Goal: Information Seeking & Learning: Check status

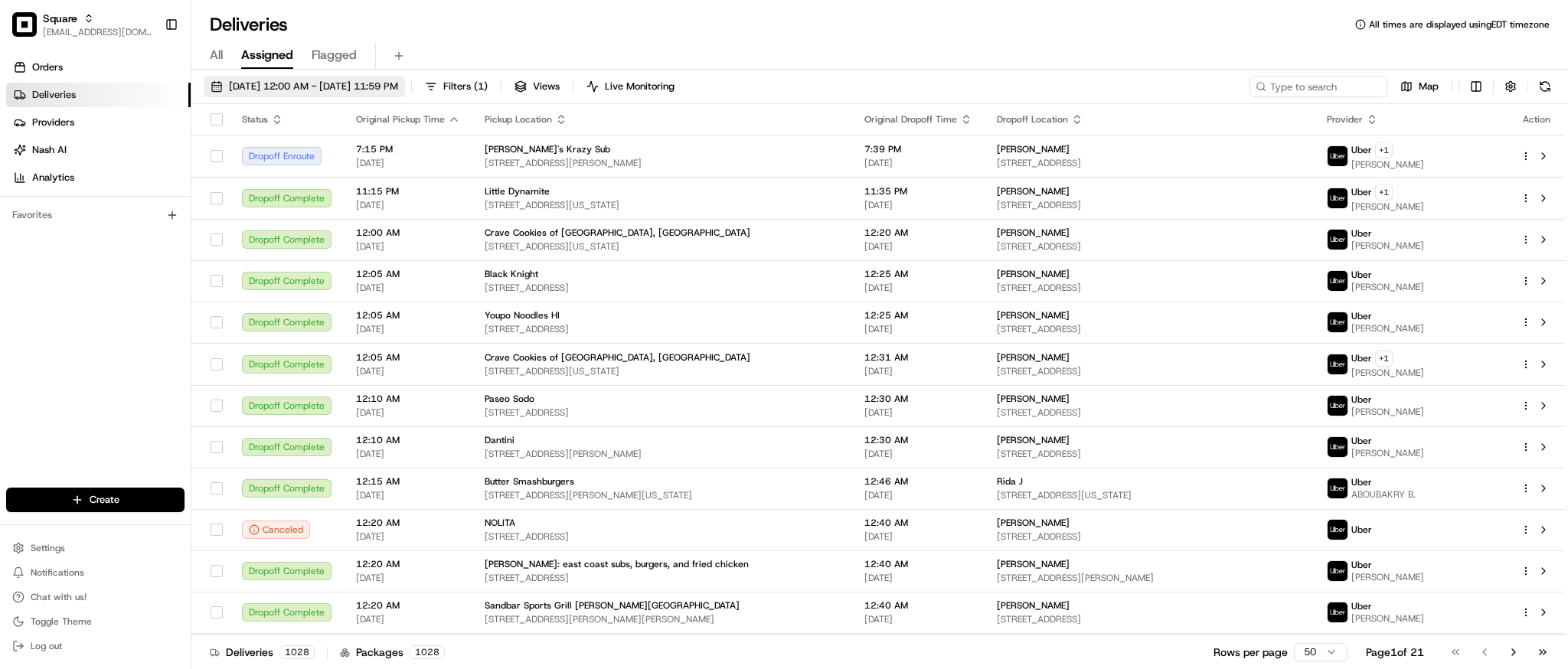
click at [283, 82] on span "08/23/2025 12:00 AM - 08/23/2025 11:59 PM" at bounding box center [314, 86] width 169 height 14
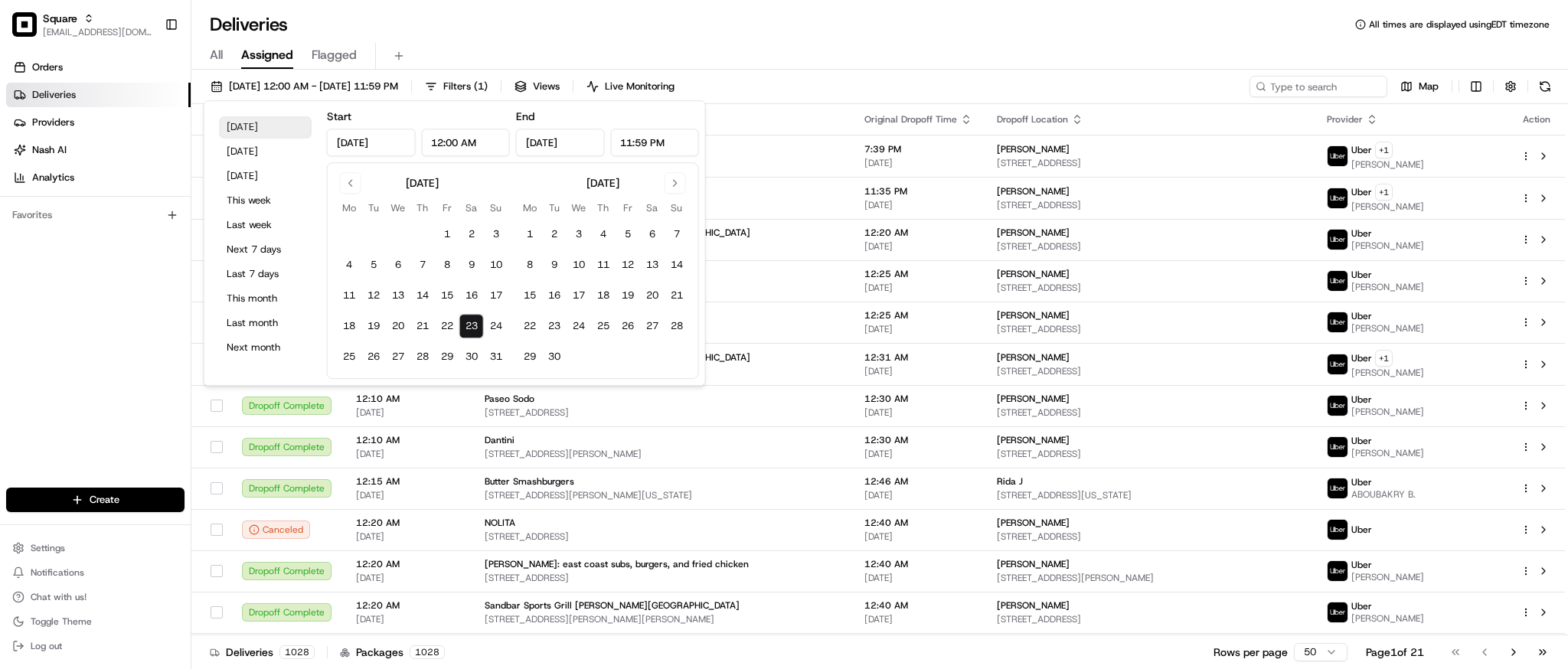
click at [270, 129] on button "Today" at bounding box center [266, 126] width 92 height 21
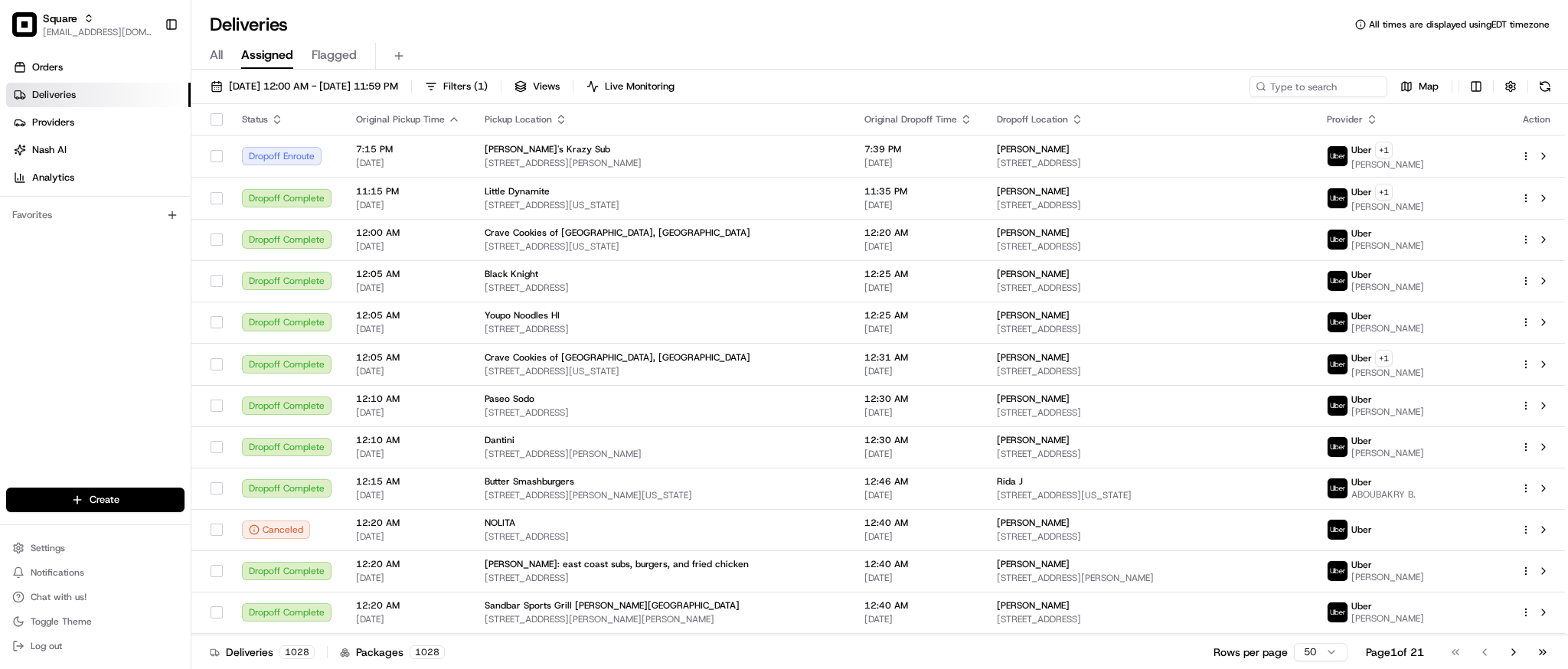
click at [615, 25] on div "Deliveries All times are displayed using EDT timezone" at bounding box center [879, 24] width 1377 height 25
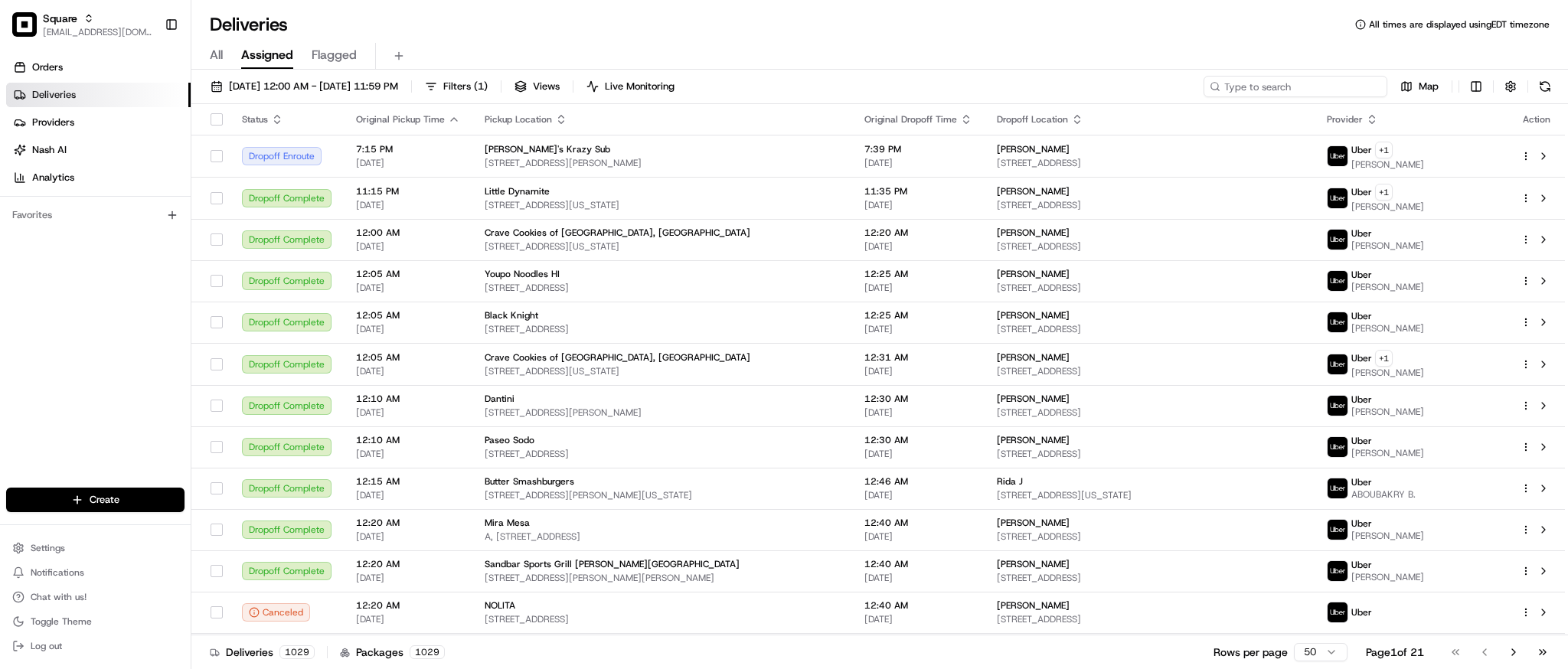
click at [1307, 85] on input at bounding box center [1295, 86] width 184 height 21
click at [300, 91] on span "08/23/2025 12:00 AM - 08/23/2025 11:59 PM" at bounding box center [314, 86] width 169 height 14
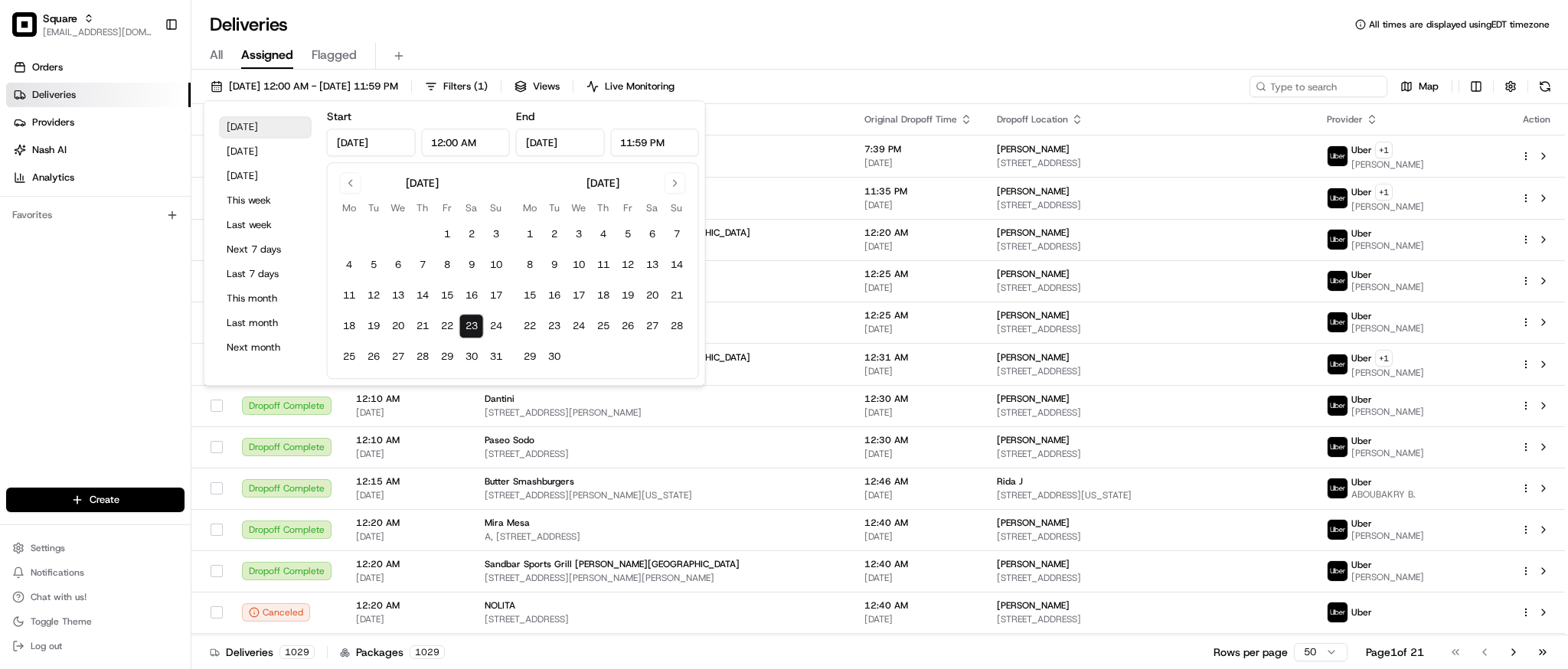
click at [270, 128] on button "Today" at bounding box center [266, 126] width 92 height 21
click at [1124, 78] on div "08/23/2025 12:00 AM - 08/23/2025 11:59 PM Filters ( 1 ) Views Live Monitoring M…" at bounding box center [879, 90] width 1377 height 28
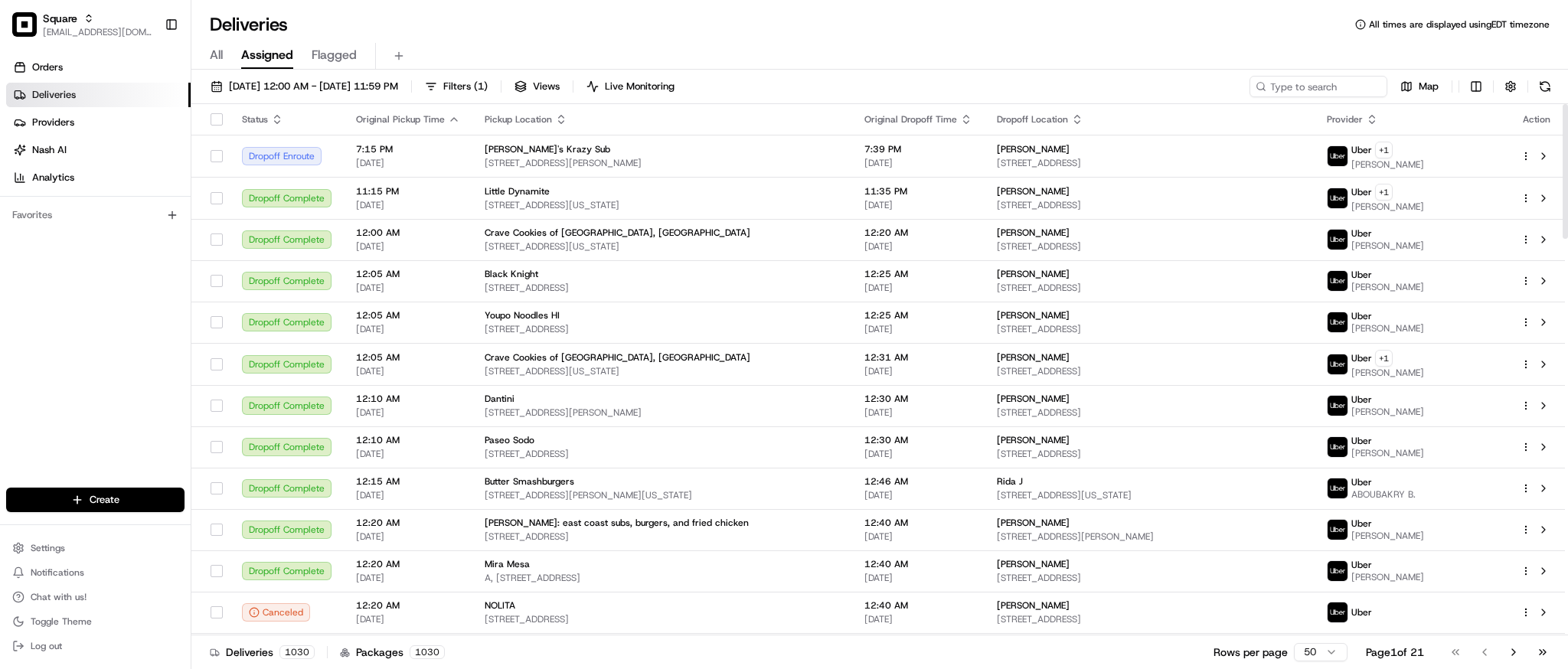
click at [883, 25] on div "Deliveries All times are displayed using EDT timezone" at bounding box center [879, 24] width 1377 height 25
click at [1072, 30] on div "Deliveries All times are displayed using EDT timezone" at bounding box center [879, 24] width 1377 height 25
click at [1295, 85] on input at bounding box center [1295, 86] width 184 height 21
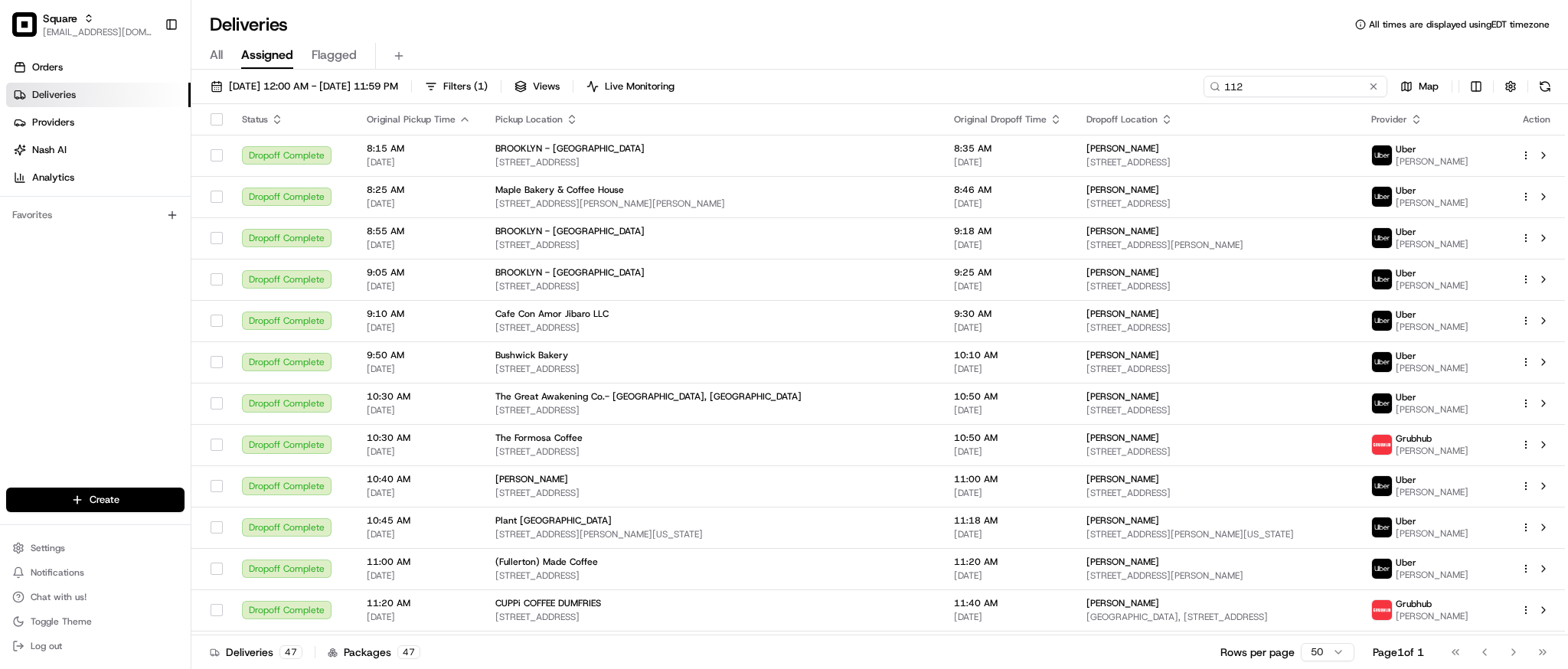
click at [1234, 83] on input "112" at bounding box center [1295, 86] width 184 height 21
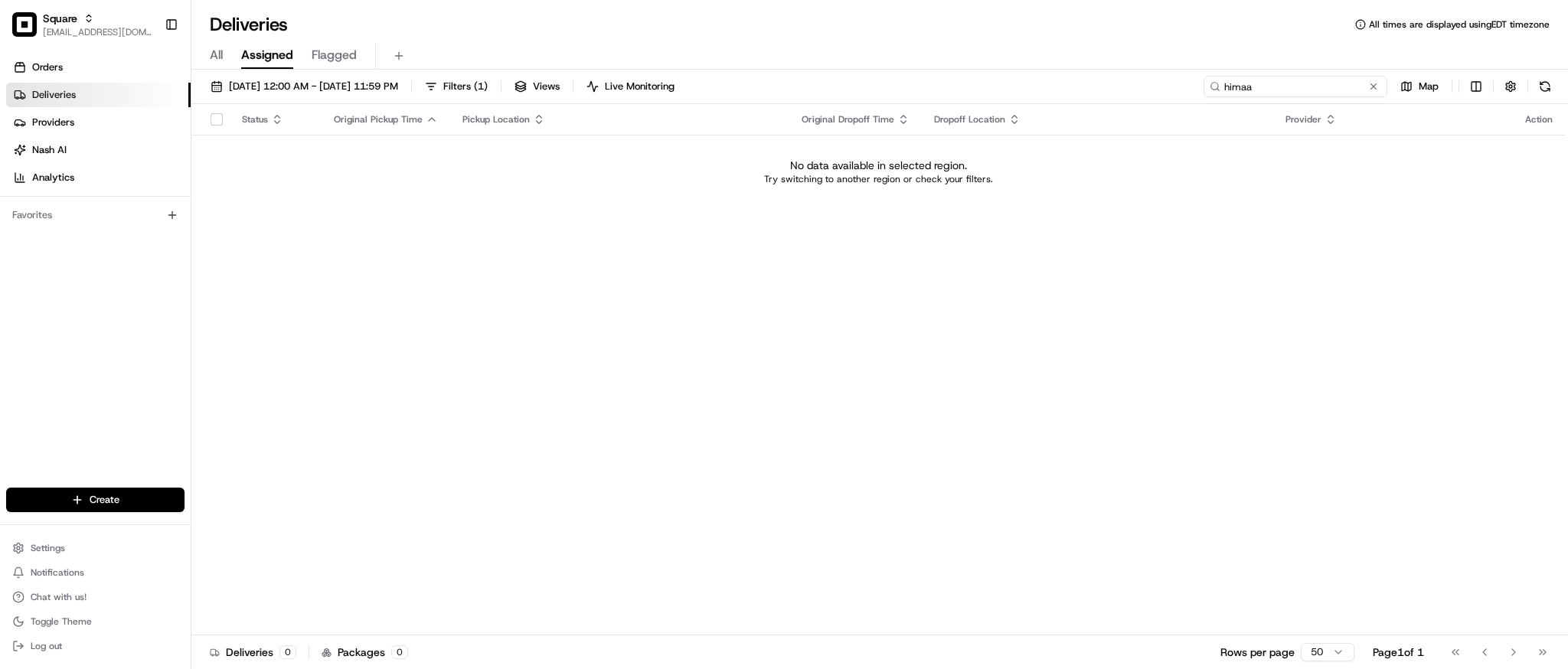
click at [1247, 82] on input "himaa" at bounding box center [1295, 86] width 184 height 21
click at [1271, 91] on input "himaa" at bounding box center [1295, 86] width 184 height 21
click at [1252, 90] on input "himanhu" at bounding box center [1295, 86] width 184 height 21
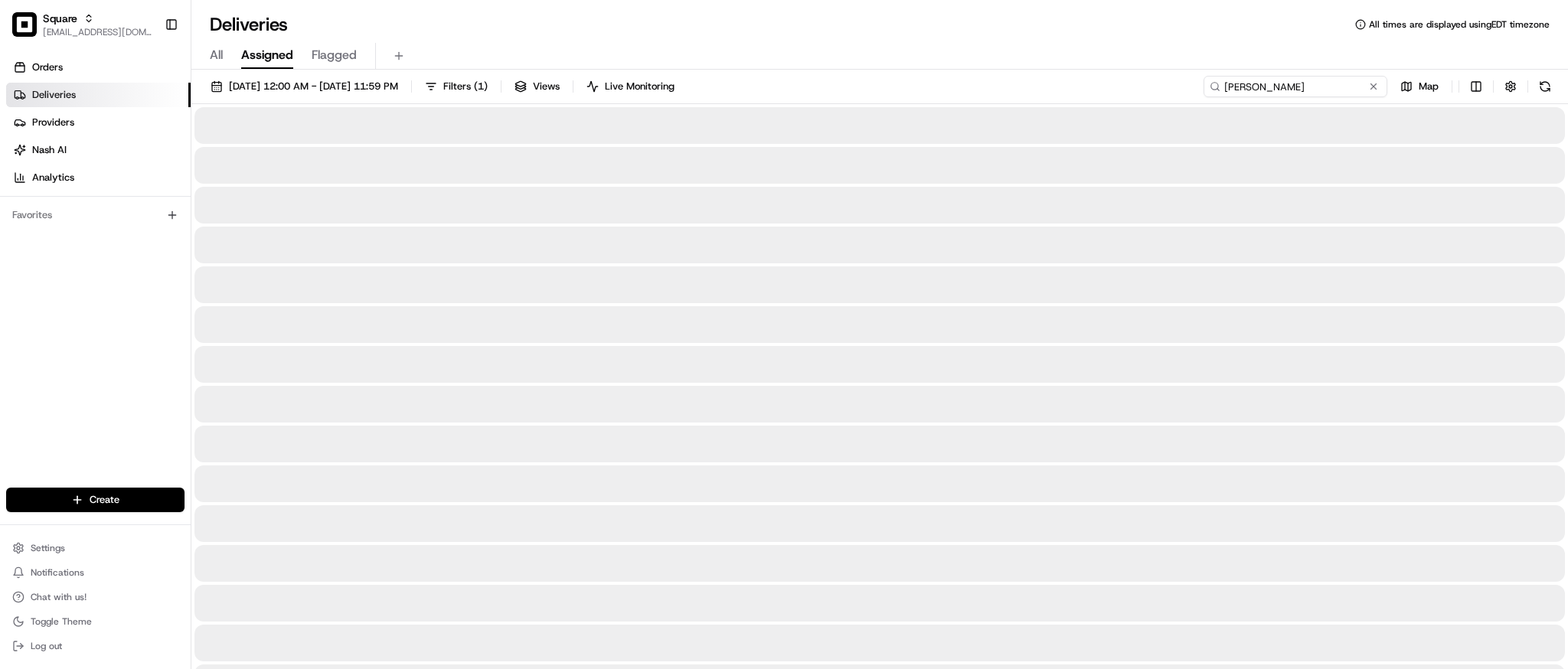
click at [1284, 84] on input "himanshu" at bounding box center [1295, 86] width 184 height 21
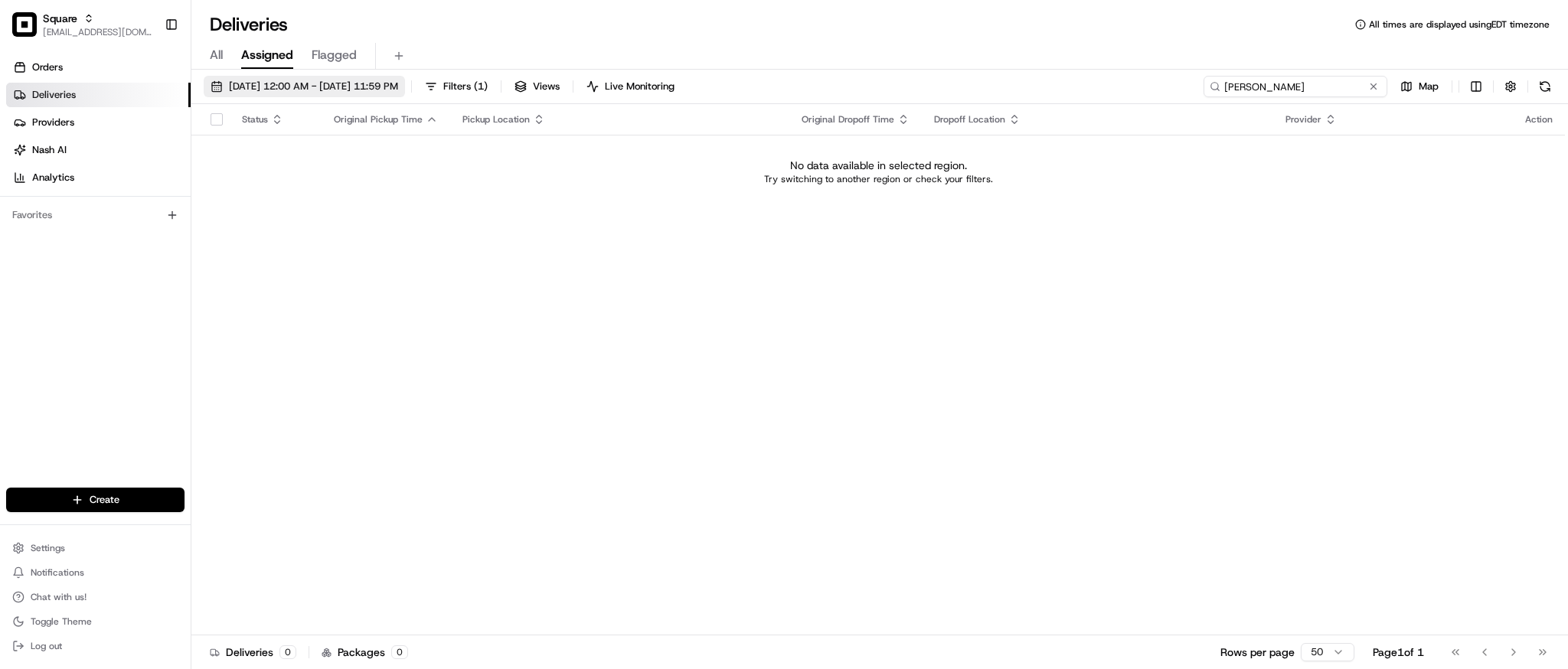
type input "himanshu"
click at [290, 95] on button "08/23/2025 12:00 AM - 08/23/2025 11:59 PM" at bounding box center [304, 86] width 202 height 21
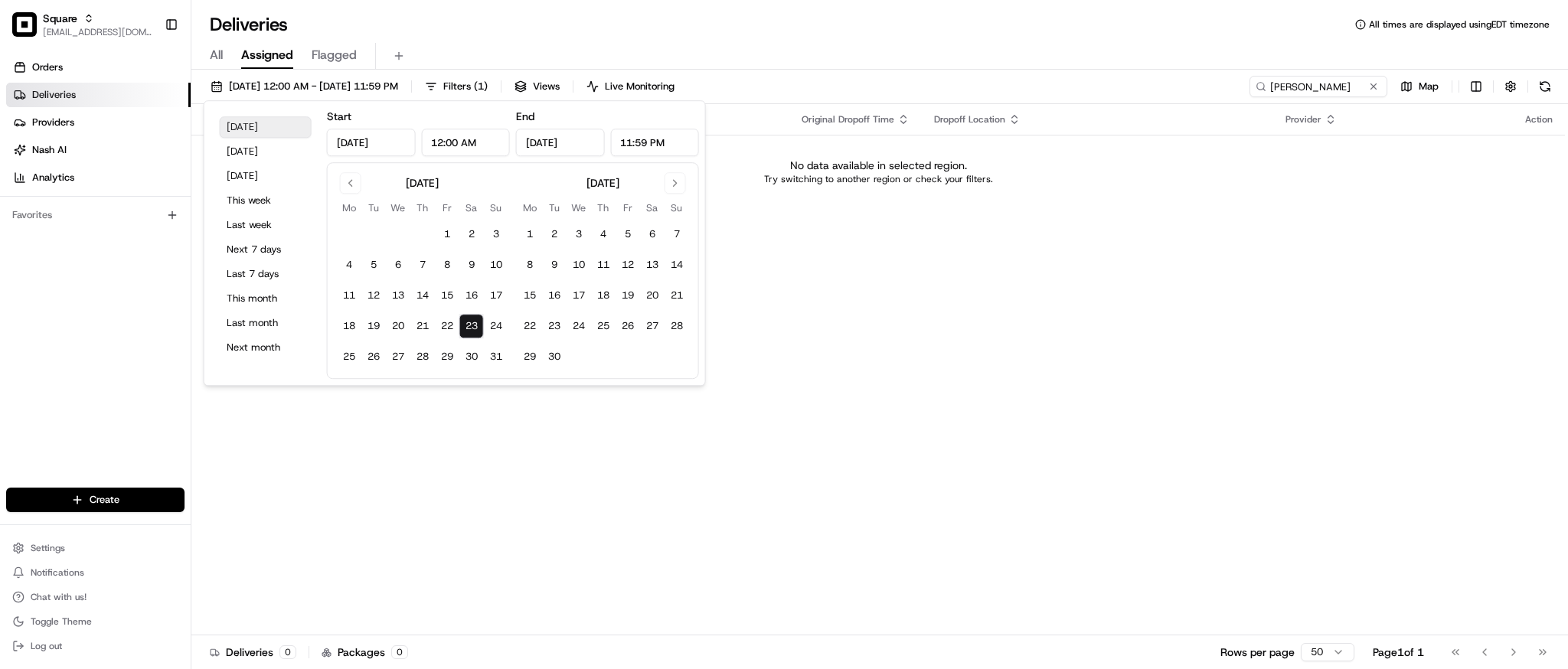
click at [255, 121] on button "Today" at bounding box center [266, 126] width 92 height 21
click at [1293, 86] on input "himanshu" at bounding box center [1295, 86] width 184 height 21
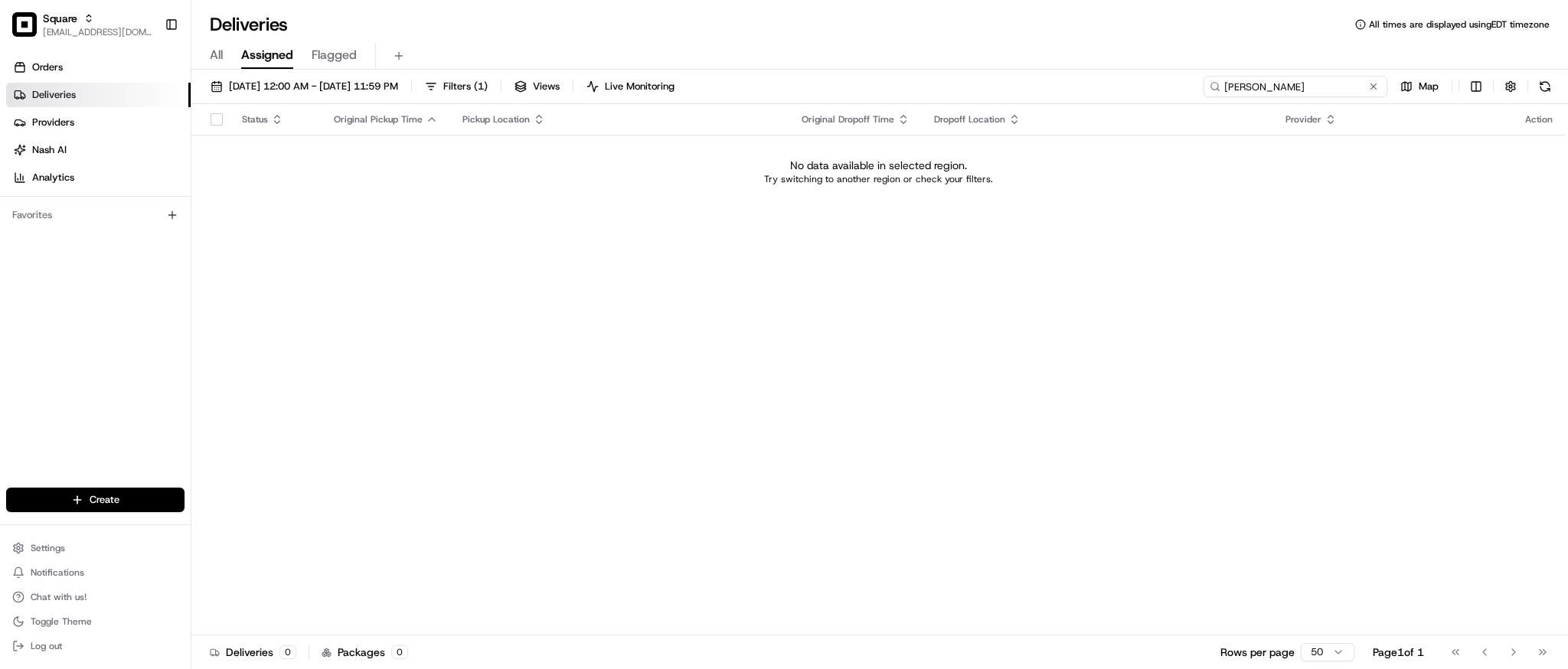
click at [1293, 86] on input "himanshu" at bounding box center [1295, 86] width 184 height 21
click at [1059, 314] on div "Status Original Pickup Time Pickup Location Original Dropoff Time Dropoff Locat…" at bounding box center [878, 370] width 1374 height 531
click at [1322, 84] on input "himanshu" at bounding box center [1295, 86] width 184 height 21
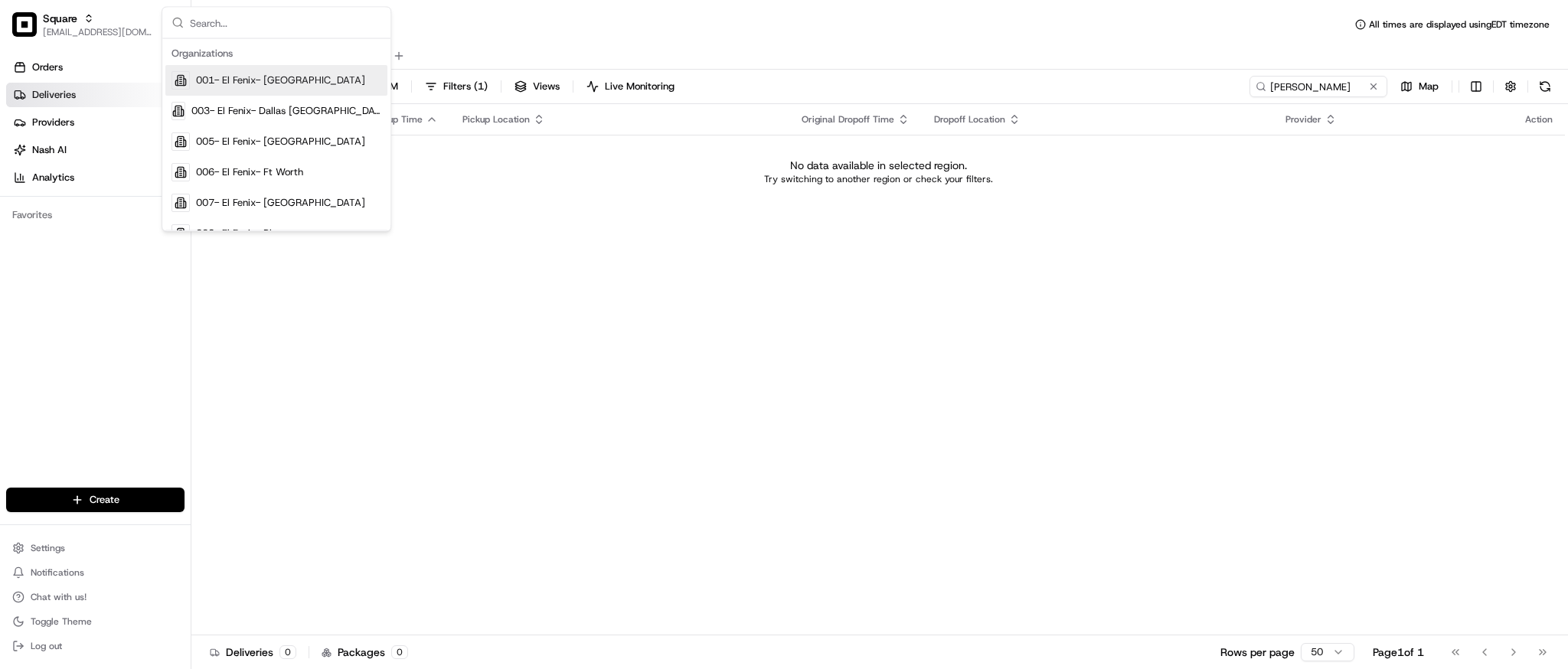
click at [461, 285] on div "Status Original Pickup Time Pickup Location Original Dropoff Time Dropoff Locat…" at bounding box center [878, 370] width 1374 height 531
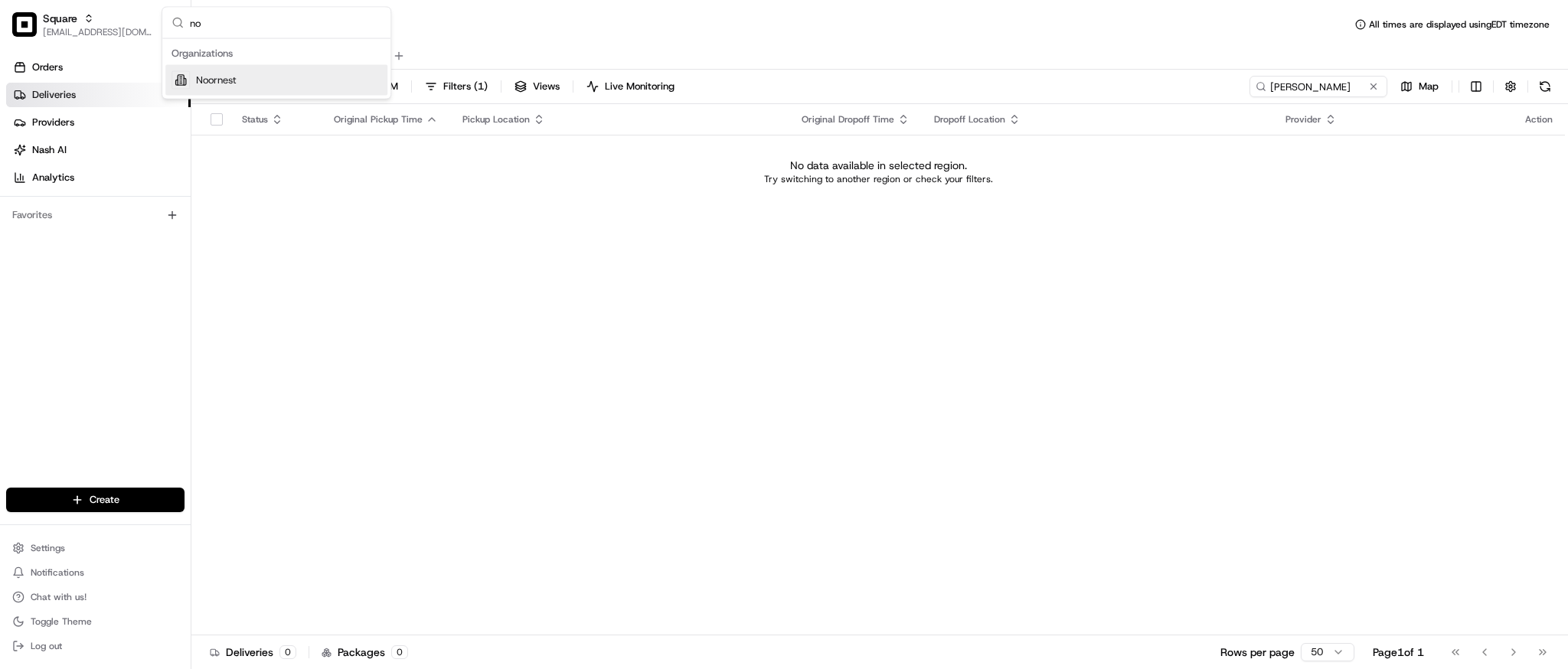
scroll to position [49, 0]
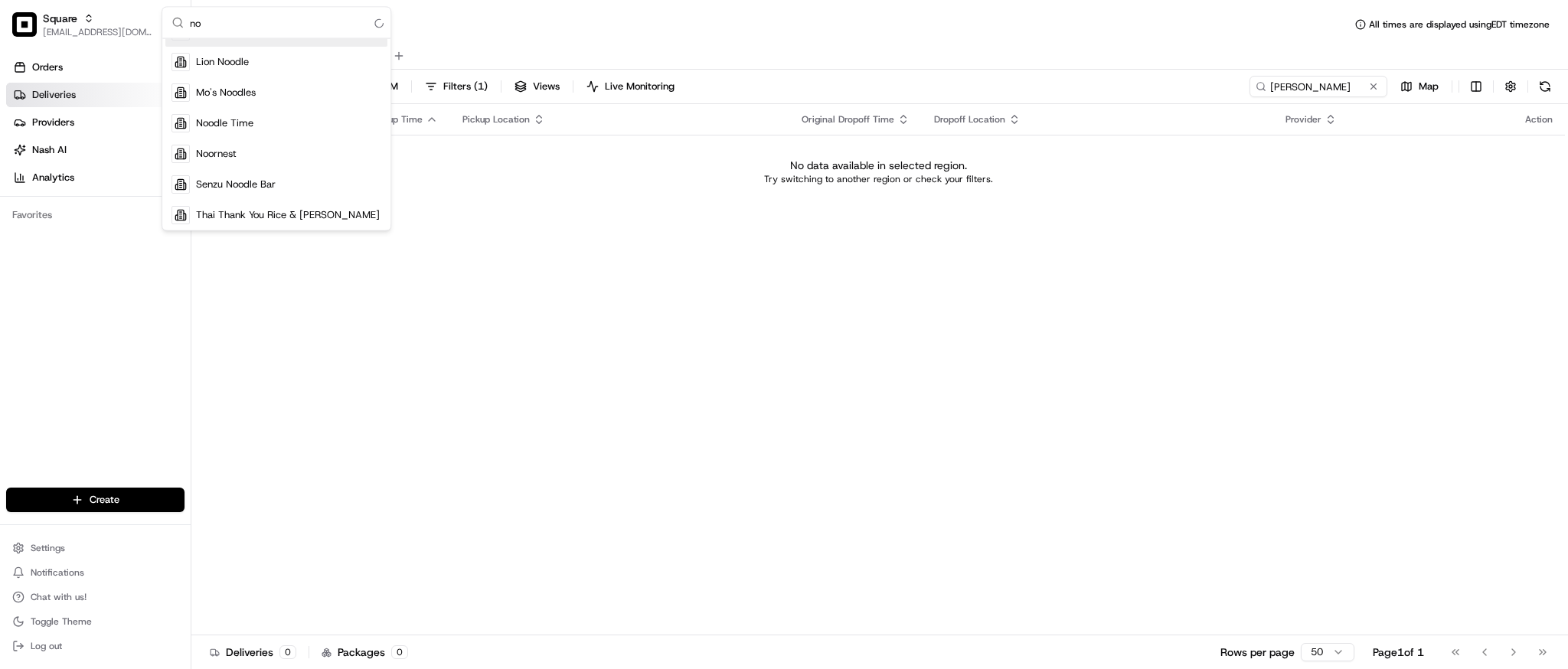
type input "n"
type input "i"
type input "3"
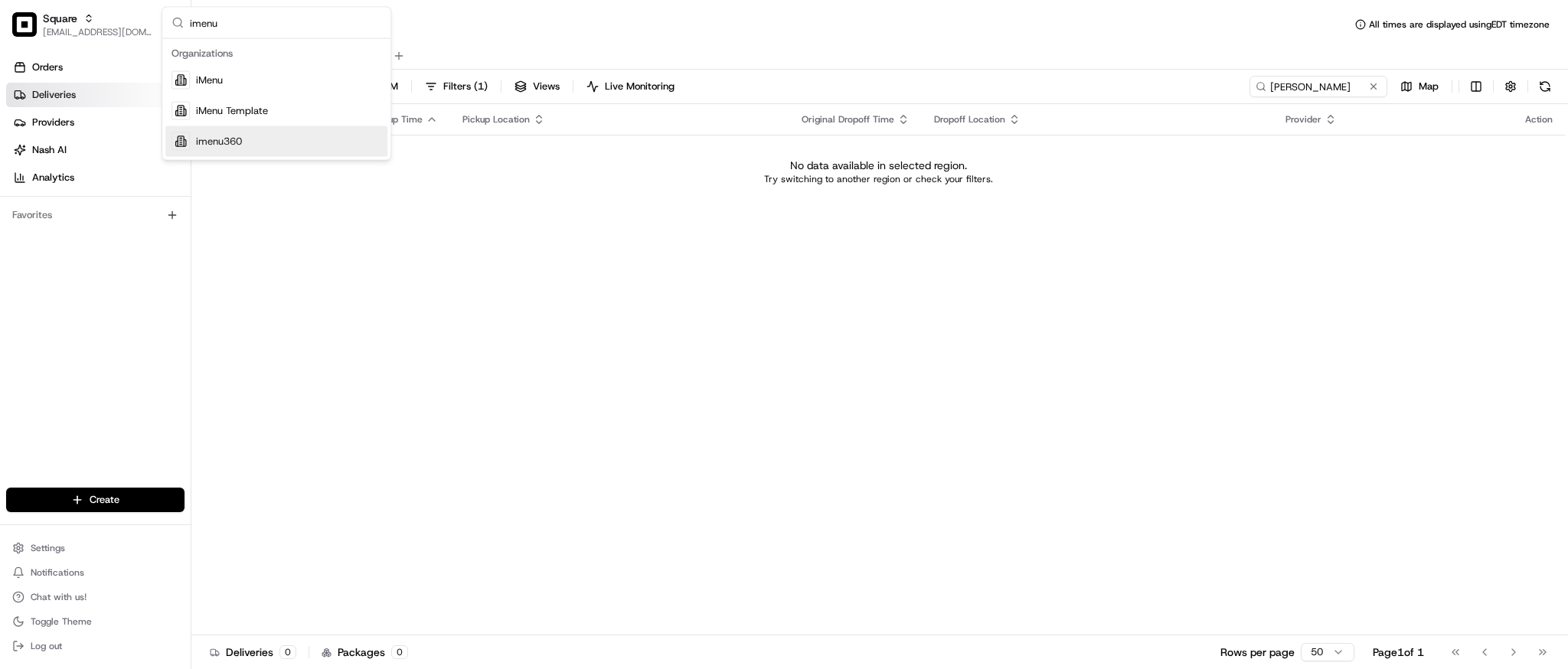
type input "imenu"
click at [271, 144] on div "imenu360" at bounding box center [277, 142] width 222 height 31
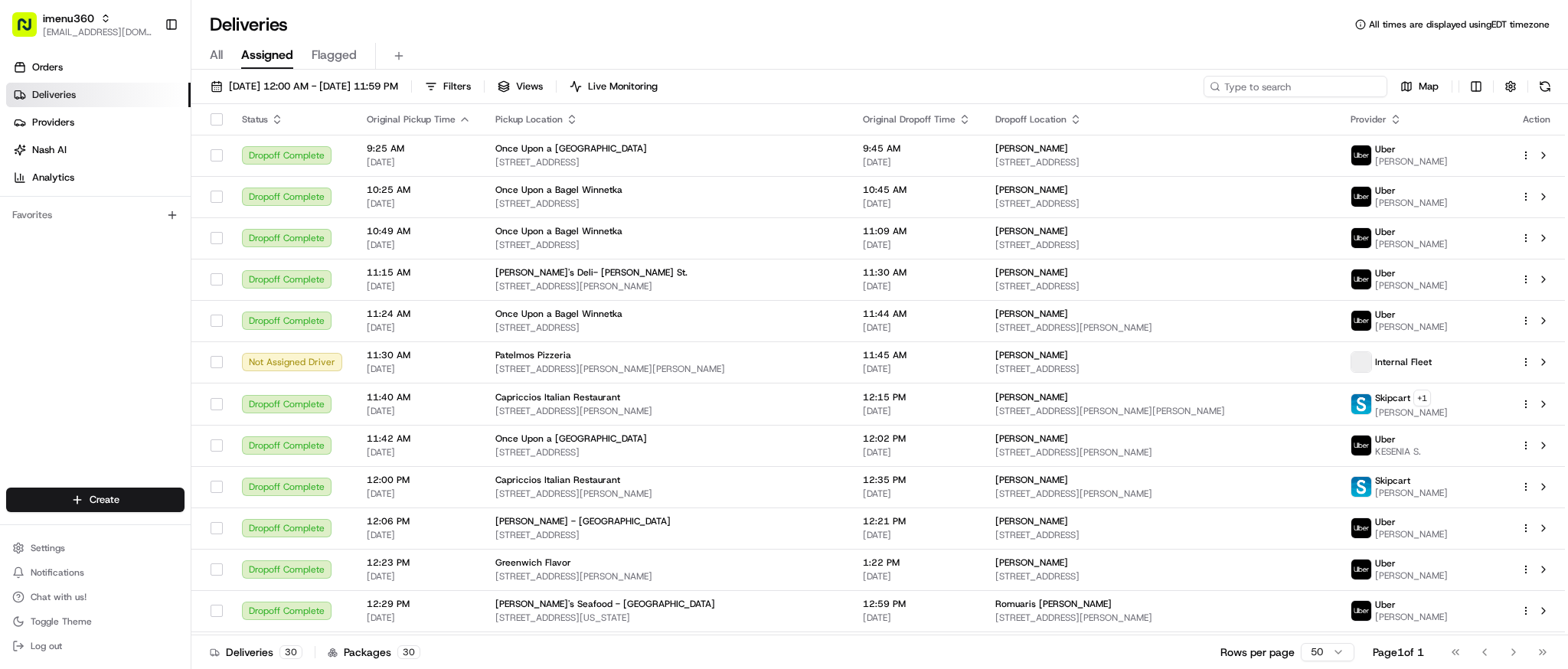
click at [1317, 91] on input at bounding box center [1295, 86] width 184 height 21
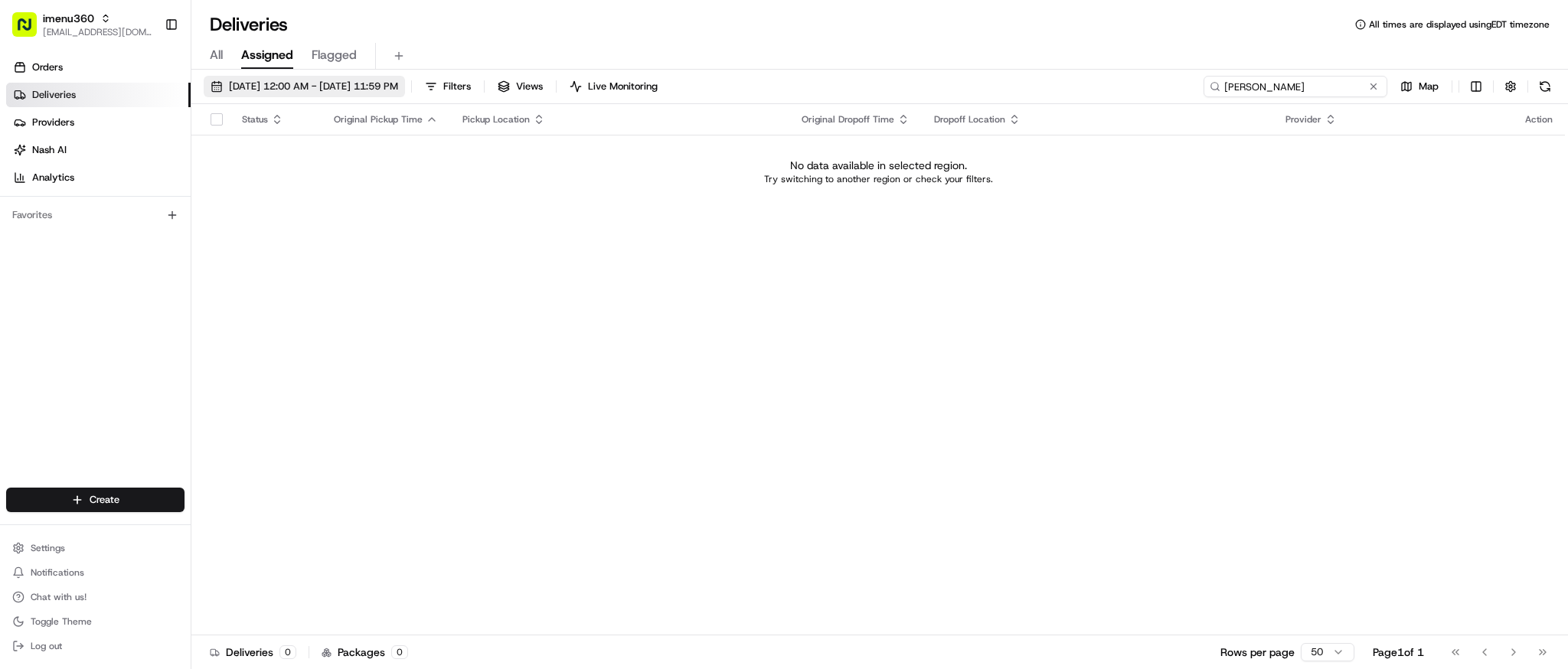
type input "himanshu"
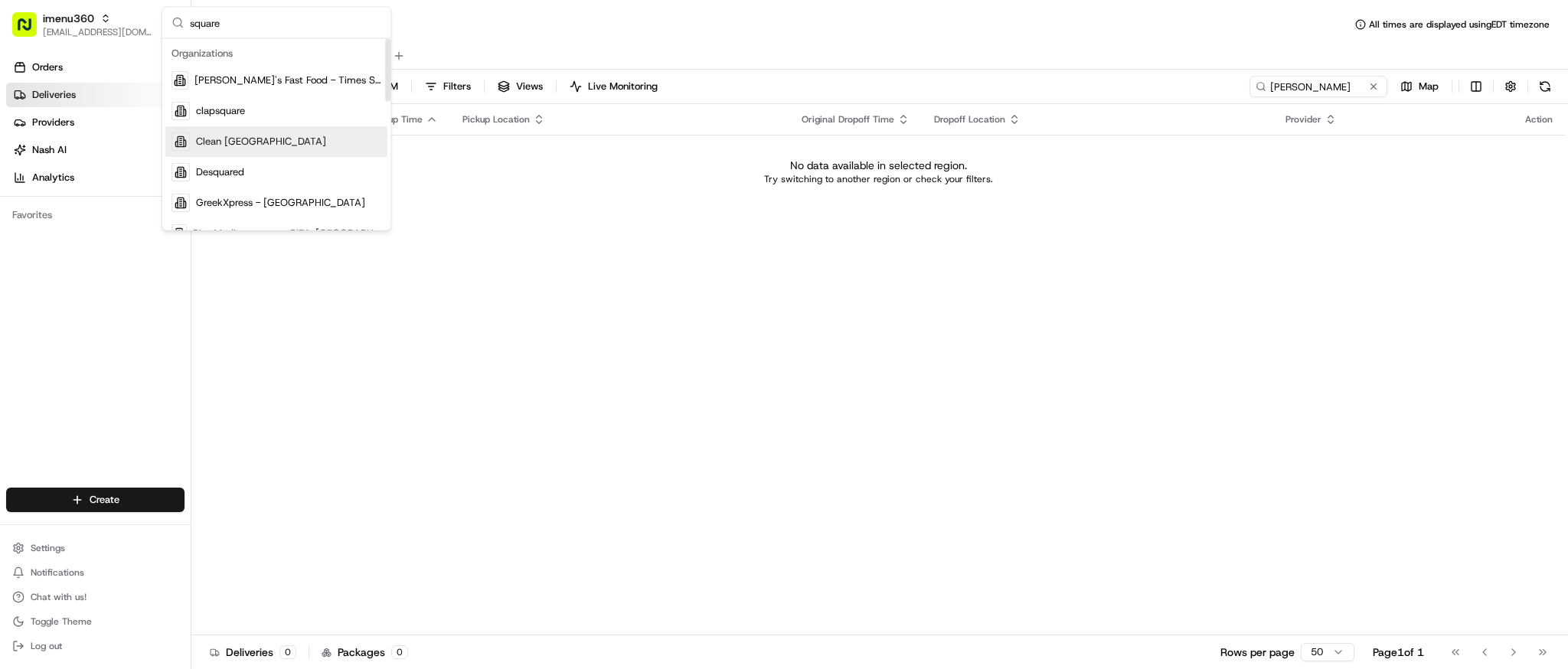
scroll to position [203, 0]
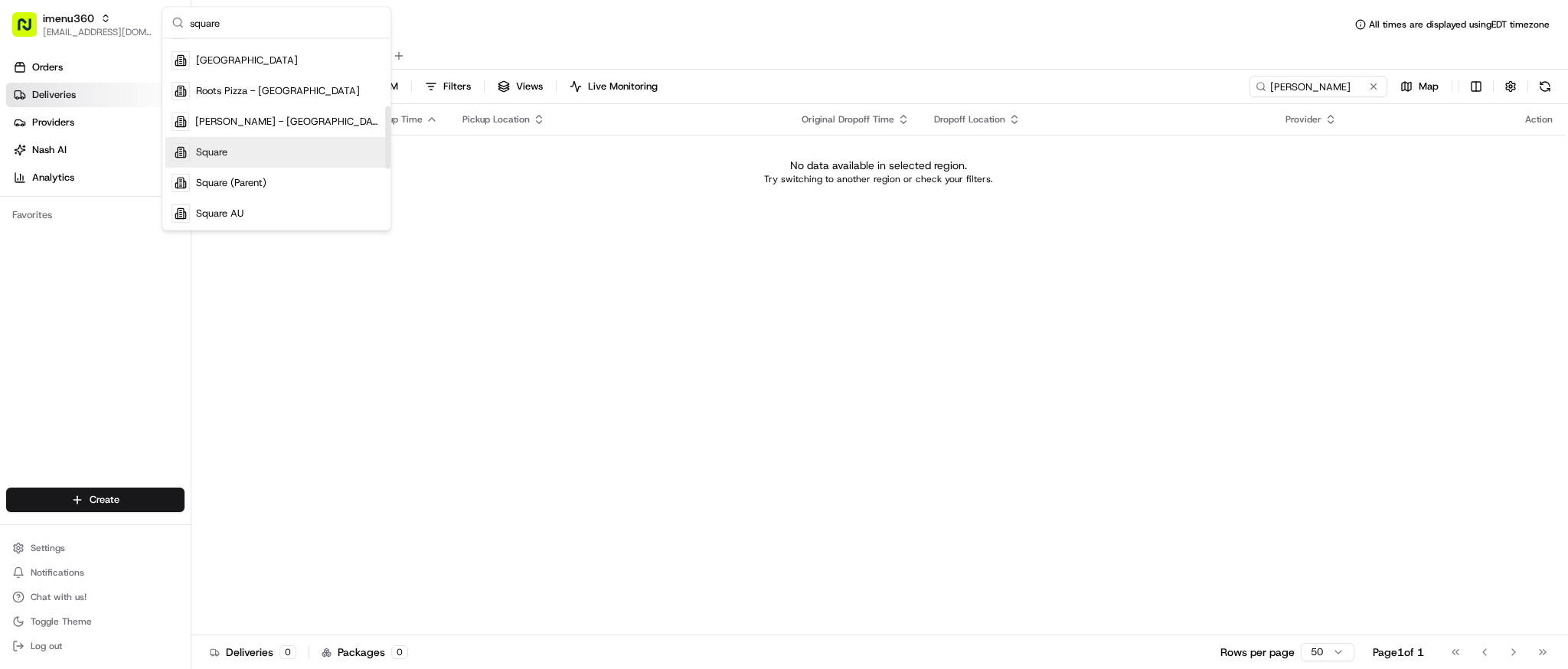
type input "square"
click at [257, 152] on div "Square" at bounding box center [277, 152] width 222 height 31
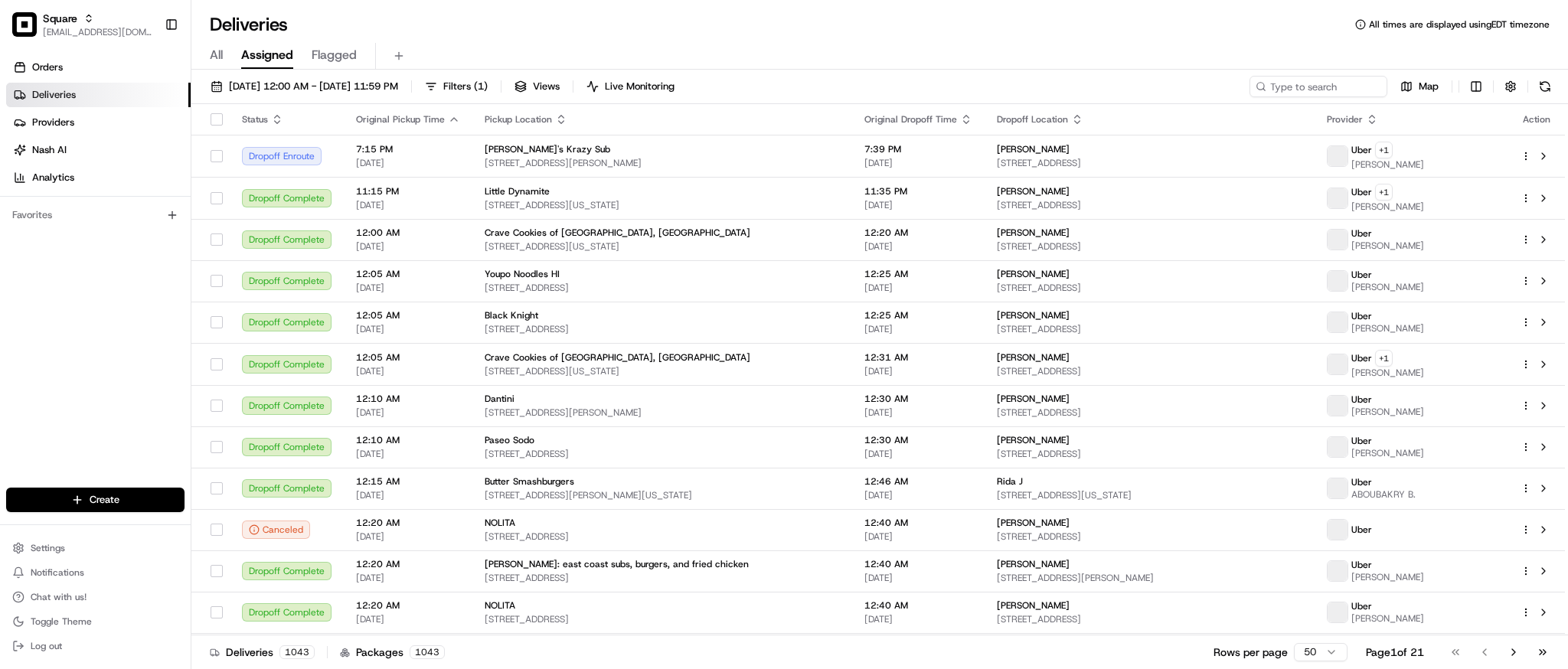
click at [1326, 97] on div "08/23/2025 12:00 AM - 08/23/2025 11:59 PM Filters ( 1 ) Views Live Monitoring M…" at bounding box center [879, 90] width 1377 height 28
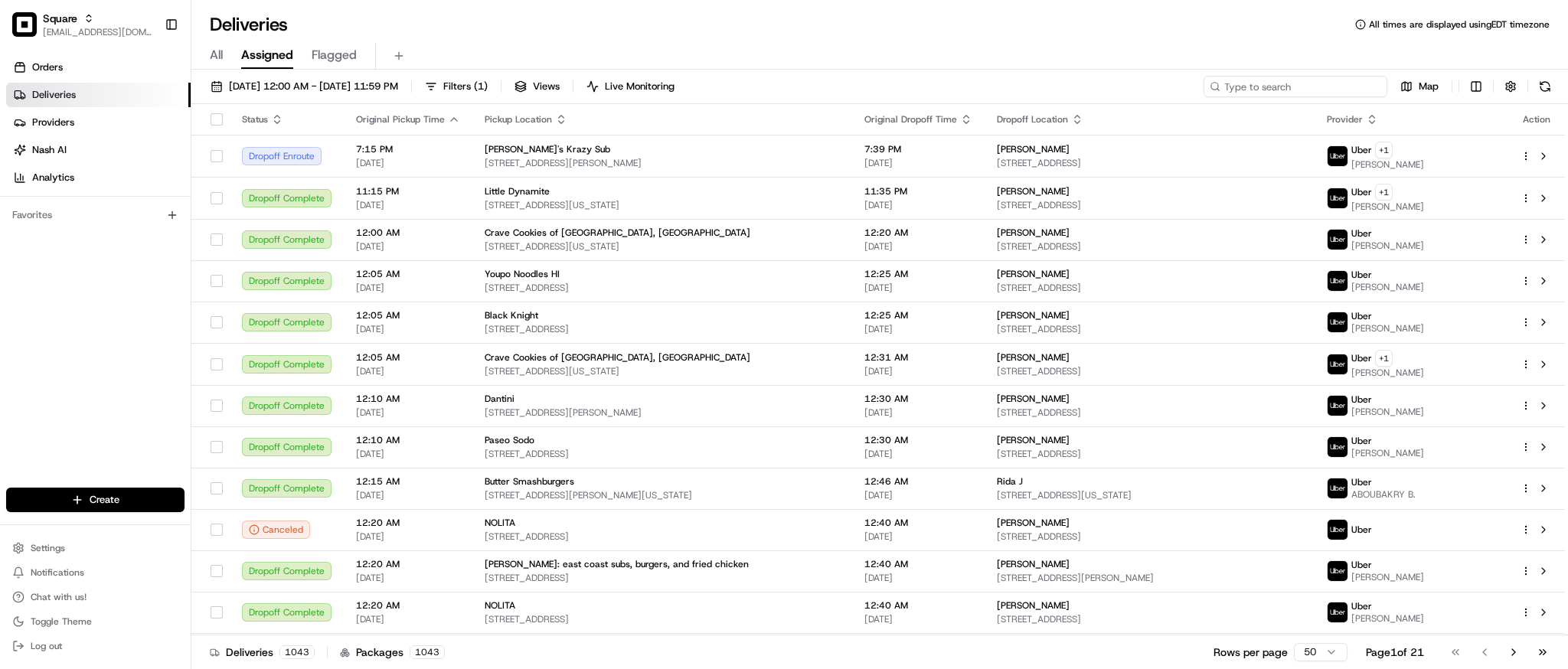
click at [1320, 90] on input at bounding box center [1295, 86] width 184 height 21
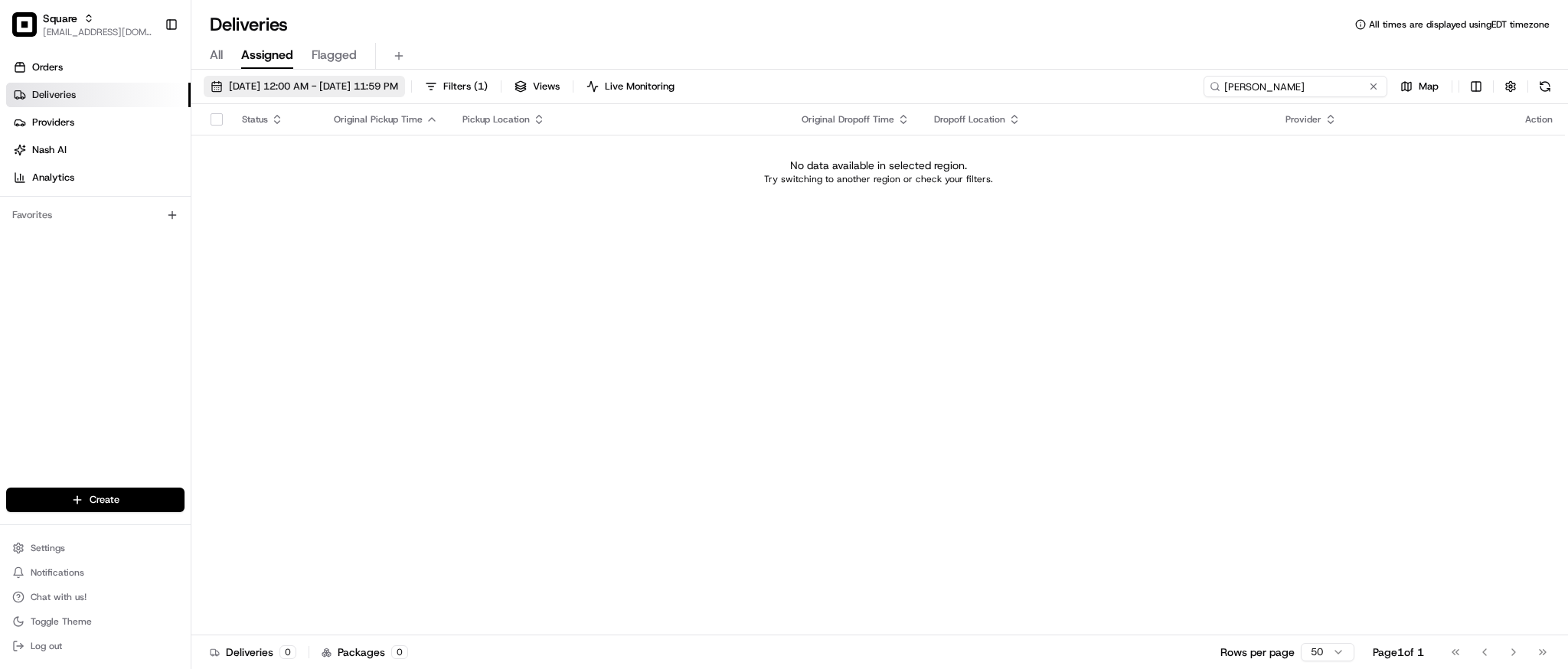
type input "Himanshu"
click at [357, 83] on span "08/23/2025 12:00 AM - 08/23/2025 11:59 PM" at bounding box center [314, 86] width 169 height 14
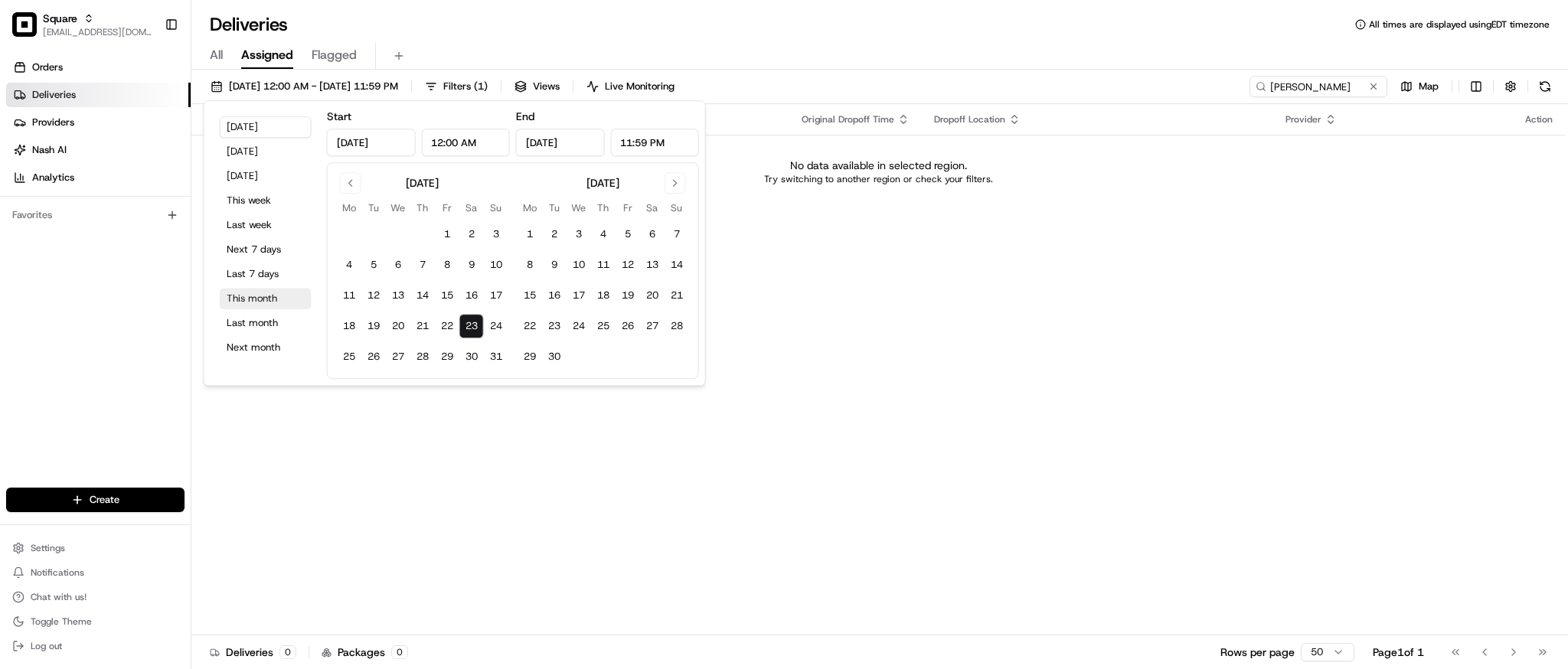
click at [255, 302] on button "This month" at bounding box center [266, 298] width 92 height 21
type input "Aug 1, 2025"
type input "Aug 31, 2025"
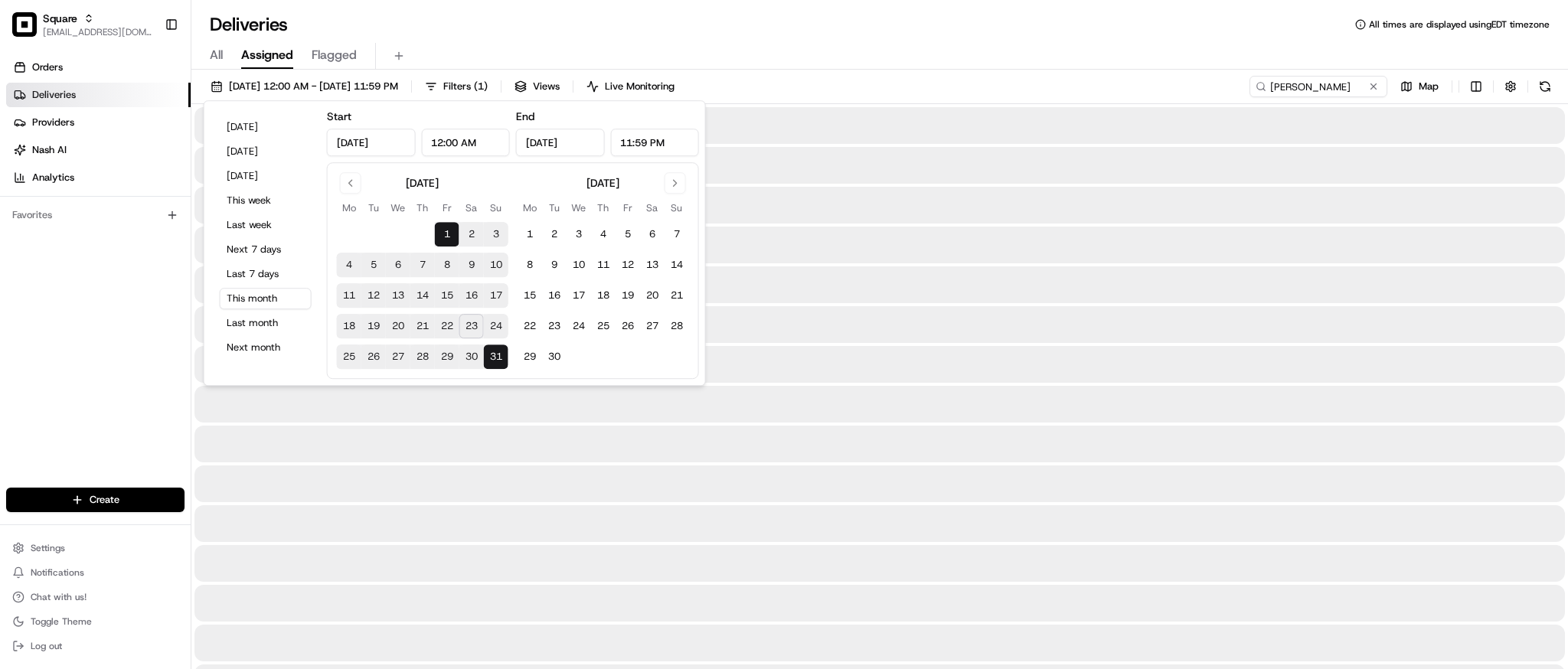
click at [809, 330] on div at bounding box center [880, 324] width 1371 height 37
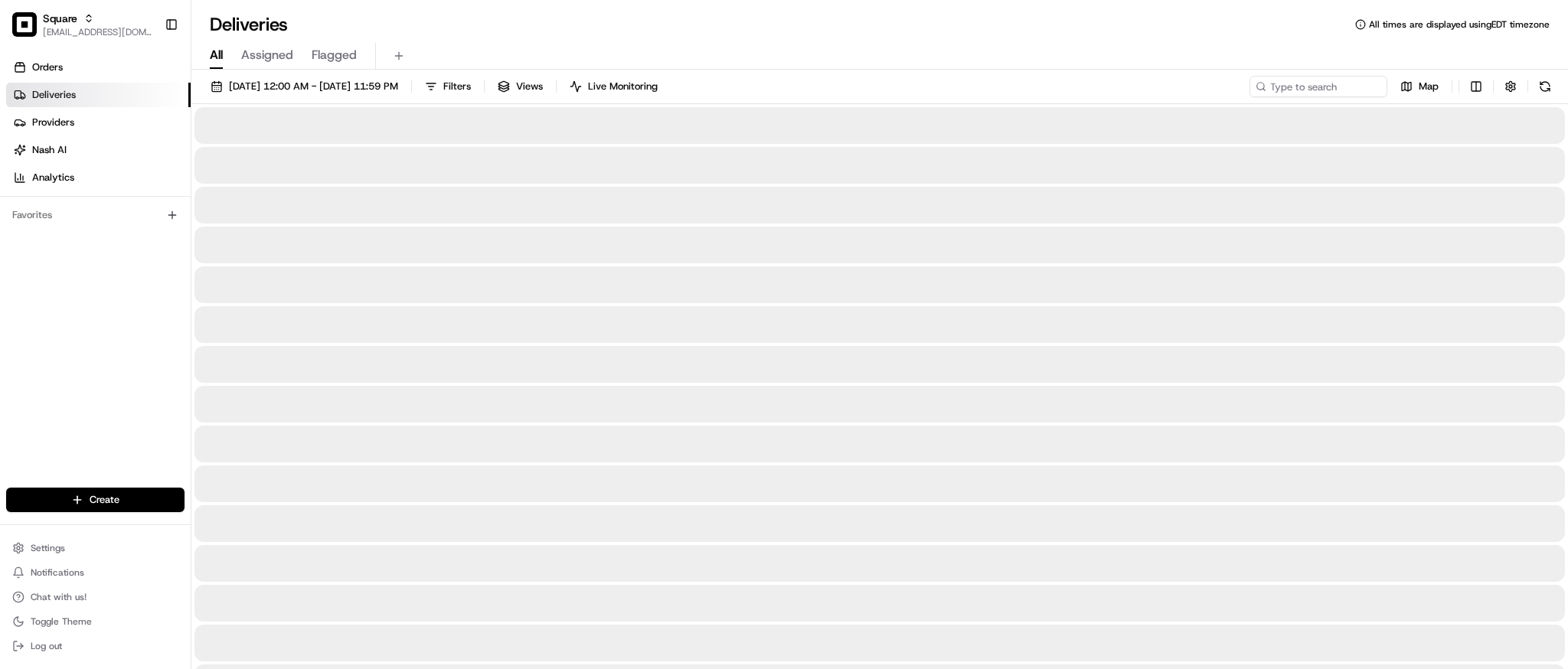
click at [220, 56] on span "All" at bounding box center [216, 56] width 13 height 19
click at [1299, 92] on input at bounding box center [1295, 86] width 184 height 21
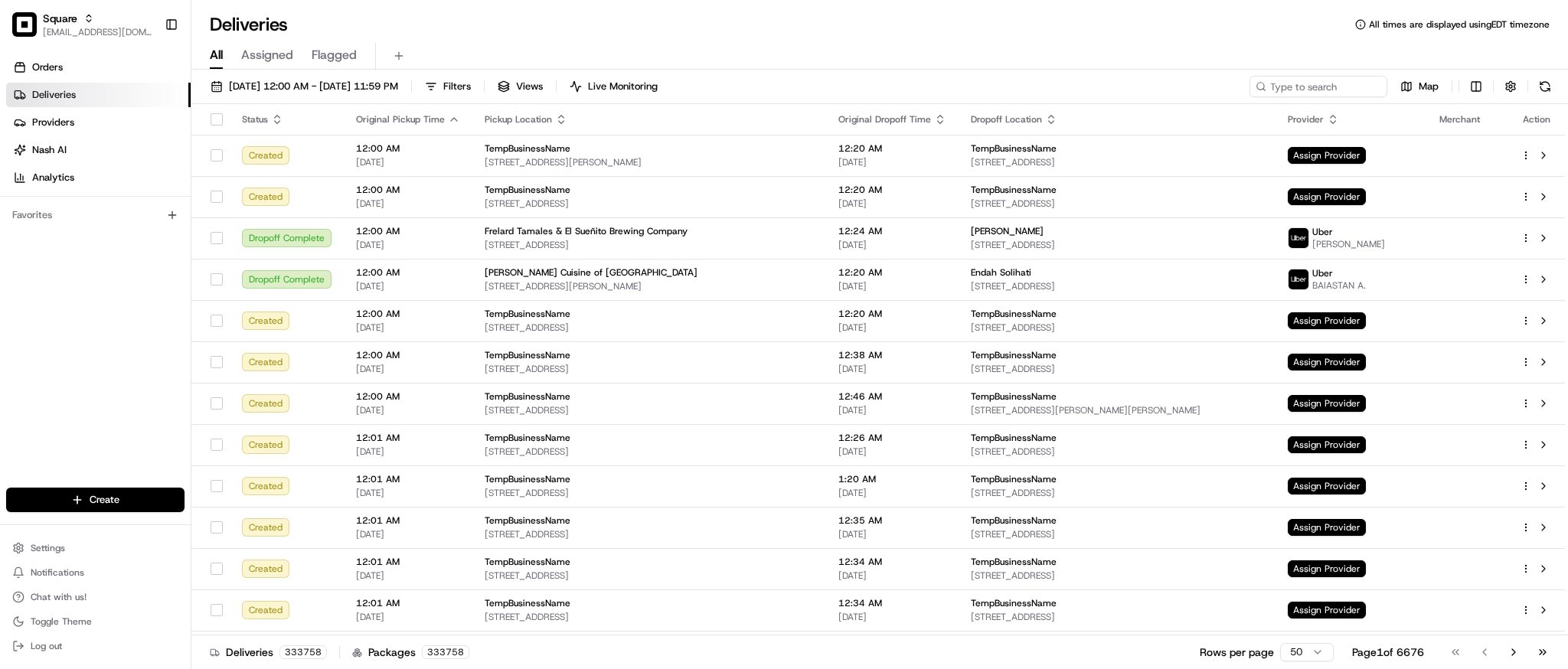
click at [1170, 30] on div "Deliveries All times are displayed using EDT timezone" at bounding box center [879, 24] width 1377 height 25
click at [1074, 30] on div "Deliveries All times are displayed using EDT timezone" at bounding box center [879, 24] width 1377 height 25
click at [1266, 16] on div "Deliveries All times are displayed using EDT timezone" at bounding box center [879, 24] width 1377 height 25
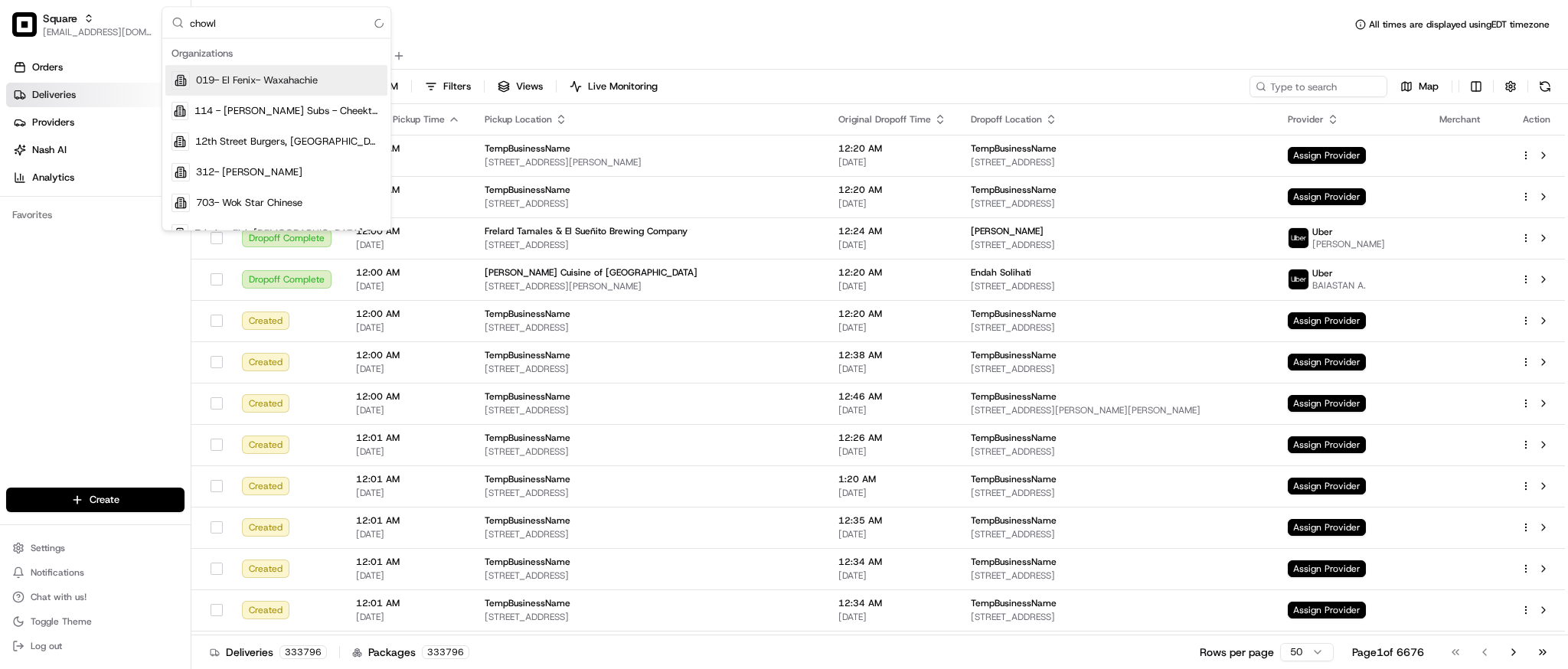
type input "chowly"
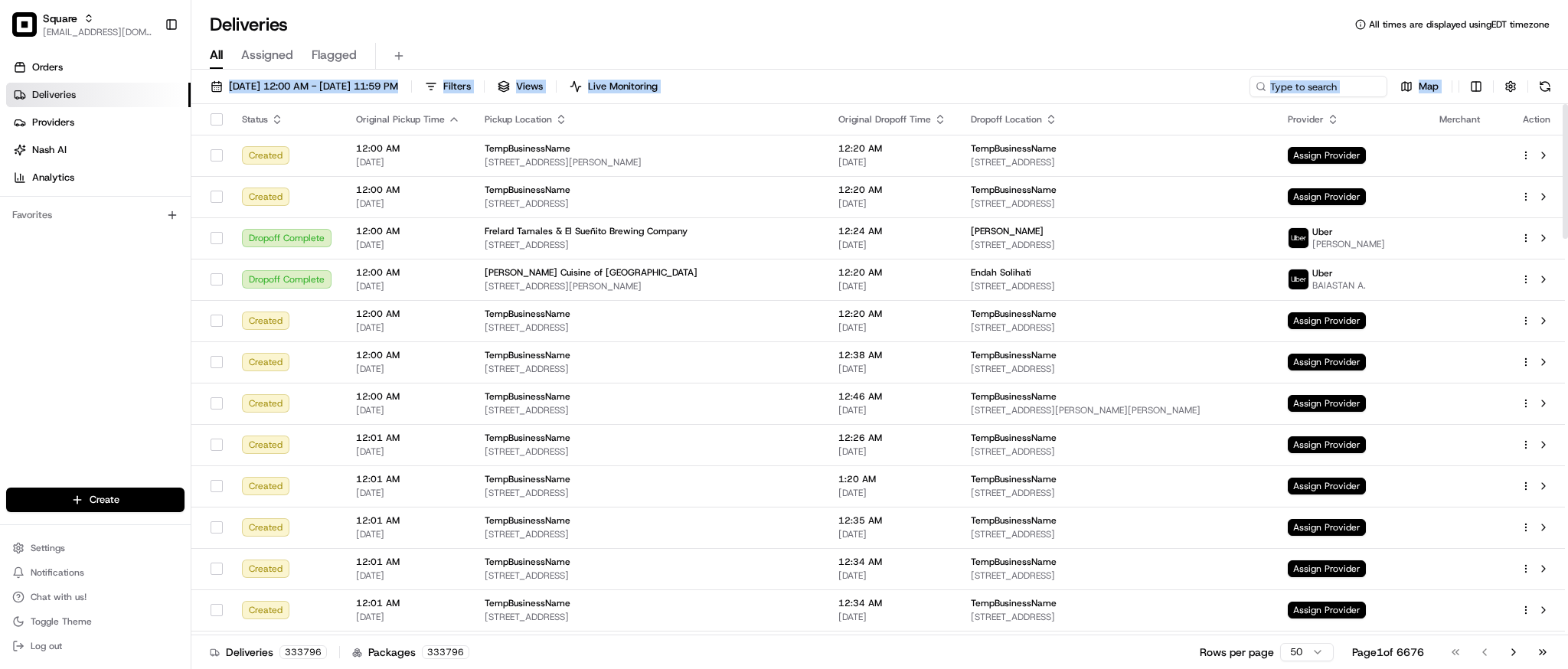
drag, startPoint x: 230, startPoint y: 131, endPoint x: 546, endPoint y: 56, distance: 324.8
click at [546, 56] on div "Deliveries All times are displayed using EDT timezone All Assigned Flagged 08/0…" at bounding box center [879, 334] width 1377 height 669
click at [643, 9] on div "Deliveries All times are displayed using EDT timezone All Assigned Flagged 08/0…" at bounding box center [879, 334] width 1377 height 669
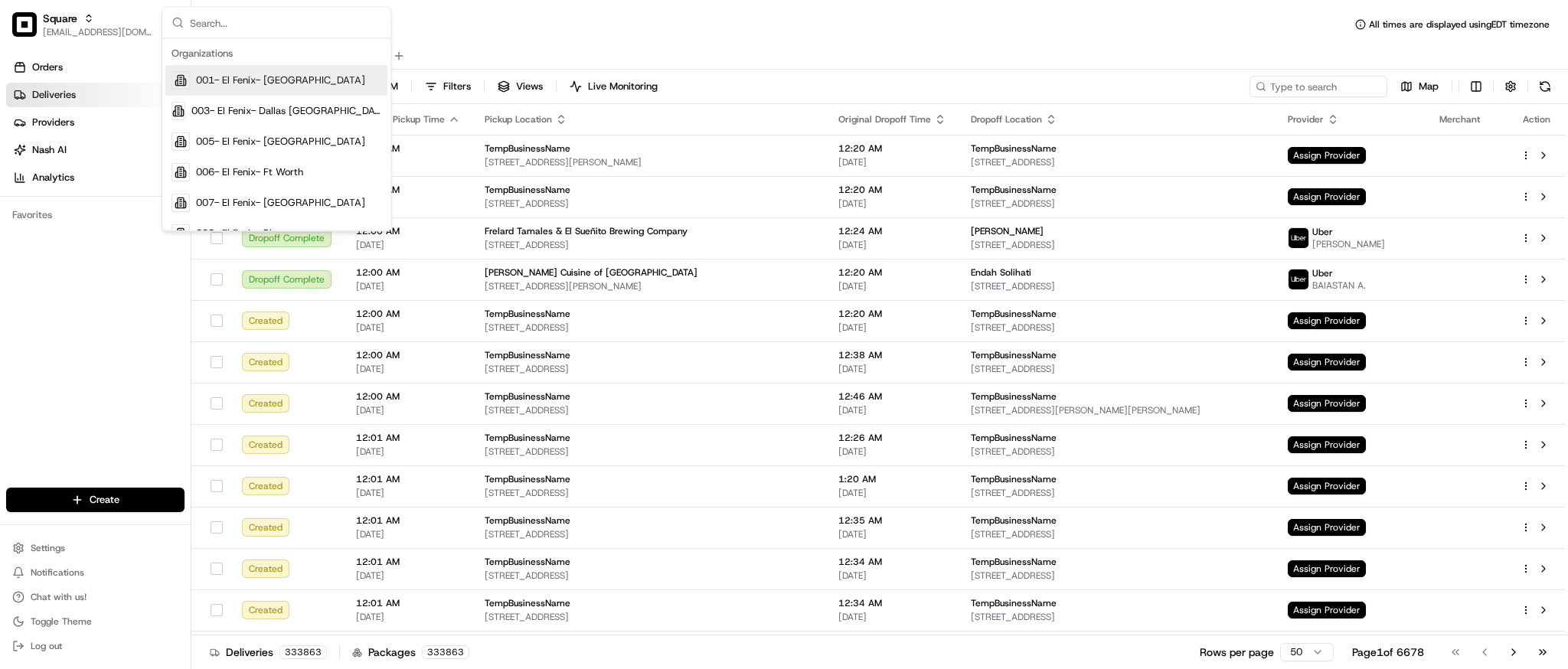
click at [1287, 35] on div "Deliveries All times are displayed using EDT timezone" at bounding box center [879, 24] width 1377 height 25
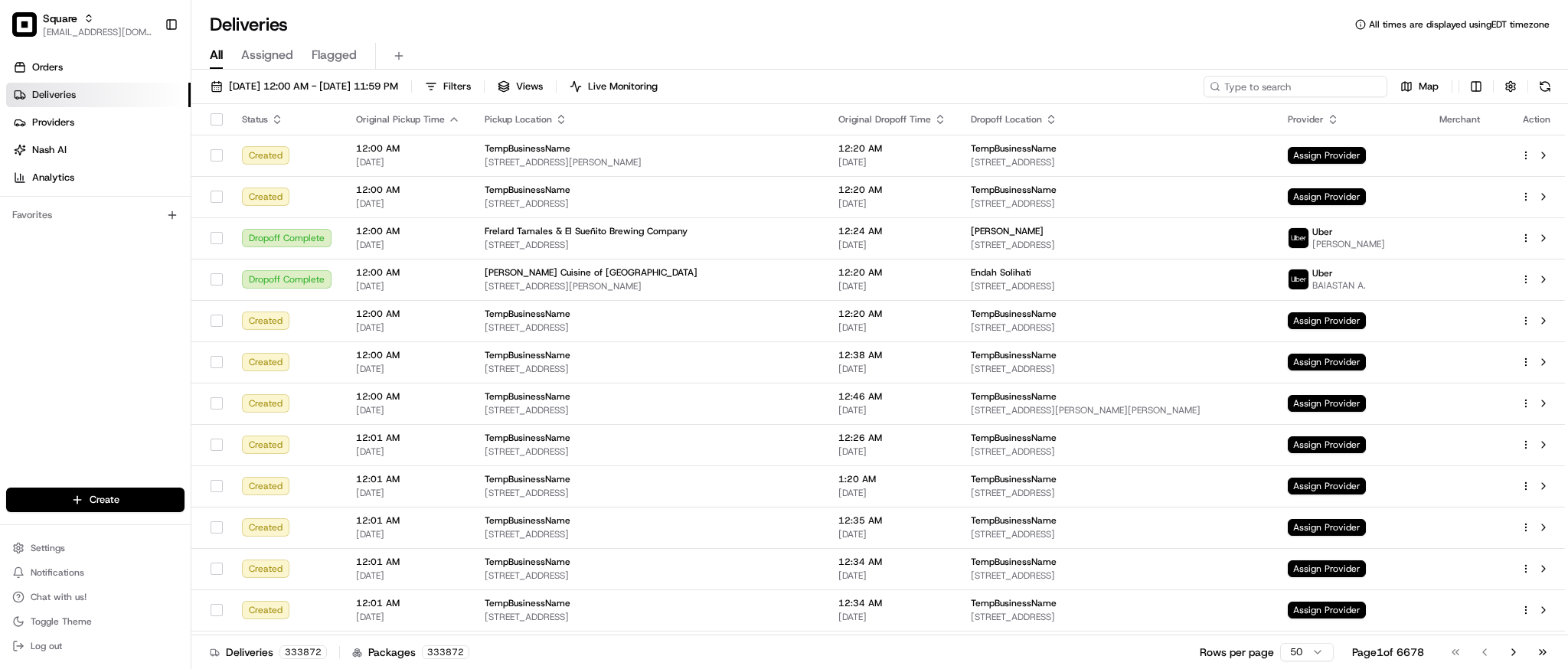
click at [1301, 85] on input at bounding box center [1295, 86] width 184 height 21
click at [1277, 50] on div "All Assigned Flagged" at bounding box center [879, 56] width 1377 height 26
click at [1295, 85] on input at bounding box center [1295, 86] width 184 height 21
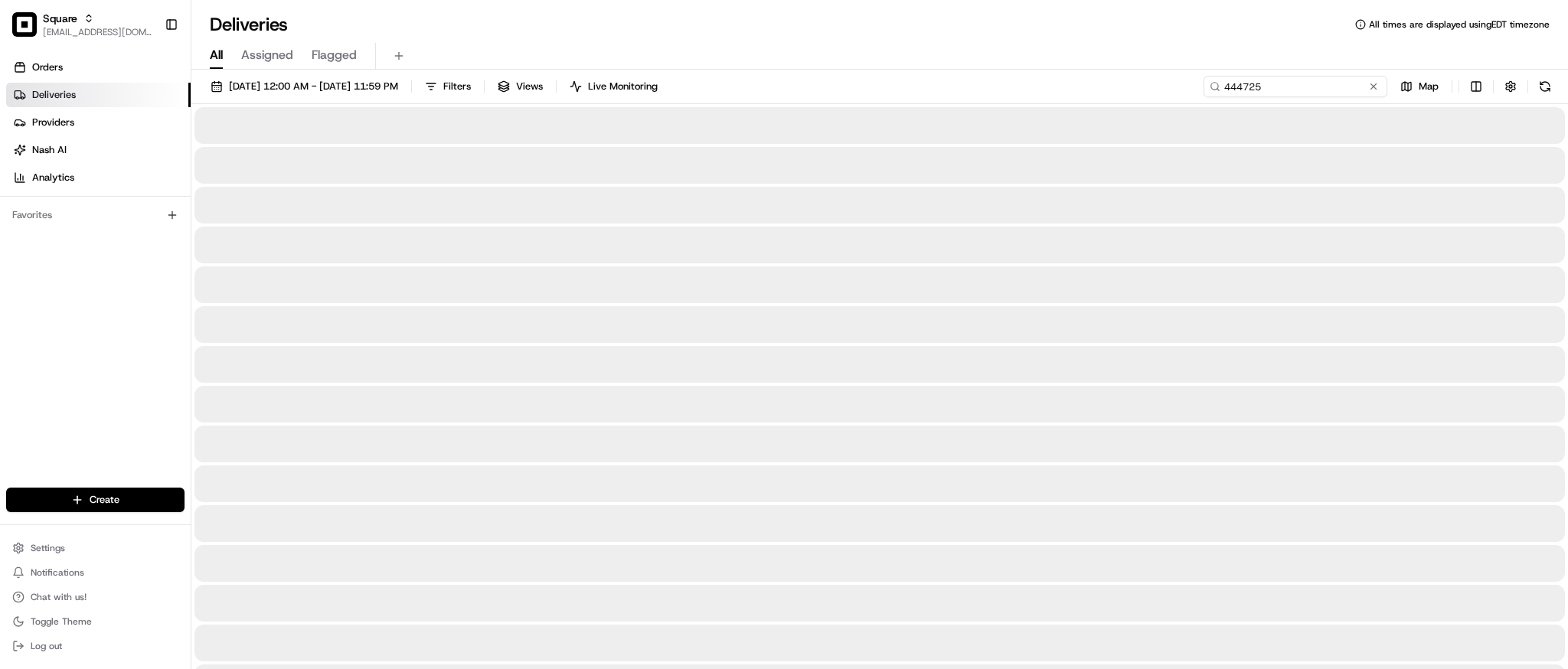
type input "4447259"
click at [1259, 77] on input "4447259" at bounding box center [1295, 86] width 184 height 21
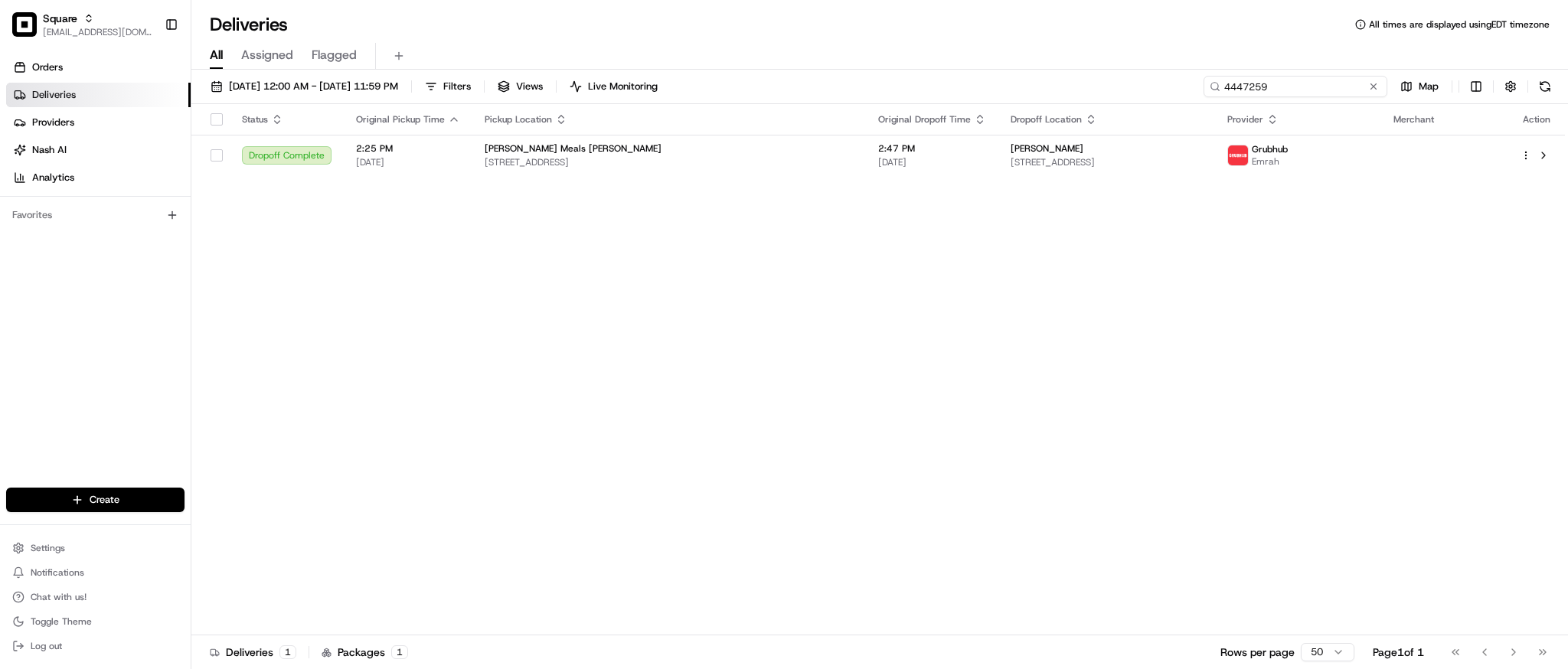
click at [1259, 77] on input "4447259" at bounding box center [1295, 86] width 184 height 21
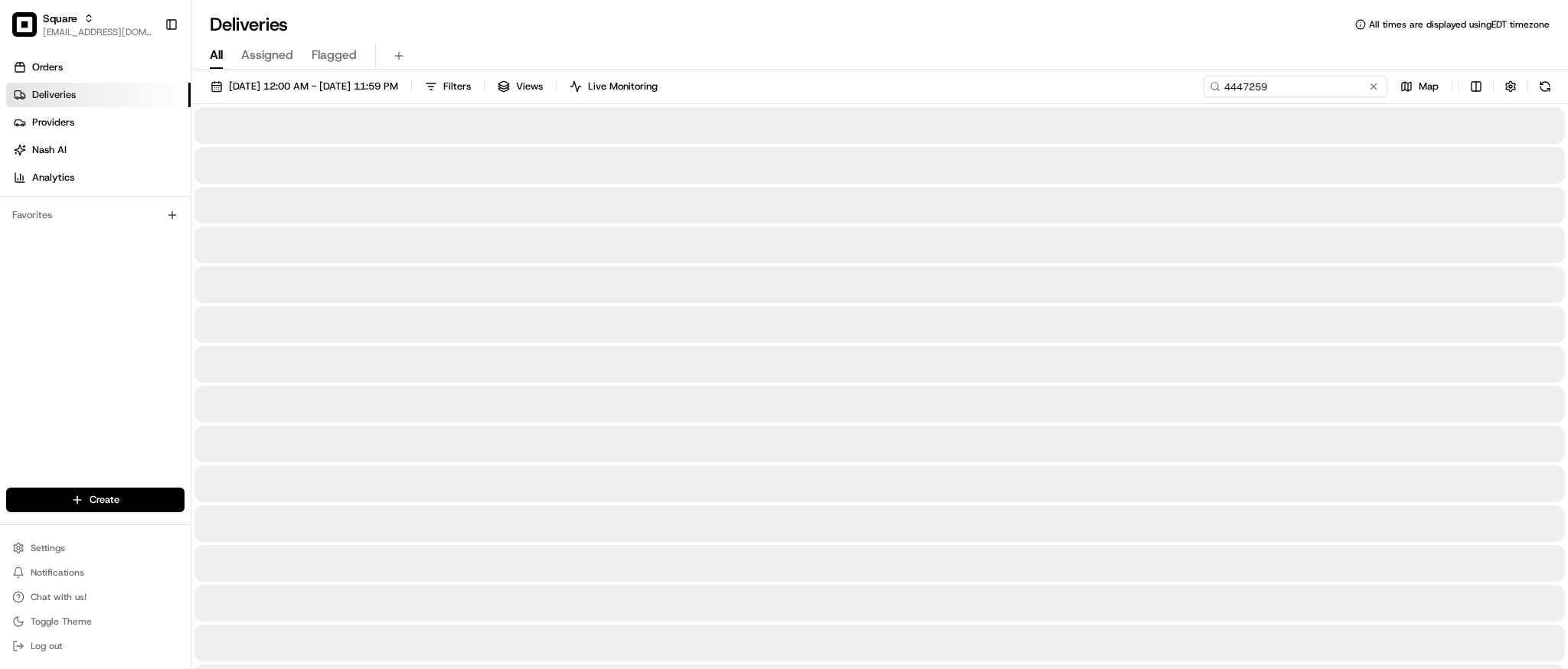
type input "4447259"
click at [1042, 84] on div "08/01/2025 12:00 AM - 08/31/2025 11:59 PM Filters Views Live Monitoring 4447259…" at bounding box center [879, 90] width 1377 height 28
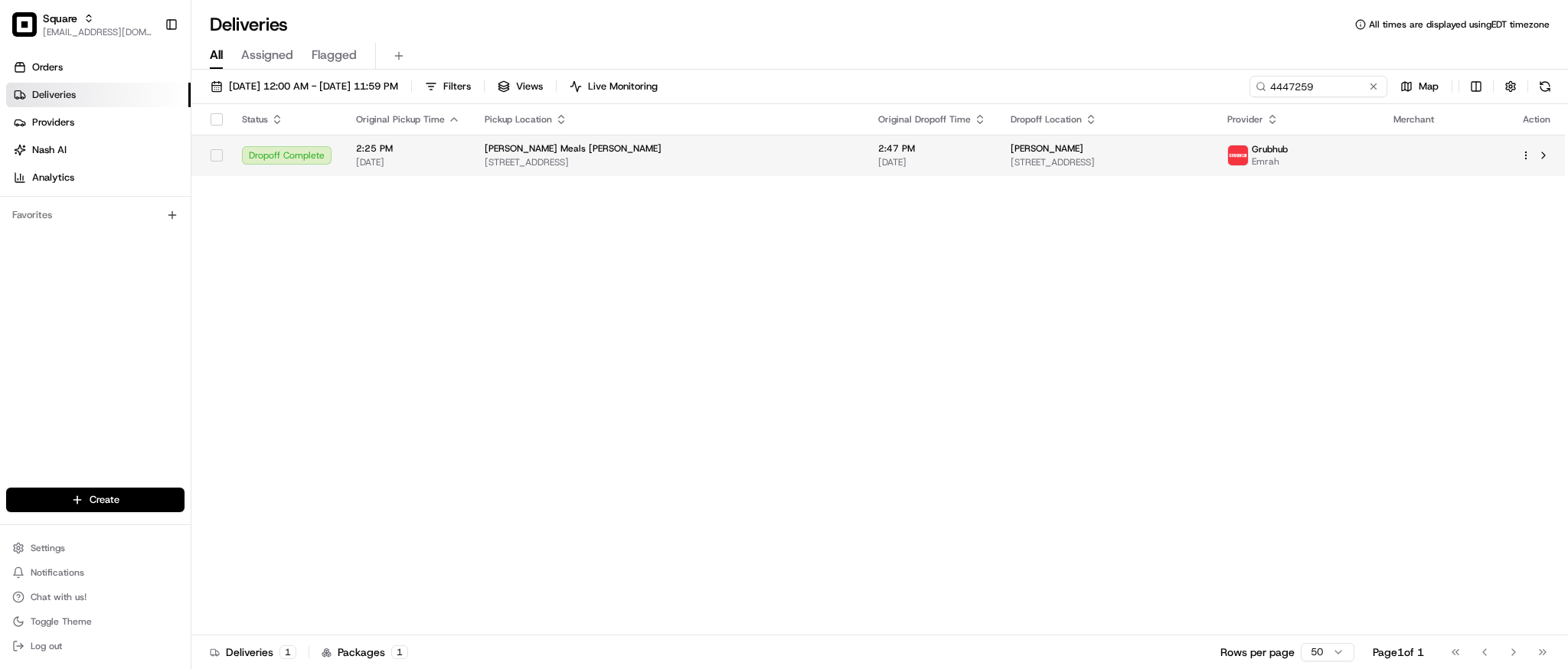
click at [1011, 154] on div "anthony zizzamia" at bounding box center [1107, 149] width 192 height 12
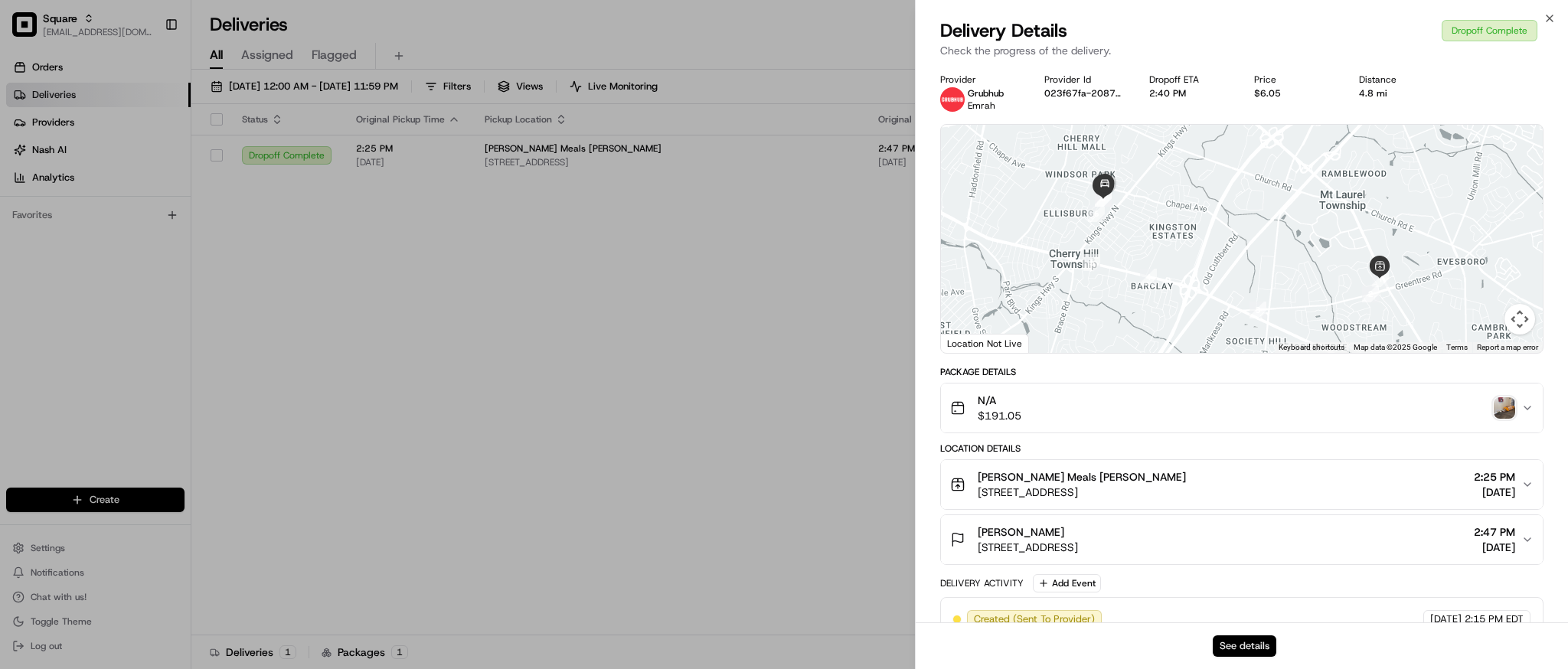
click at [1254, 645] on button "See details" at bounding box center [1244, 646] width 63 height 21
click at [1242, 638] on button "See details" at bounding box center [1244, 646] width 63 height 21
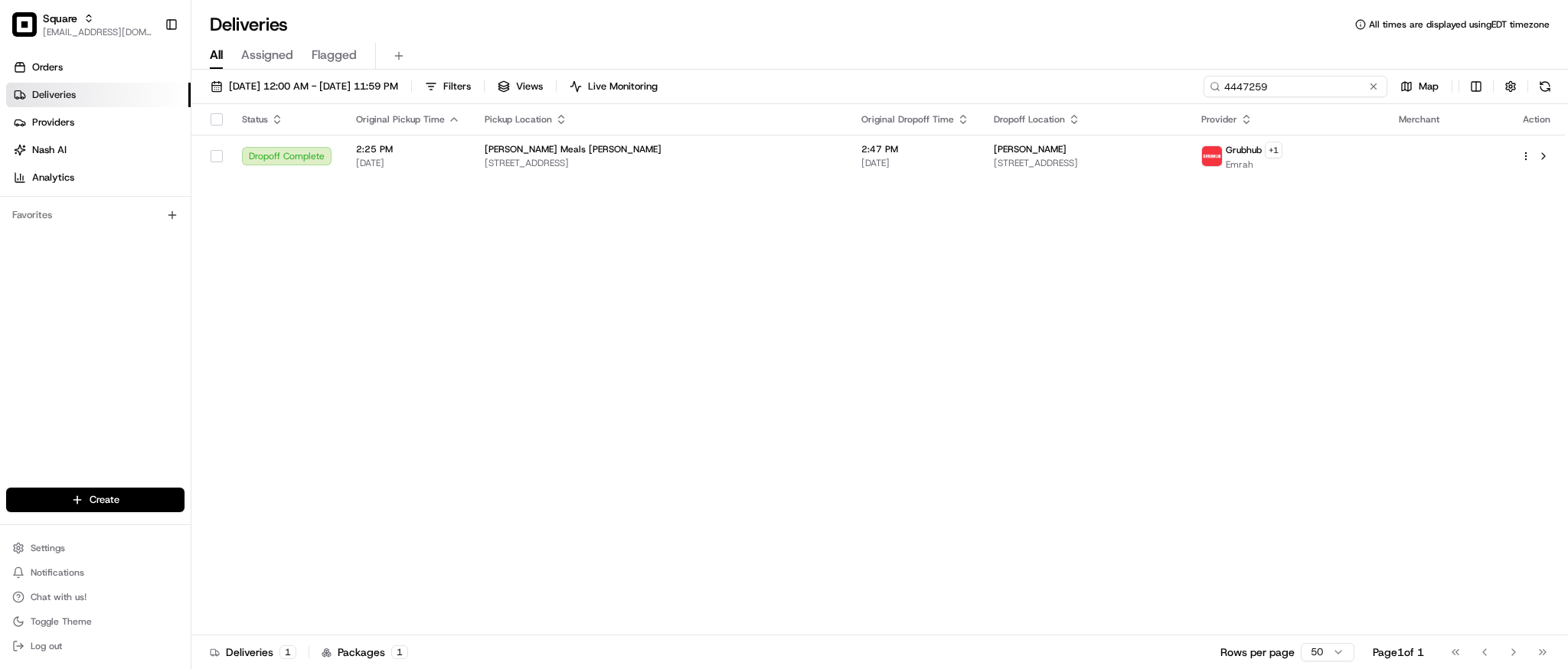
click at [1306, 89] on input "4447259" at bounding box center [1295, 86] width 184 height 21
click at [1302, 413] on div "Status Original Pickup Time Pickup Location Original Dropoff Time Dropoff Locat…" at bounding box center [878, 370] width 1374 height 531
click at [1287, 89] on input "4447259" at bounding box center [1295, 86] width 184 height 21
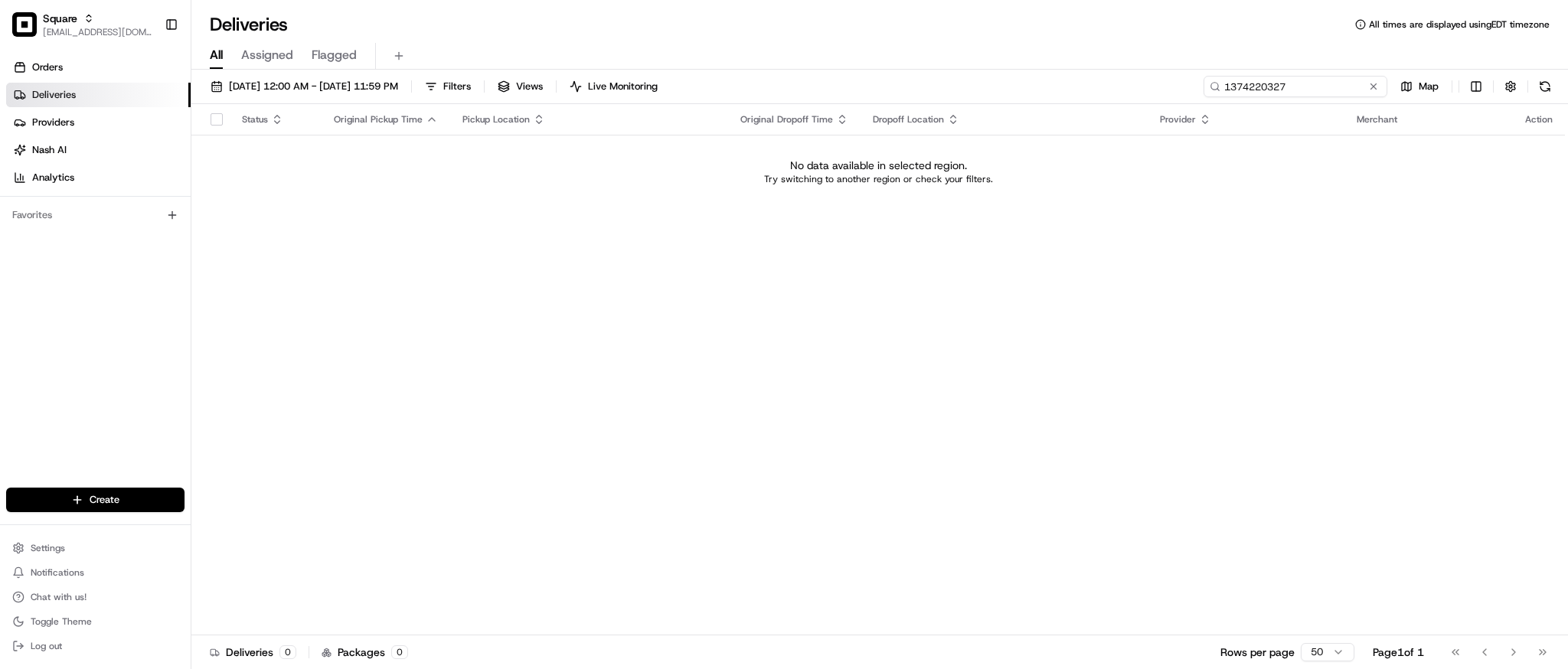
click at [1255, 76] on input "1374220327" at bounding box center [1295, 86] width 184 height 21
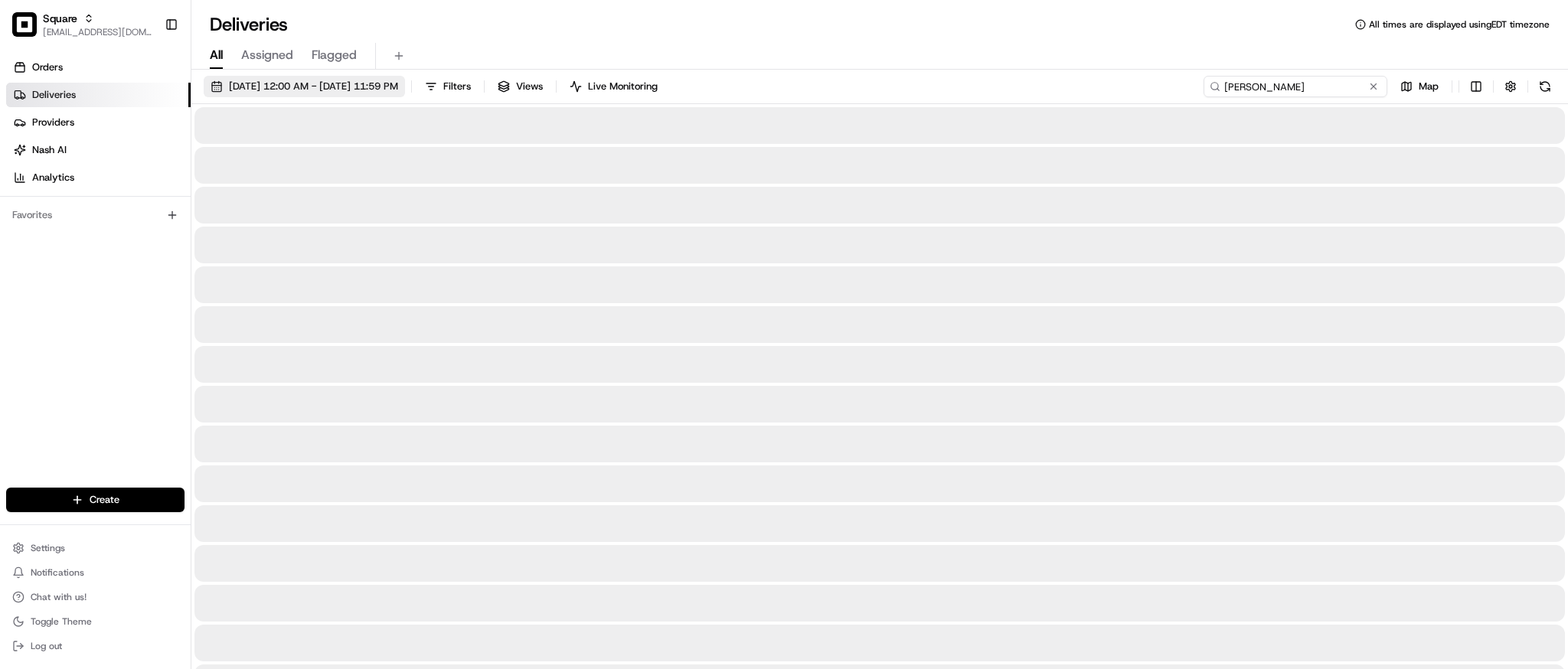
type input "tommy"
click at [284, 87] on span "08/01/2025 12:00 AM - 08/31/2025 11:59 PM" at bounding box center [314, 86] width 169 height 14
click at [277, 67] on button "Assigned" at bounding box center [267, 56] width 52 height 26
click at [207, 49] on div "All Assigned Flagged" at bounding box center [879, 56] width 1377 height 26
click at [217, 53] on span "All" at bounding box center [216, 56] width 13 height 19
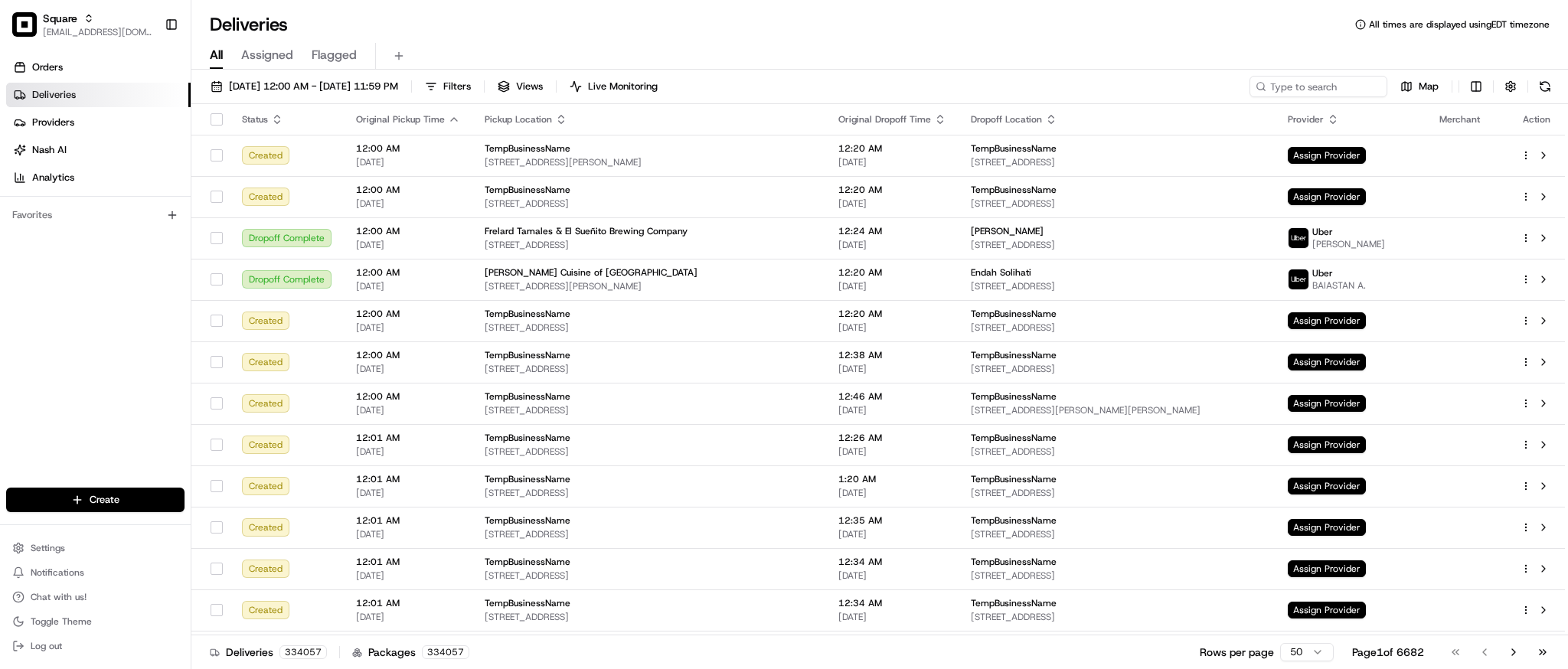
click at [1315, 33] on div "Deliveries All times are displayed using EDT timezone" at bounding box center [879, 24] width 1377 height 25
click at [1313, 84] on input at bounding box center [1295, 86] width 184 height 21
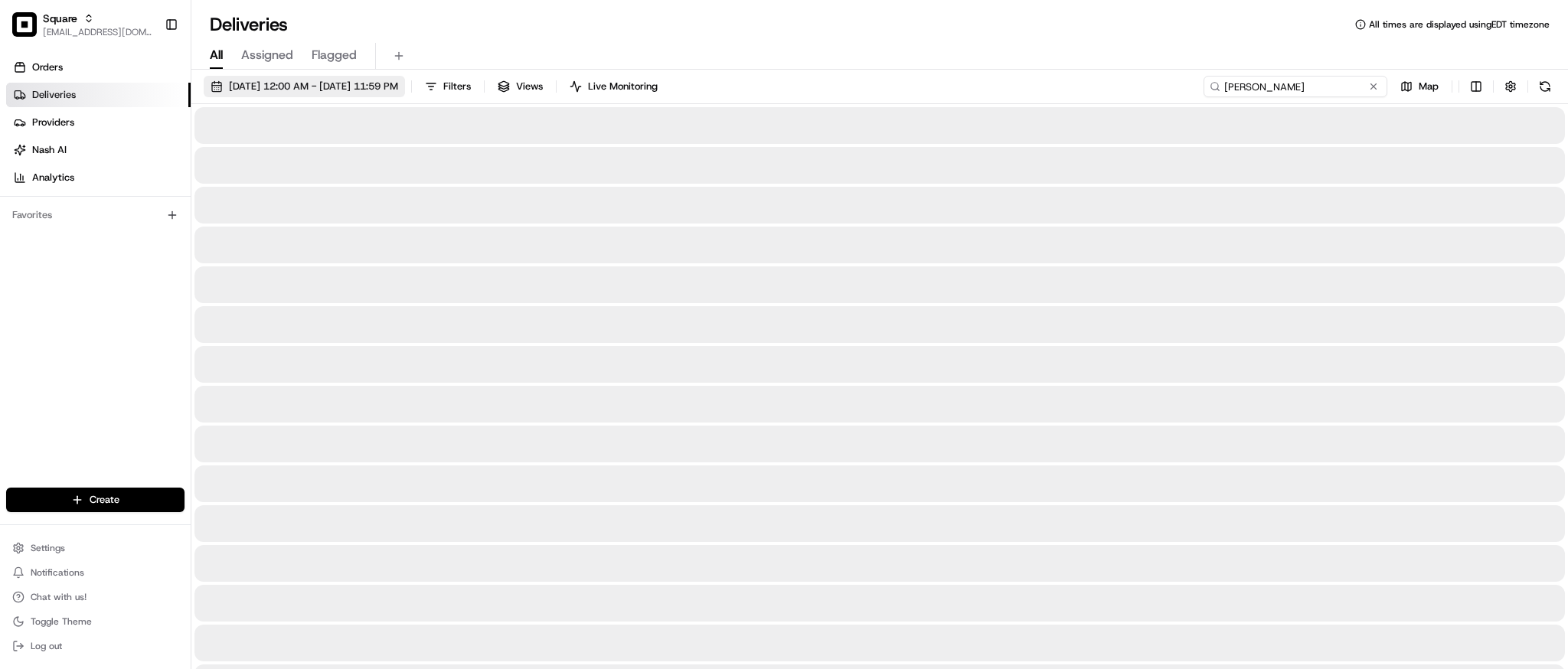
type input "tommy"
click at [347, 85] on span "08/01/2025 12:00 AM - 08/31/2025 11:59 PM" at bounding box center [314, 86] width 169 height 14
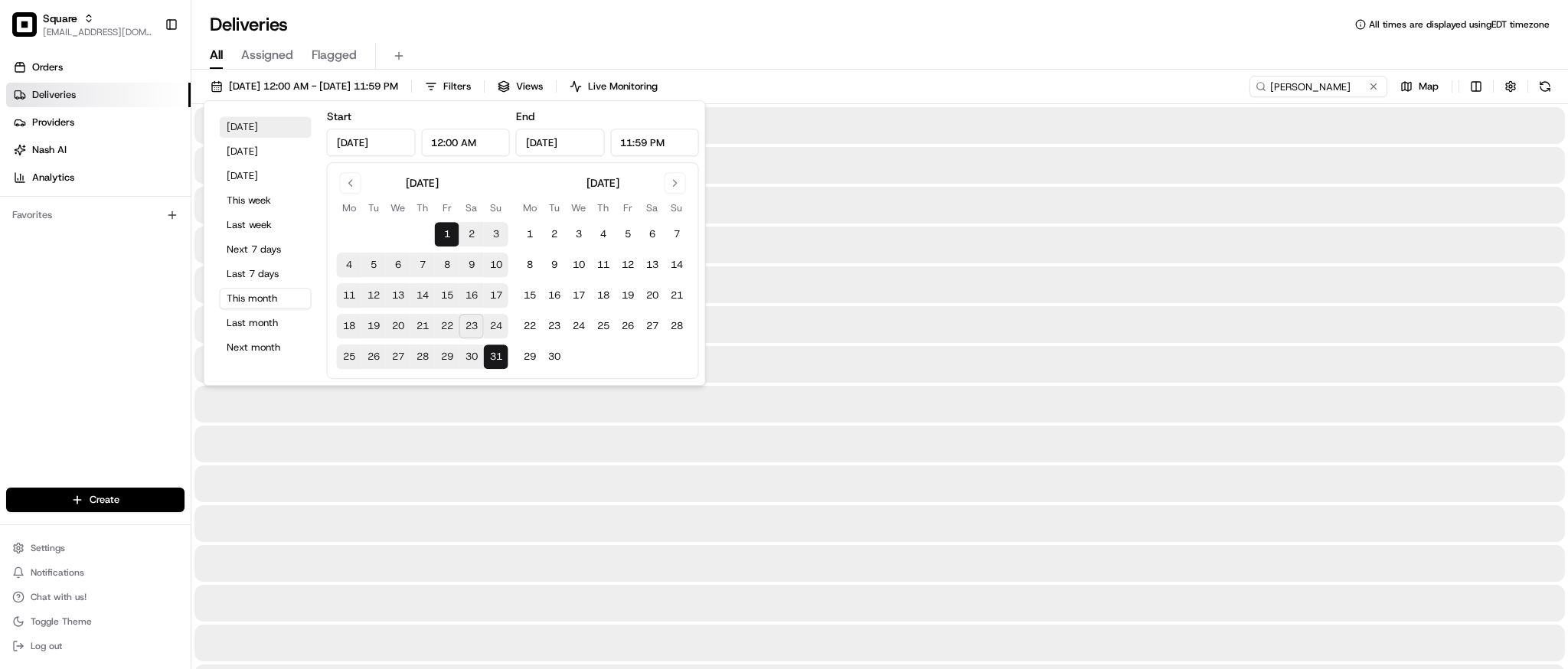
click at [240, 124] on button "Today" at bounding box center [266, 126] width 92 height 21
type input "Aug 23, 2025"
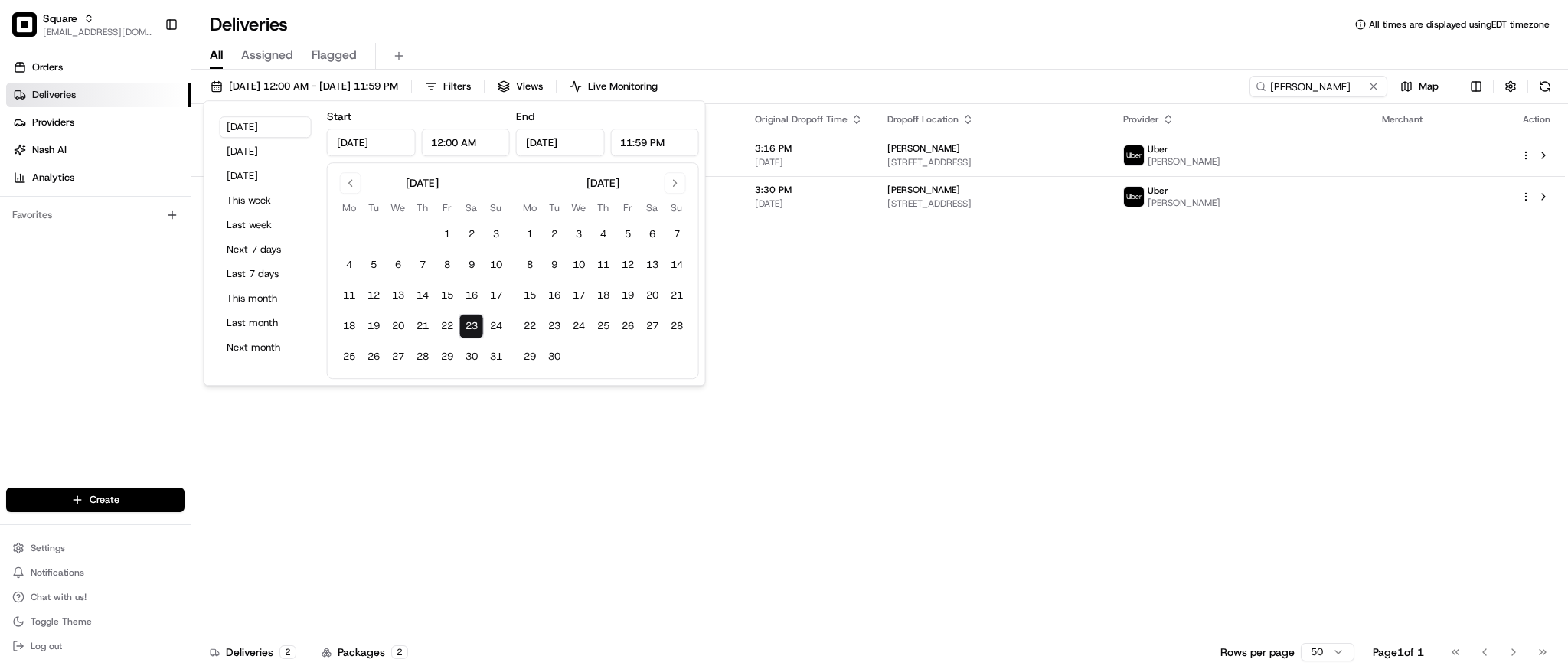
click at [989, 279] on div "Status Original Pickup Time Pickup Location Original Dropoff Time Dropoff Locat…" at bounding box center [878, 370] width 1374 height 531
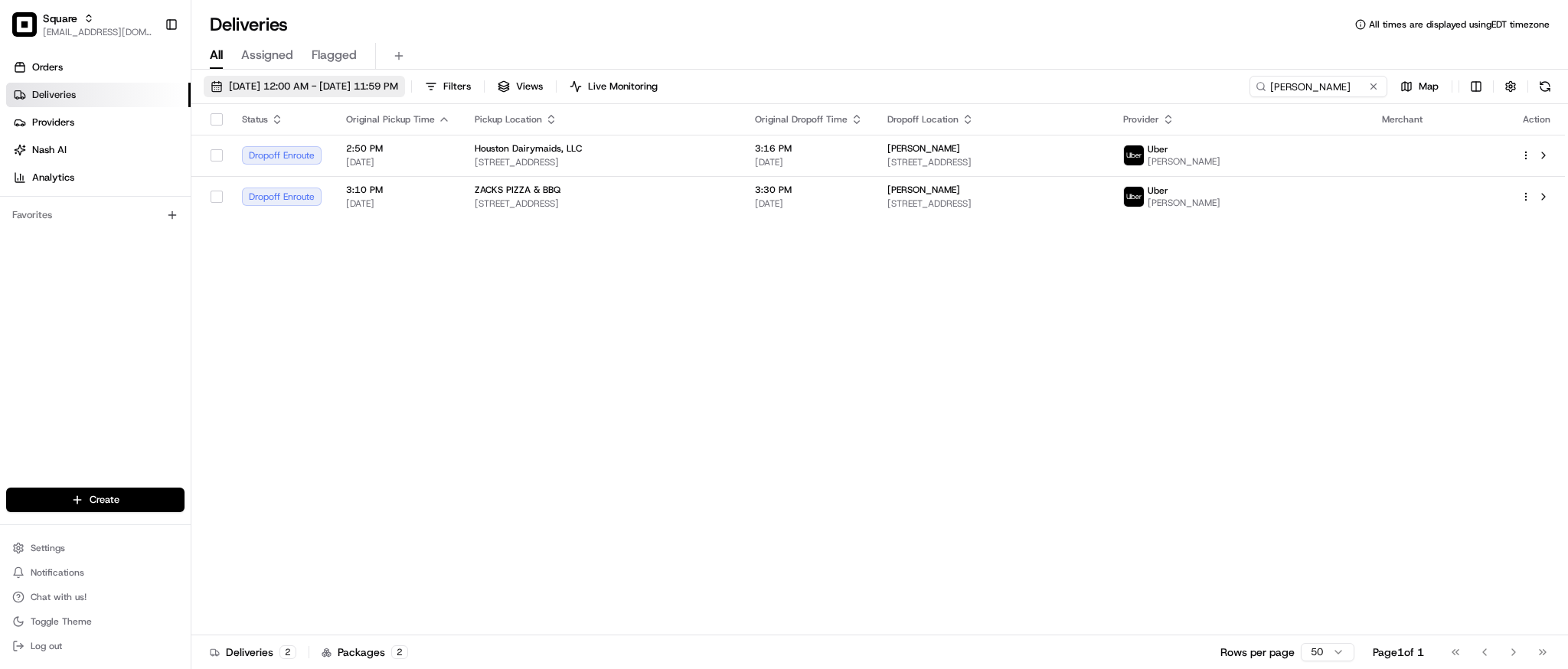
click at [306, 85] on span "08/23/2025 12:00 AM - 08/23/2025 11:59 PM" at bounding box center [314, 86] width 169 height 14
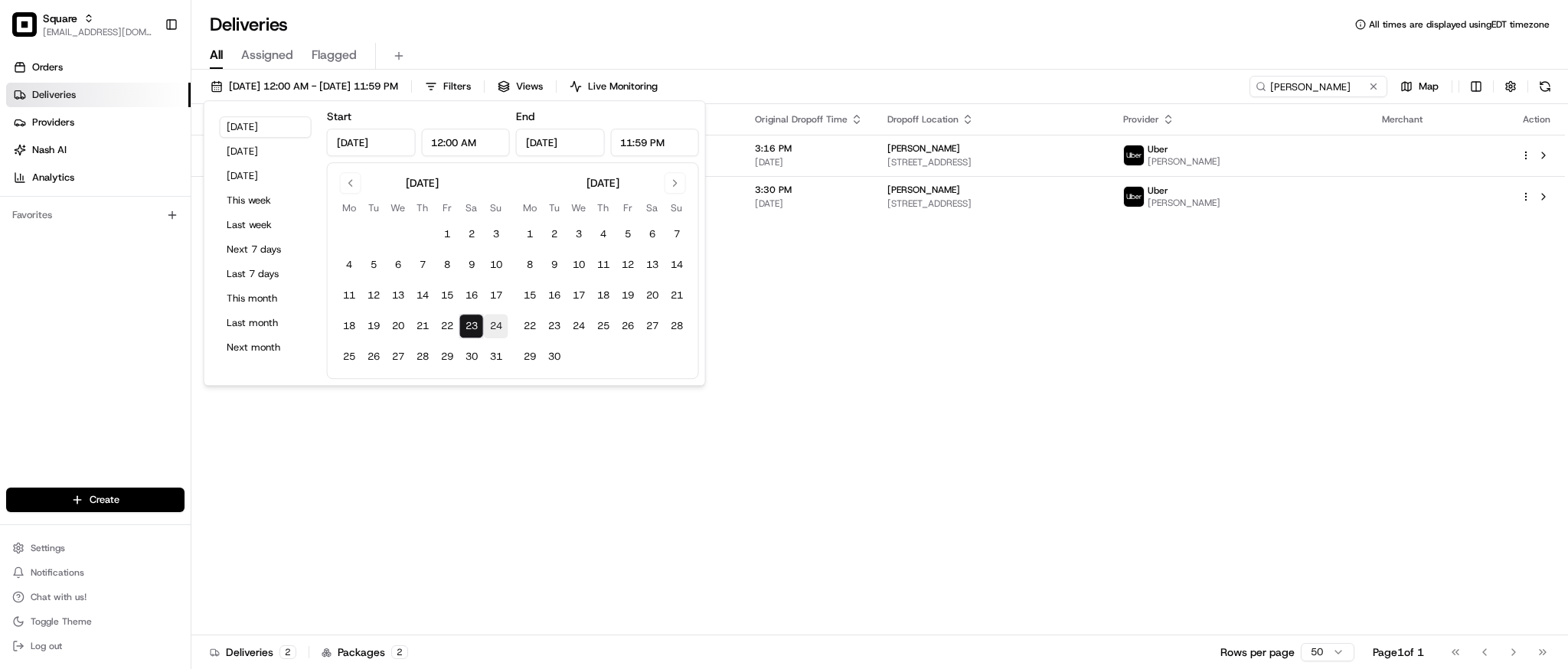
click at [492, 322] on button "24" at bounding box center [496, 326] width 25 height 25
type input "Aug 24, 2025"
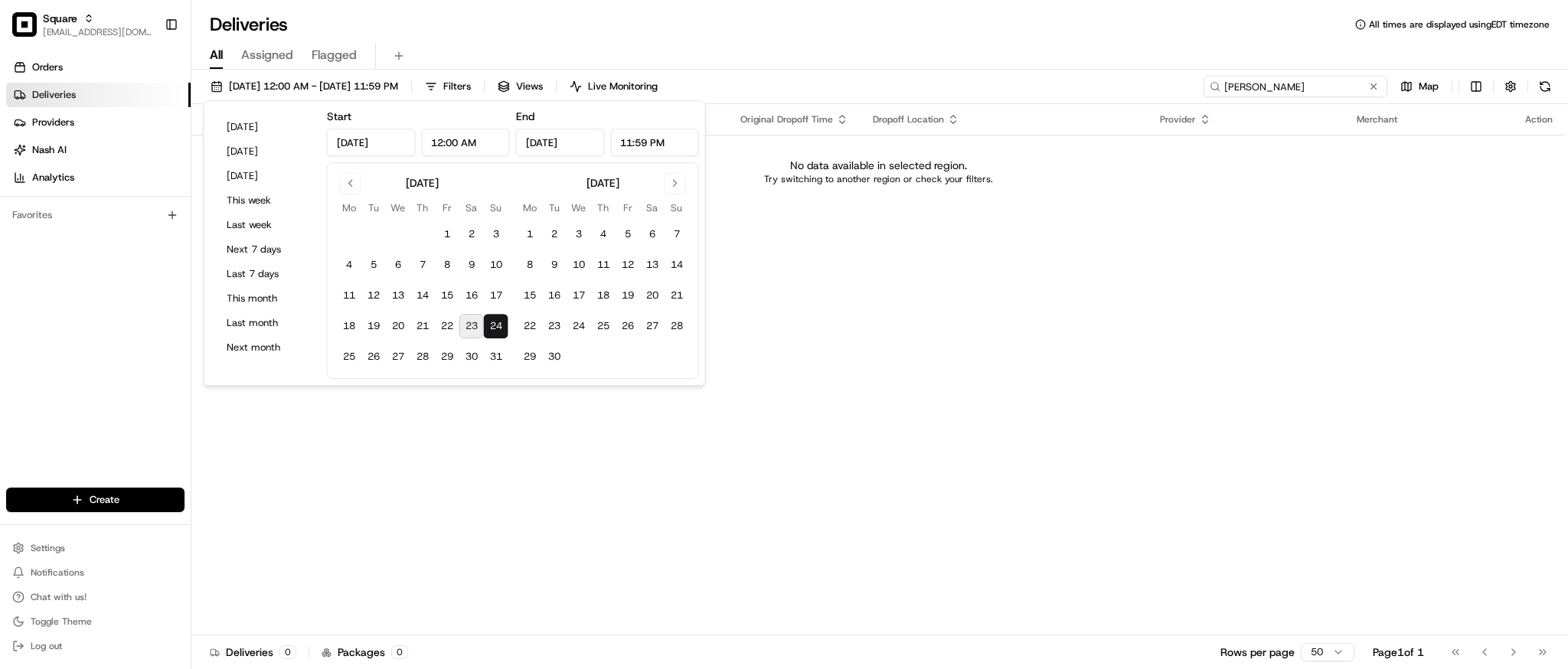
click at [1325, 92] on input "tommy" at bounding box center [1295, 86] width 184 height 21
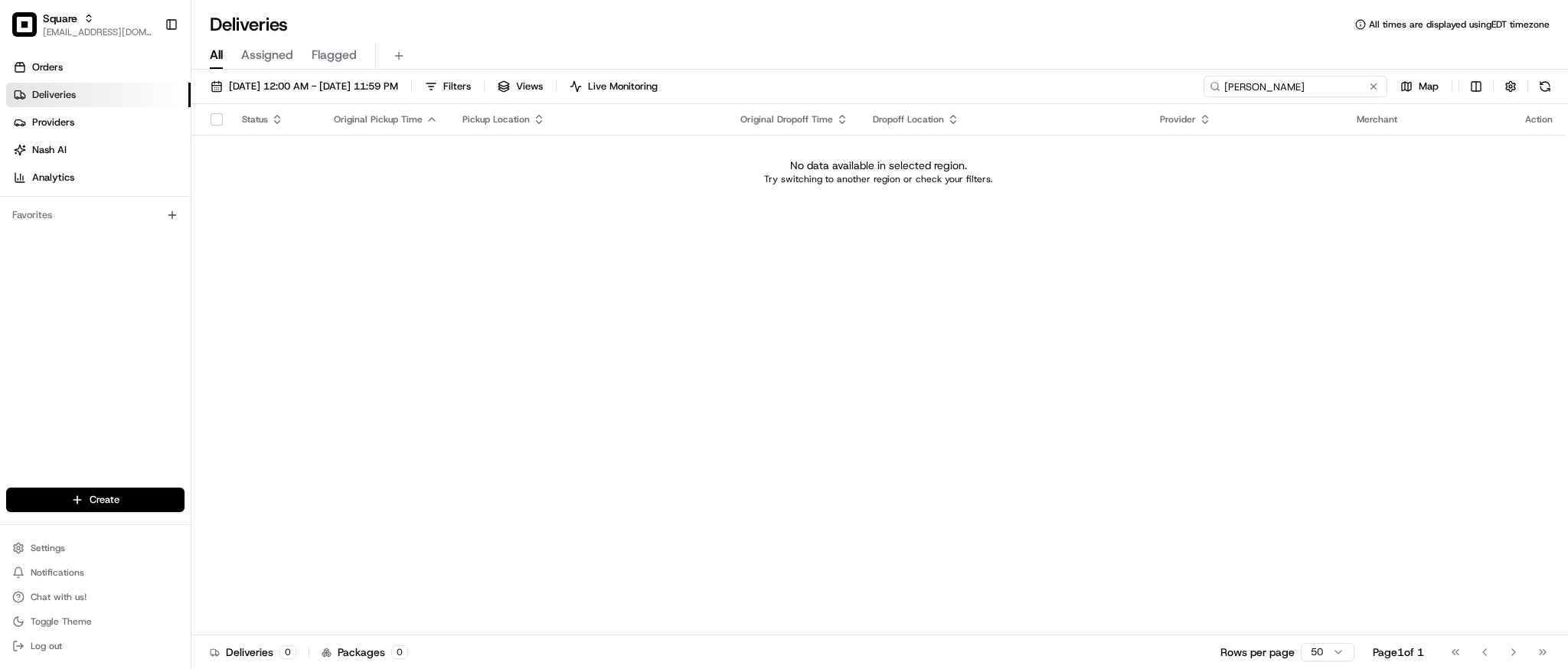
type input "tommy"
click at [268, 81] on span "08/24/2025 12:00 AM - 08/24/2025 11:59 PM" at bounding box center [314, 86] width 169 height 14
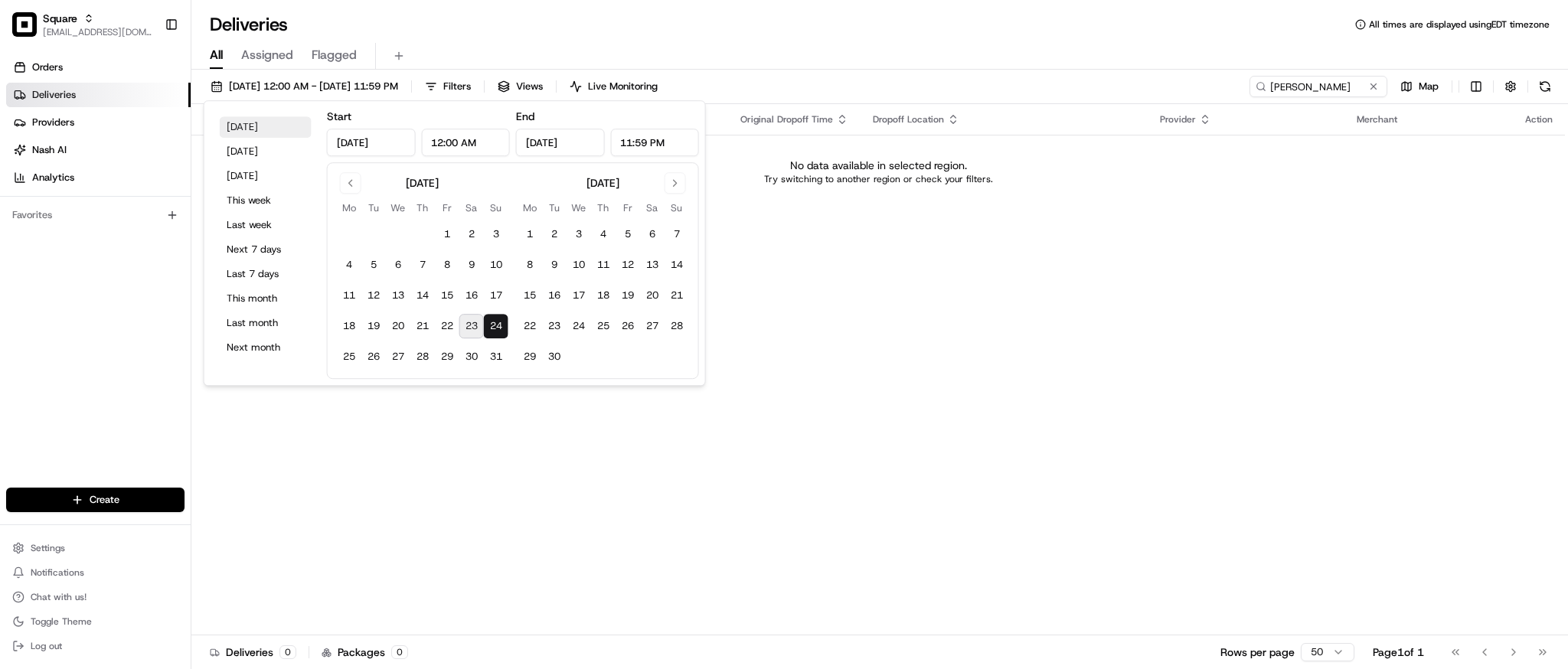
click at [244, 130] on button "Today" at bounding box center [266, 126] width 92 height 21
type input "Aug 23, 2025"
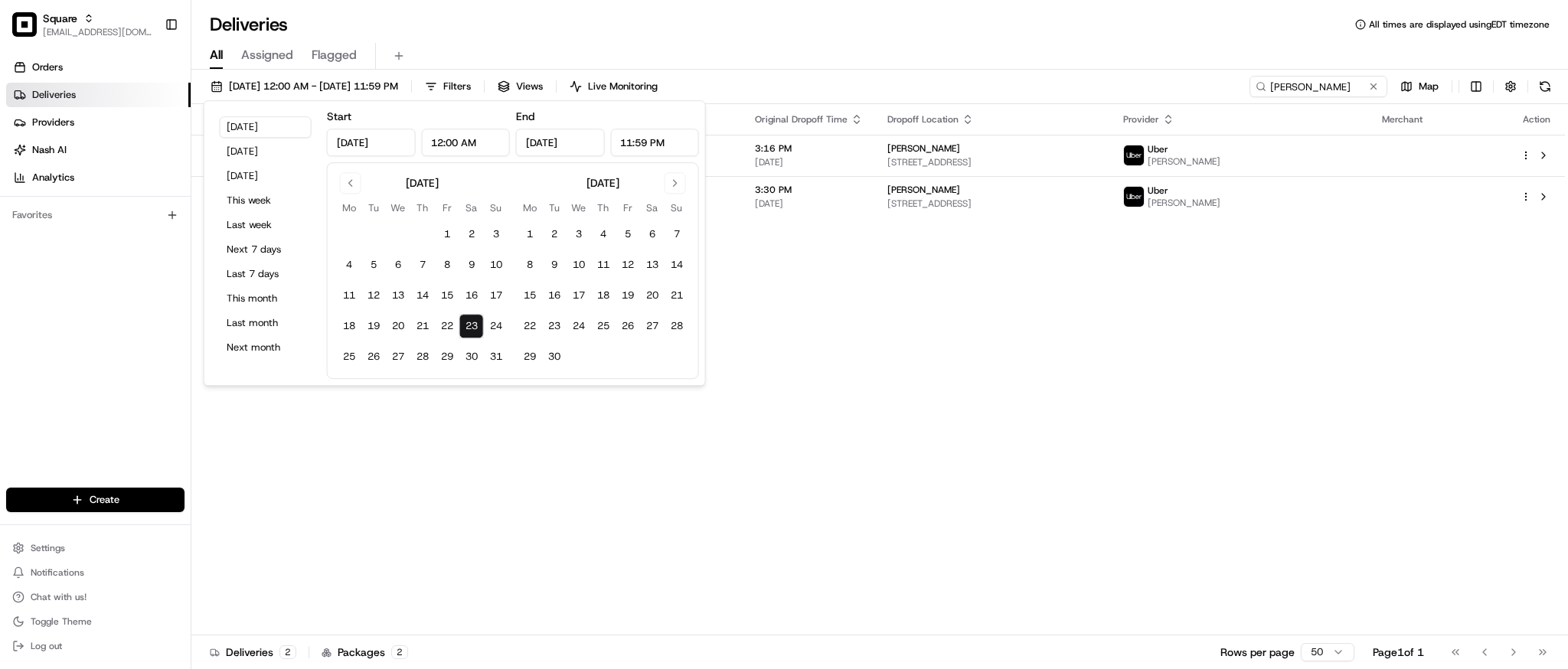
click at [829, 286] on div "Status Original Pickup Time Pickup Location Original Dropoff Time Dropoff Locat…" at bounding box center [878, 370] width 1374 height 531
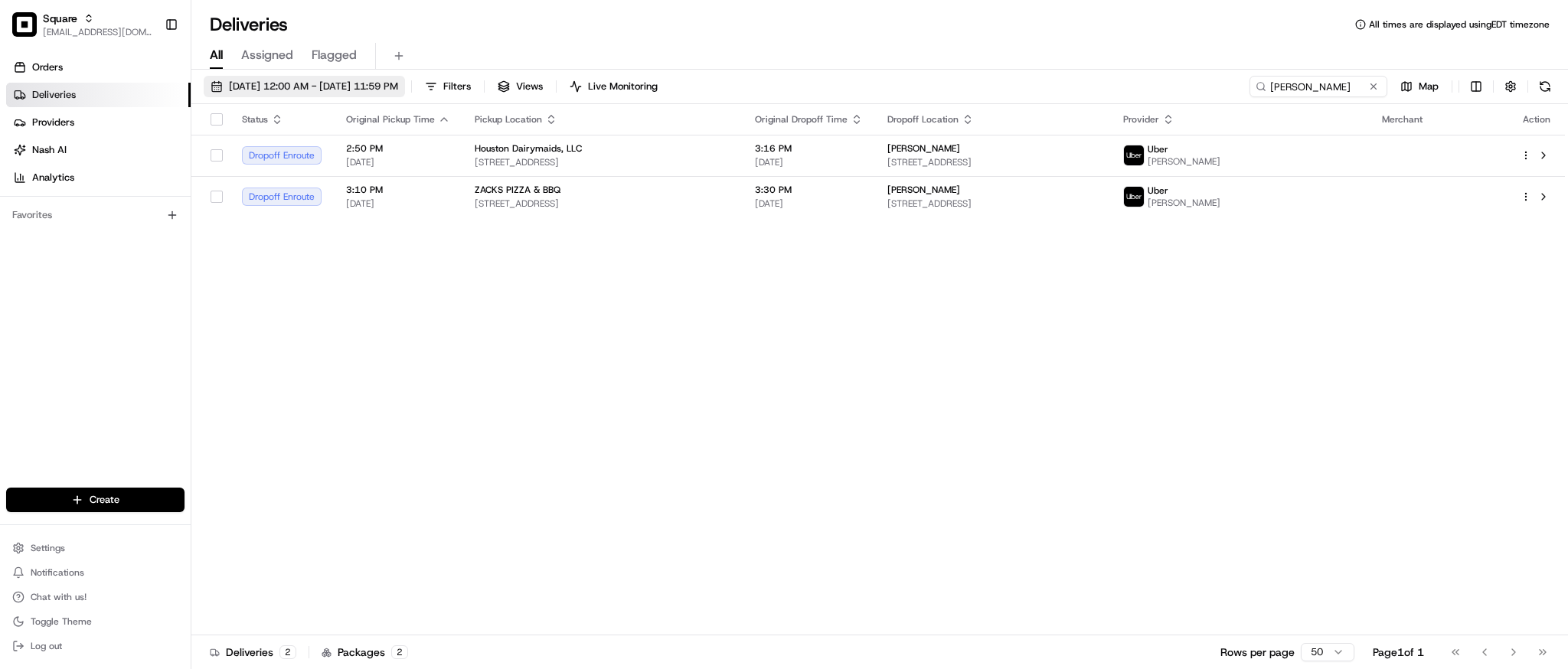
click at [388, 76] on button "08/23/2025 12:00 AM - 08/23/2025 11:59 PM" at bounding box center [304, 86] width 202 height 21
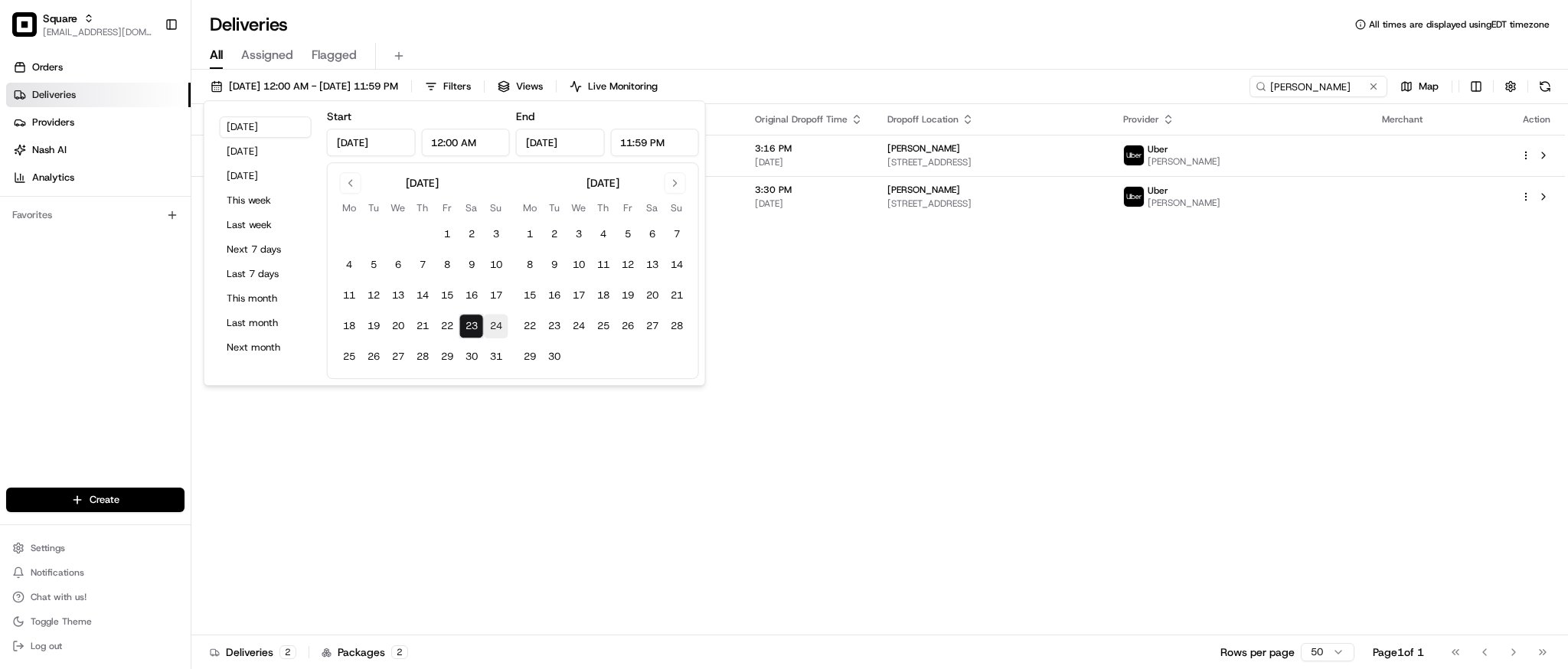
click at [497, 330] on button "24" at bounding box center [496, 326] width 25 height 25
type input "Aug 24, 2025"
click at [951, 378] on div "Status Original Pickup Time Pickup Location Original Dropoff Time Dropoff Locat…" at bounding box center [878, 370] width 1374 height 531
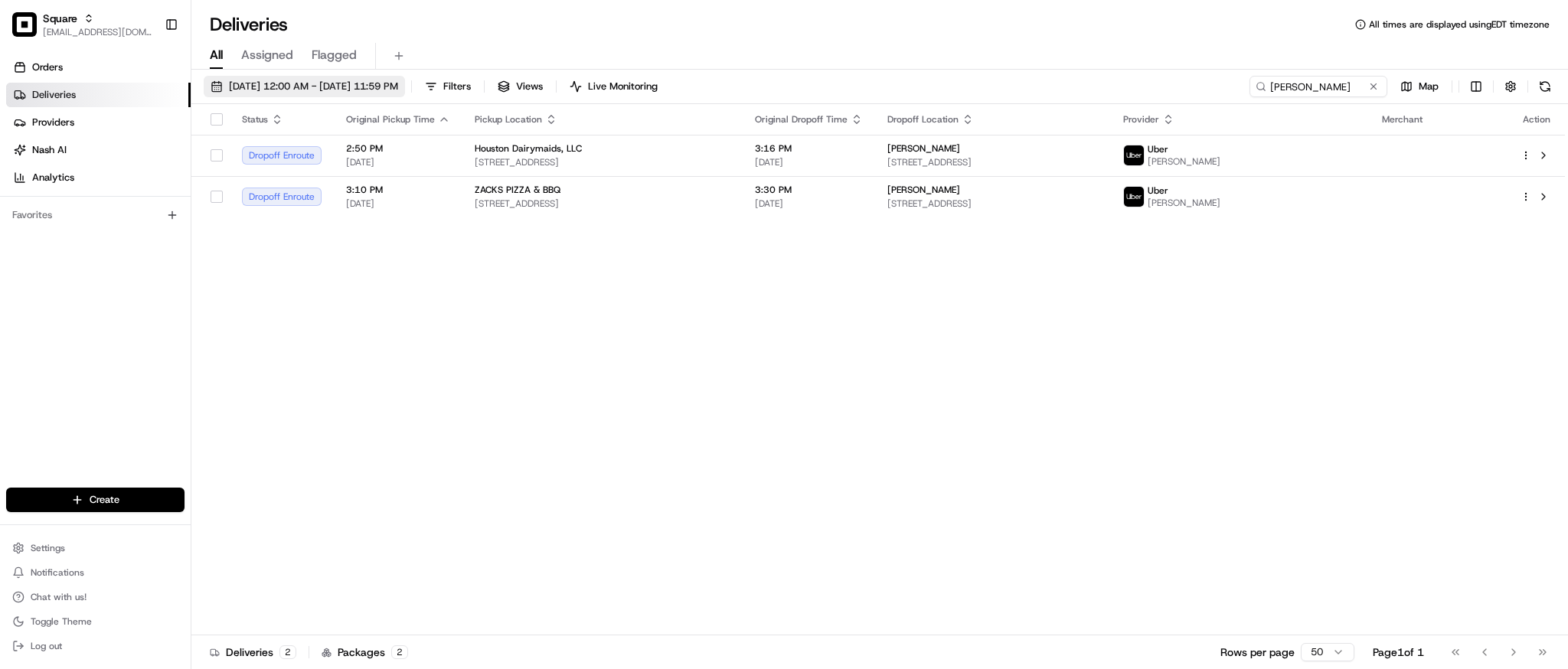
click at [334, 85] on span "08/23/2025 12:00 AM - 08/24/2025 11:59 PM" at bounding box center [314, 86] width 169 height 14
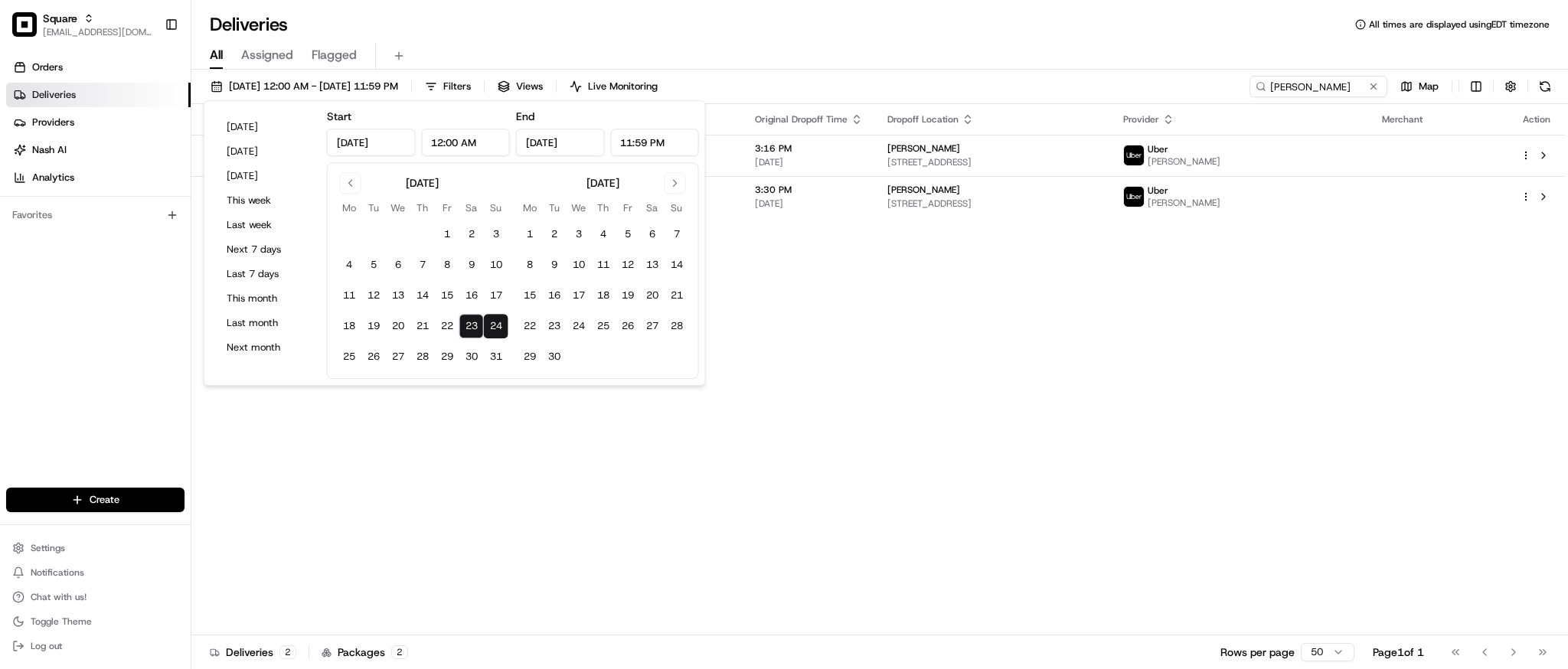
click at [919, 374] on div "Status Original Pickup Time Pickup Location Original Dropoff Time Dropoff Locat…" at bounding box center [878, 370] width 1374 height 531
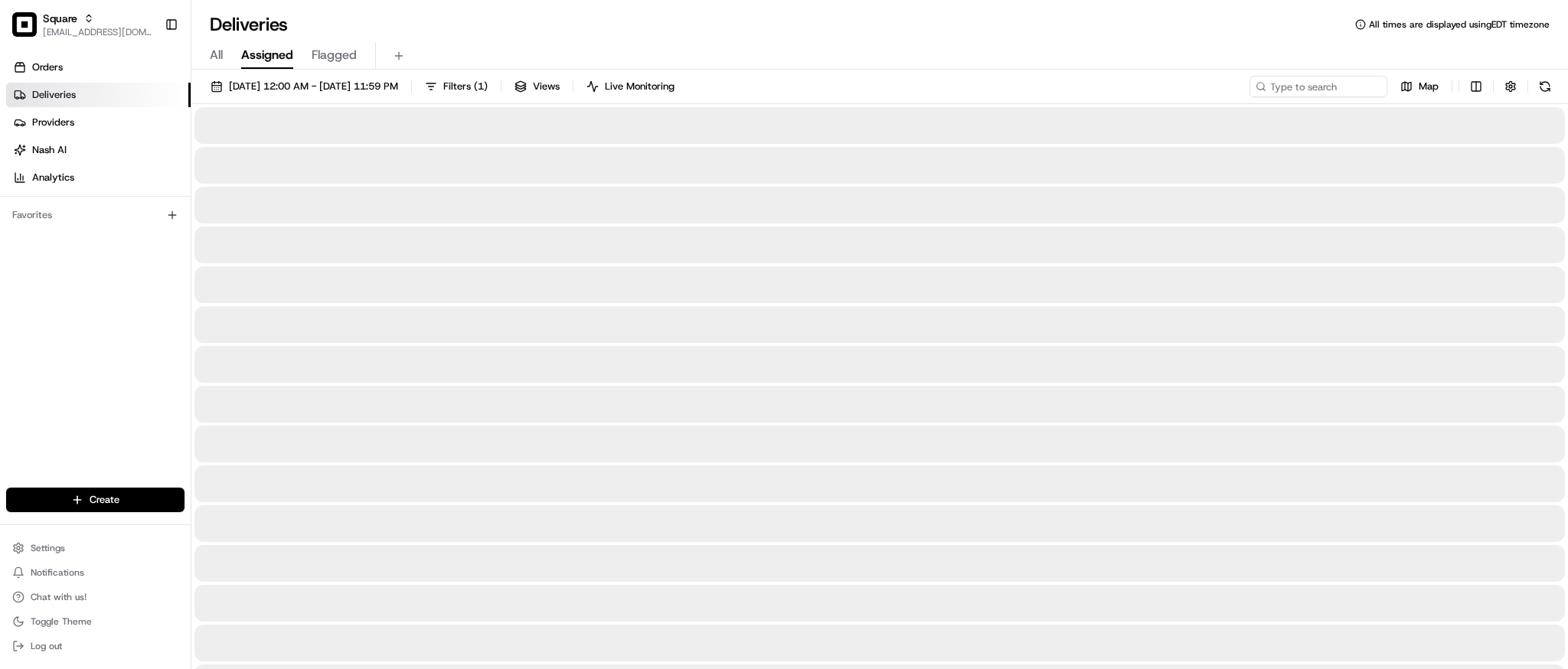
click at [280, 56] on span "Assigned" at bounding box center [267, 56] width 52 height 19
click at [336, 80] on span "08/23/2025 12:00 AM - 08/24/2025 11:59 PM" at bounding box center [314, 86] width 169 height 14
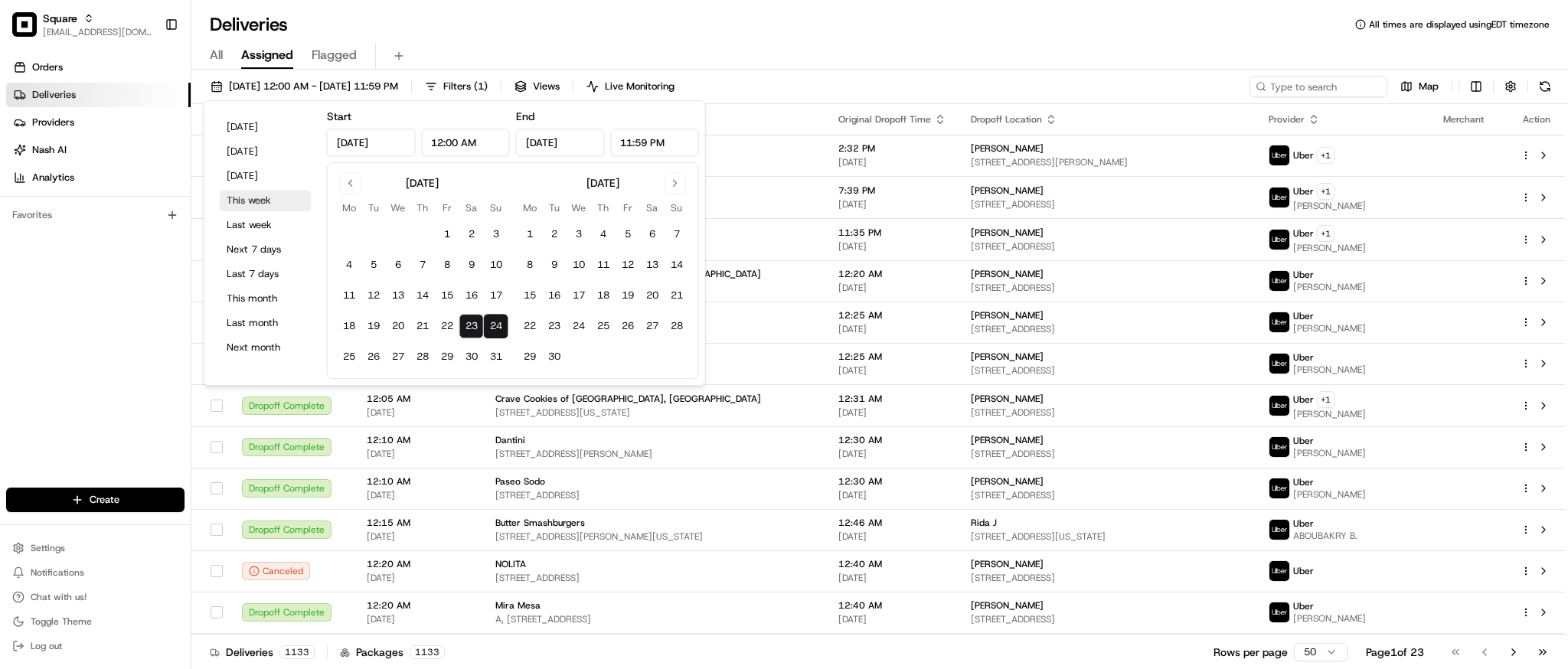
type input "Aug 23, 2025"
type input "12:00 AM"
type input "Aug 24, 2025"
type input "11:59 PM"
click at [272, 145] on button "Yesterday" at bounding box center [266, 151] width 92 height 21
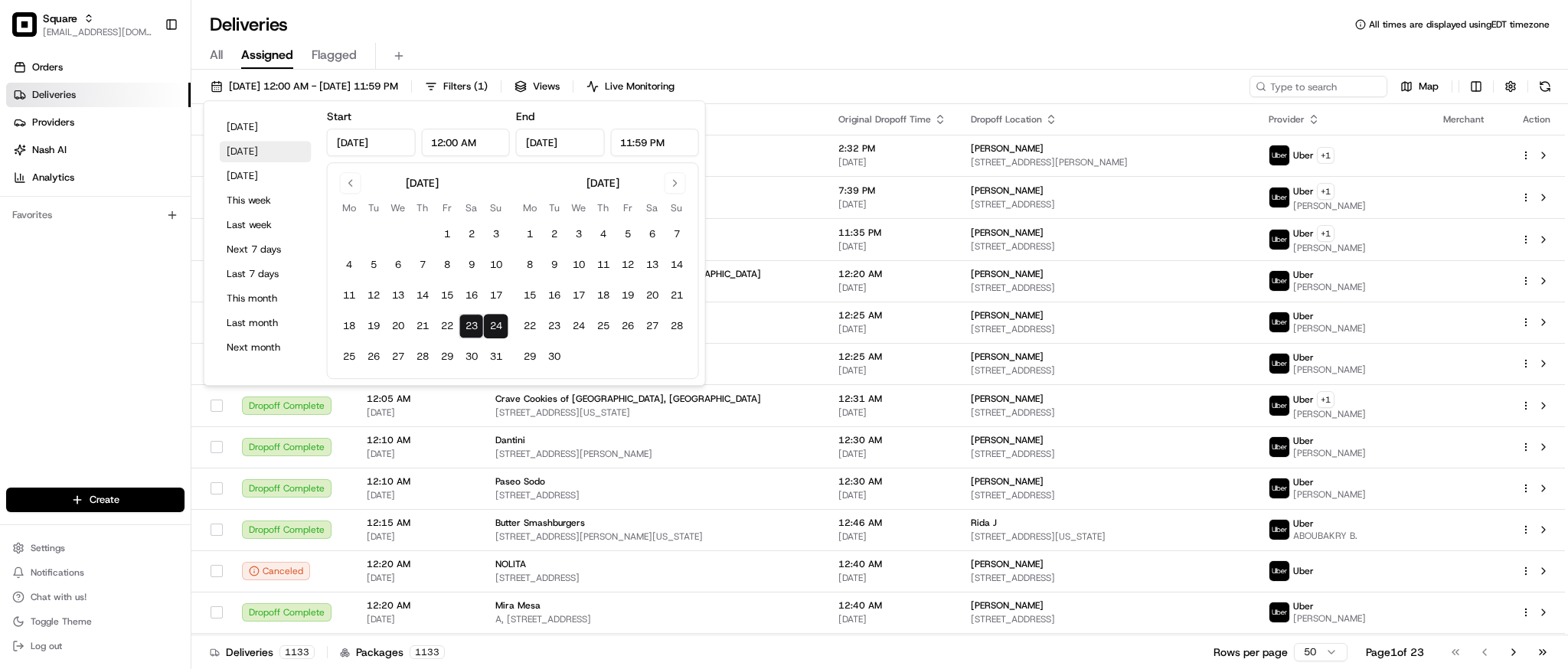
type input "Aug 22, 2025"
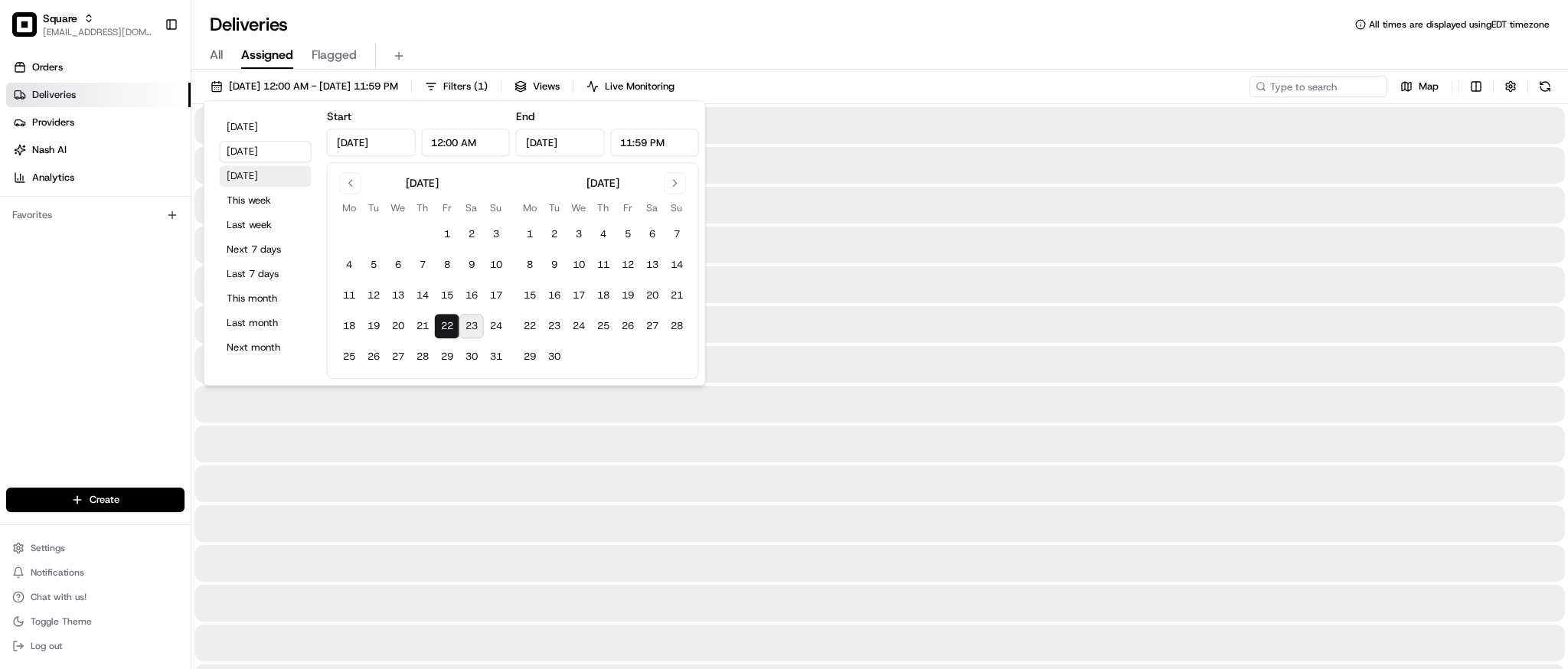
click at [269, 172] on button "Tomorrow" at bounding box center [266, 176] width 92 height 21
type input "Aug 24, 2025"
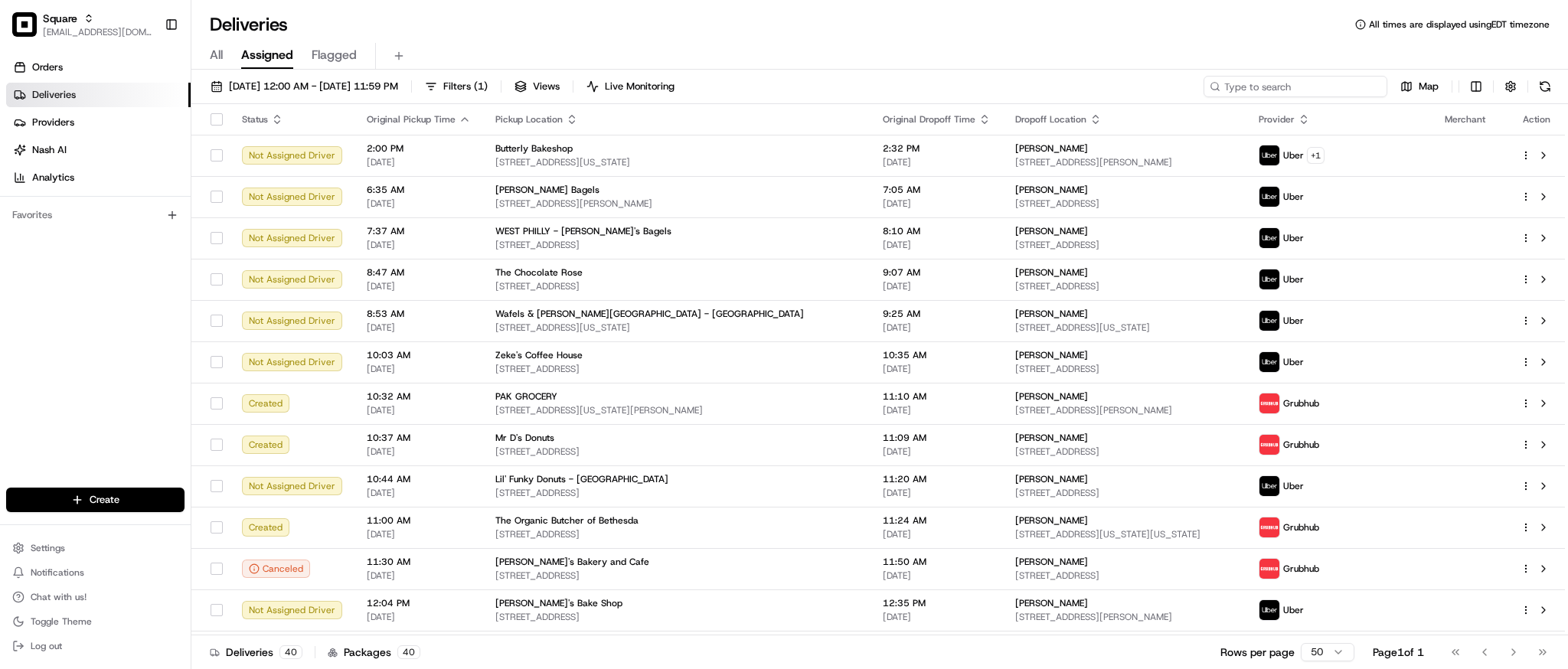
click at [1294, 94] on input at bounding box center [1295, 86] width 184 height 21
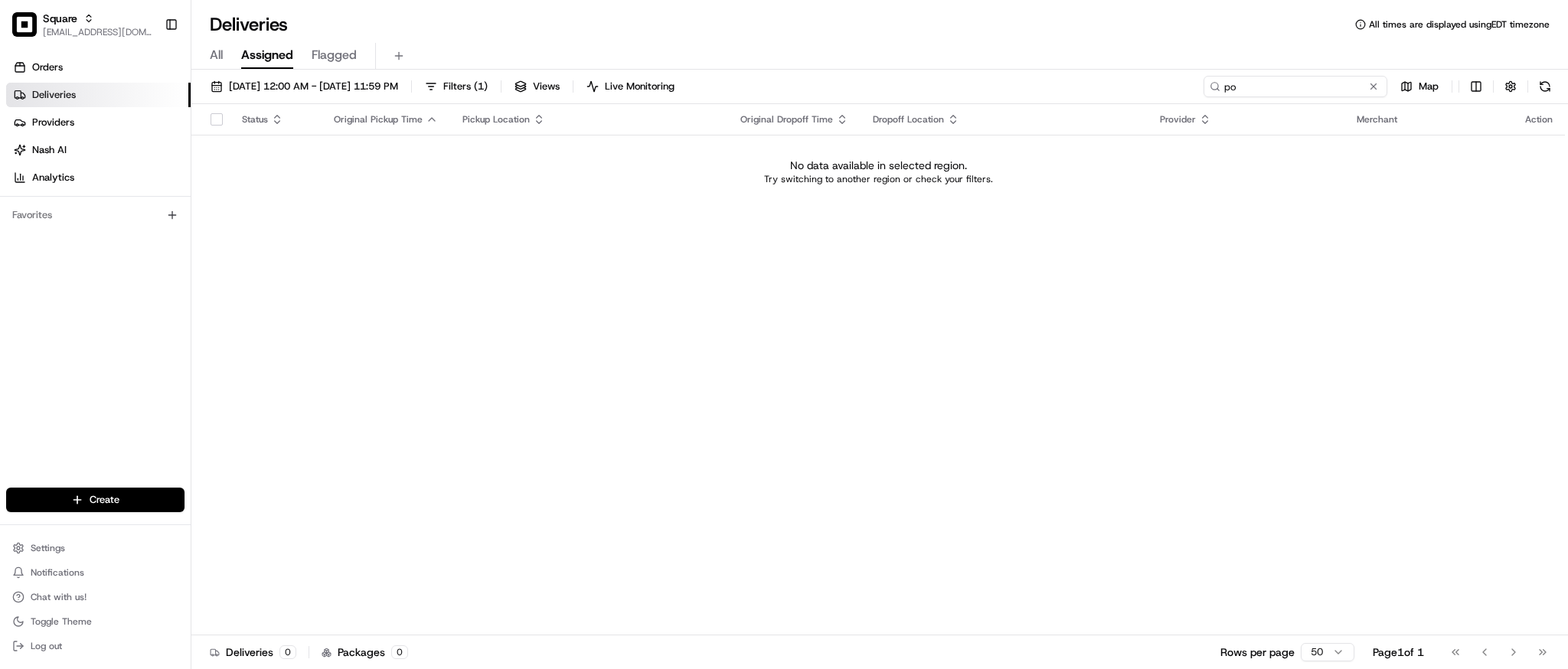
type input "p"
type input "tommy"
click at [370, 85] on span "08/24/2025 12:00 AM - 08/24/2025 11:59 PM" at bounding box center [314, 86] width 169 height 14
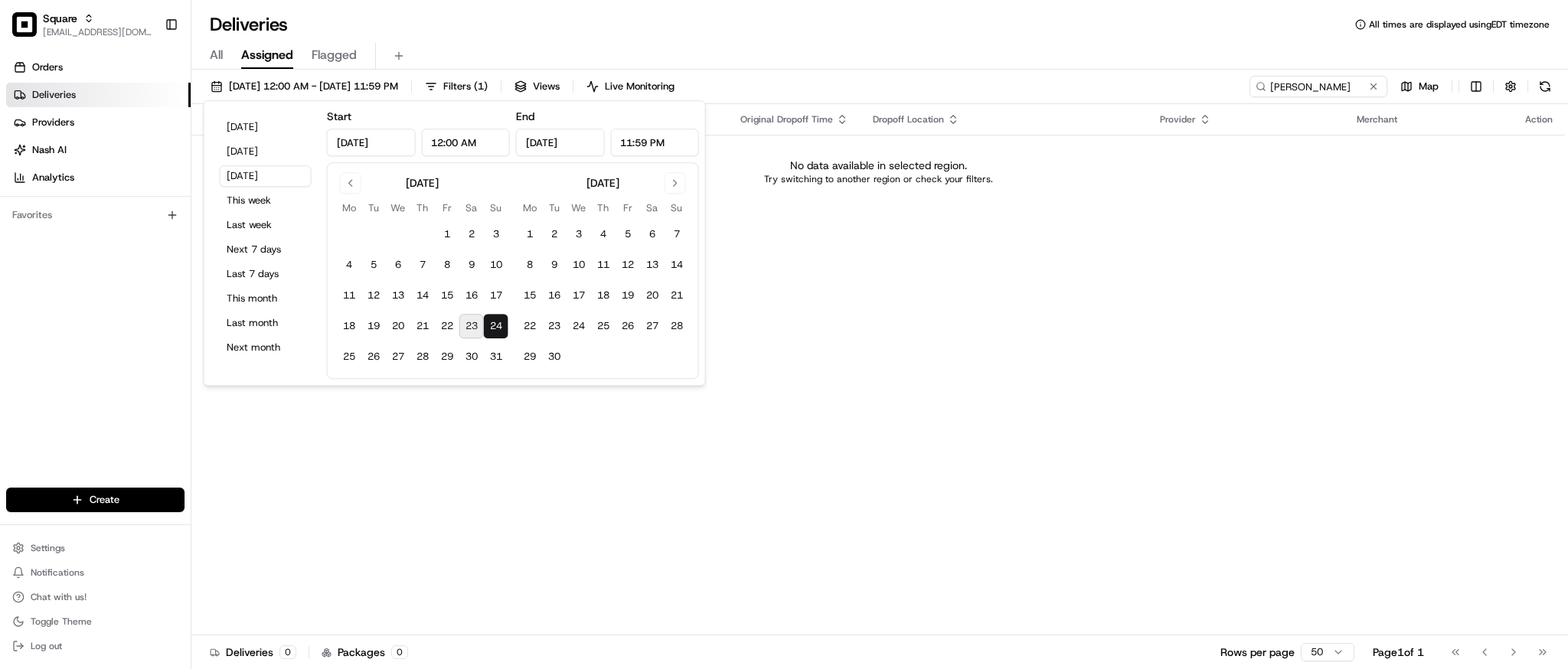
click at [557, 540] on div "Status Original Pickup Time Pickup Location Original Dropoff Time Dropoff Locat…" at bounding box center [878, 370] width 1374 height 531
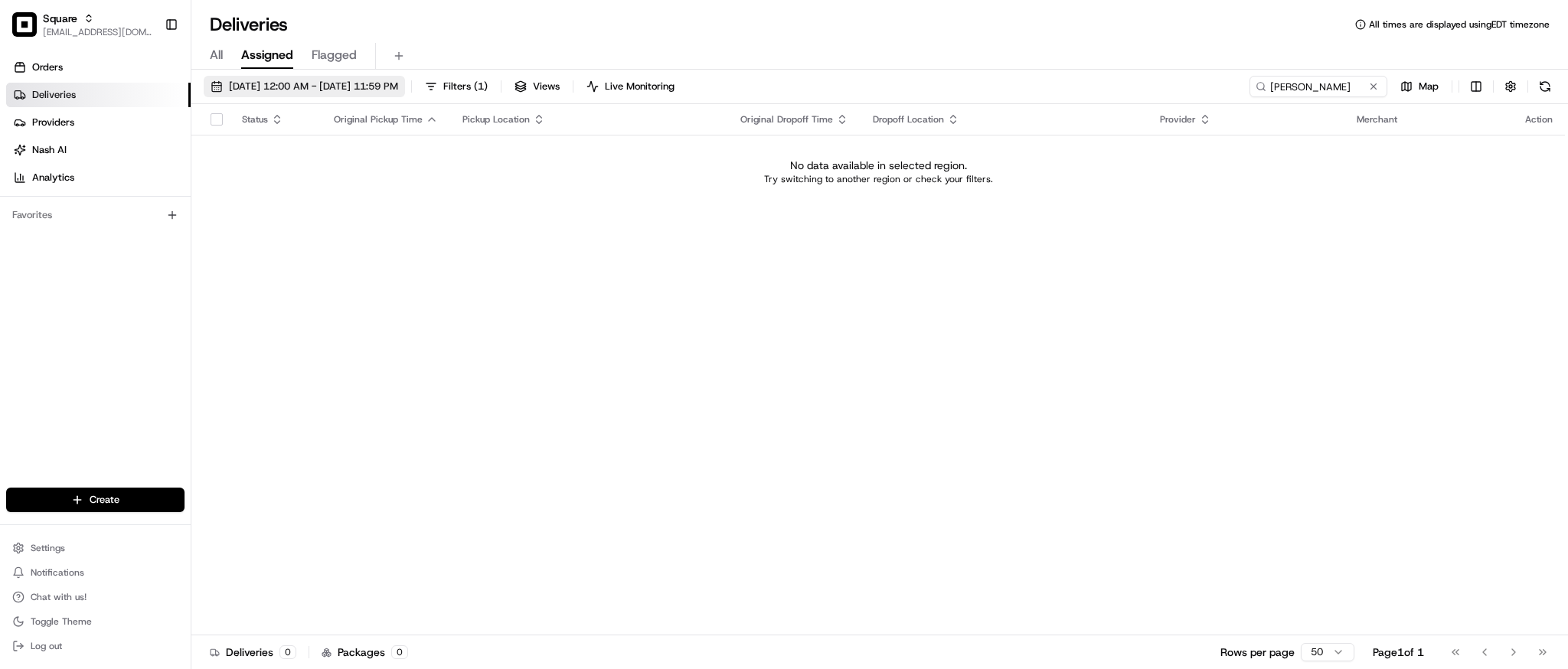
click at [390, 93] on button "08/24/2025 12:00 AM - 08/24/2025 11:59 PM" at bounding box center [304, 86] width 202 height 21
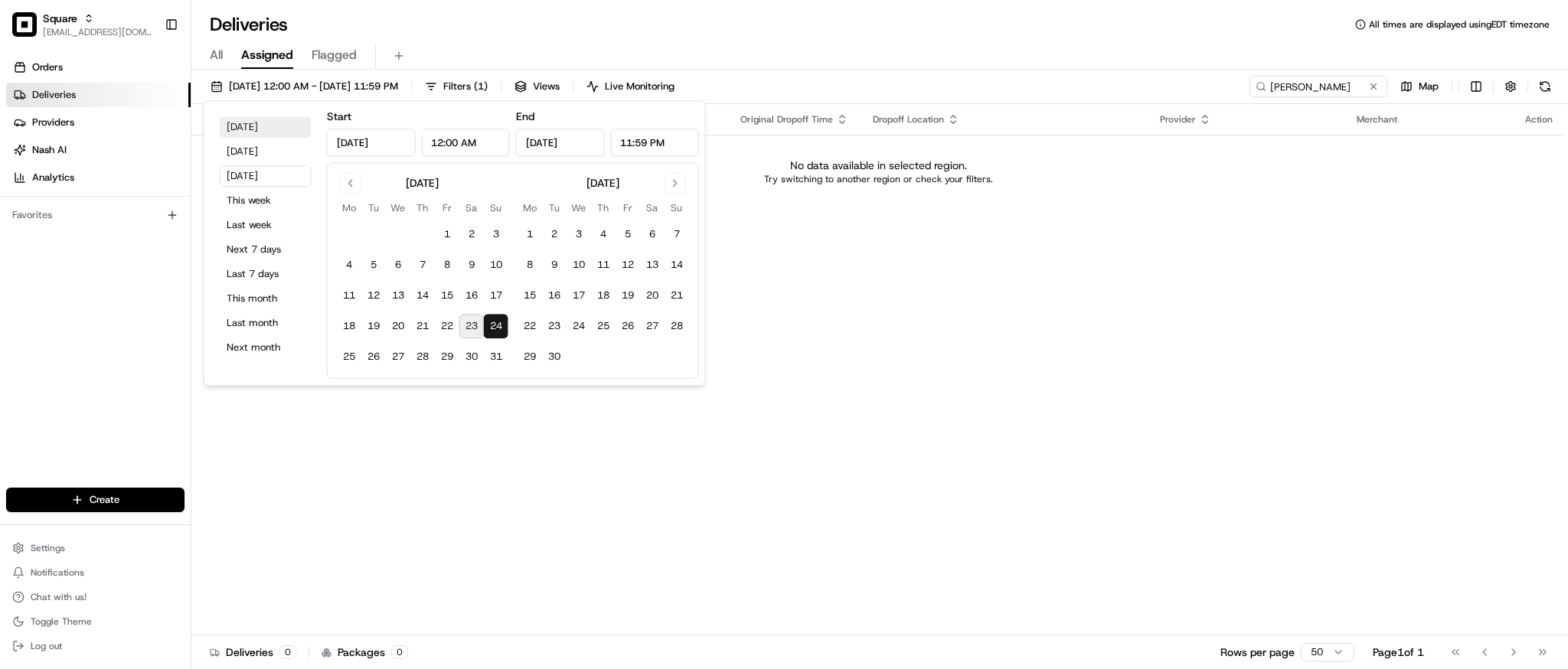
click at [274, 122] on button "Today" at bounding box center [266, 126] width 92 height 21
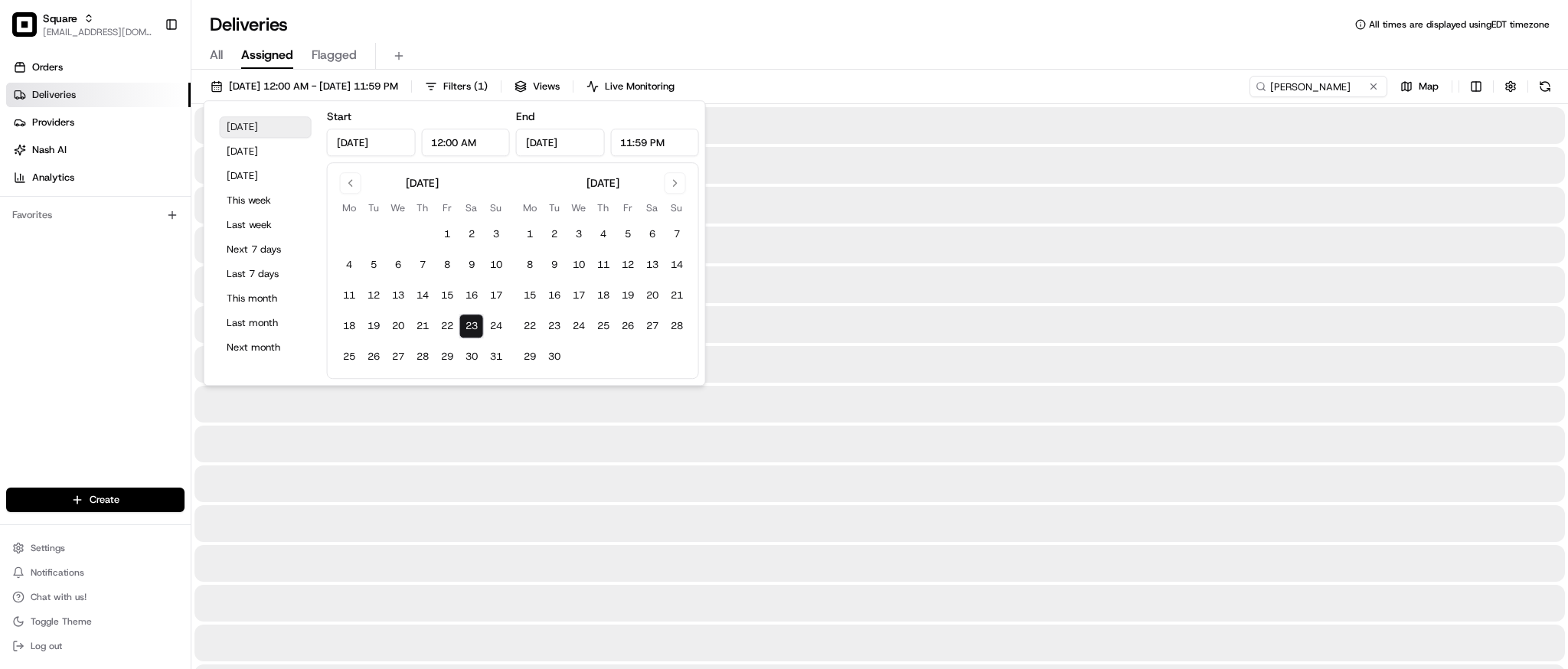
type input "Aug 23, 2025"
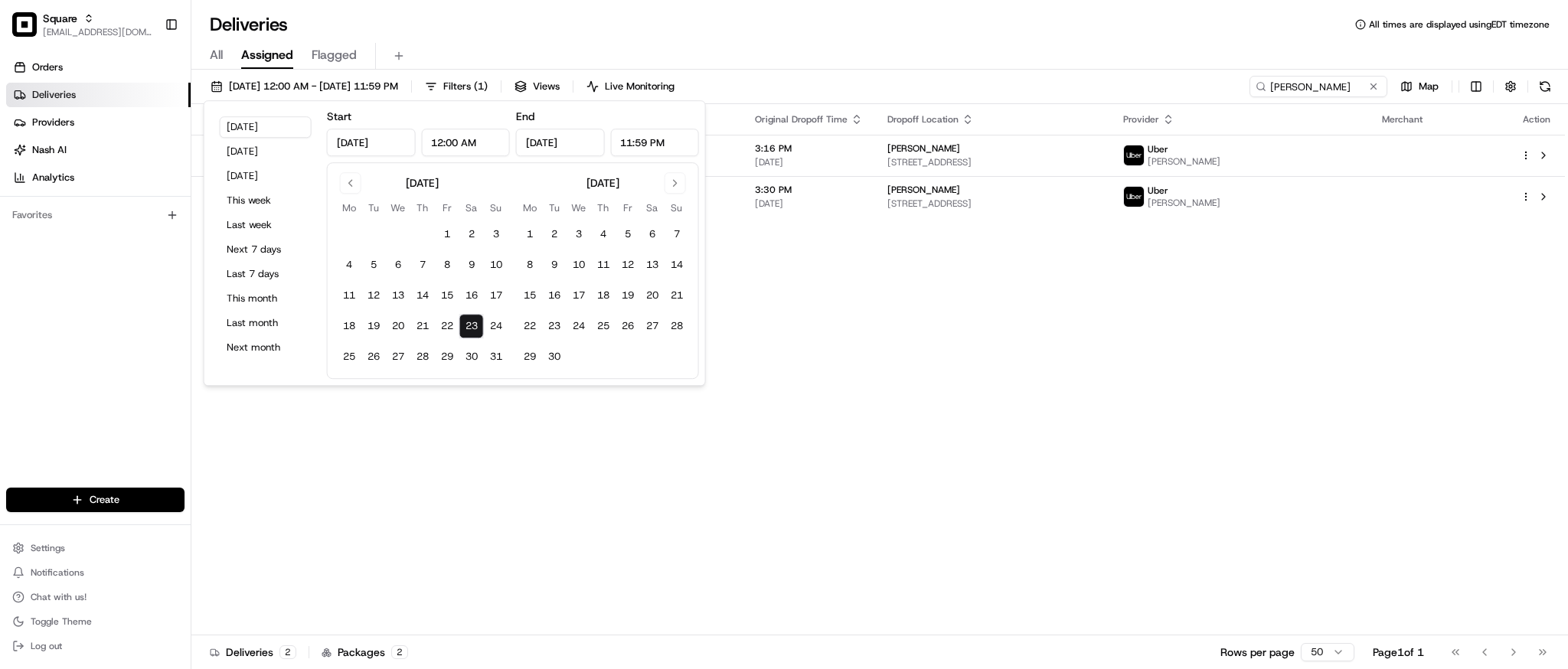
click at [873, 398] on div "Status Original Pickup Time Pickup Location Original Dropoff Time Dropoff Locat…" at bounding box center [878, 370] width 1374 height 531
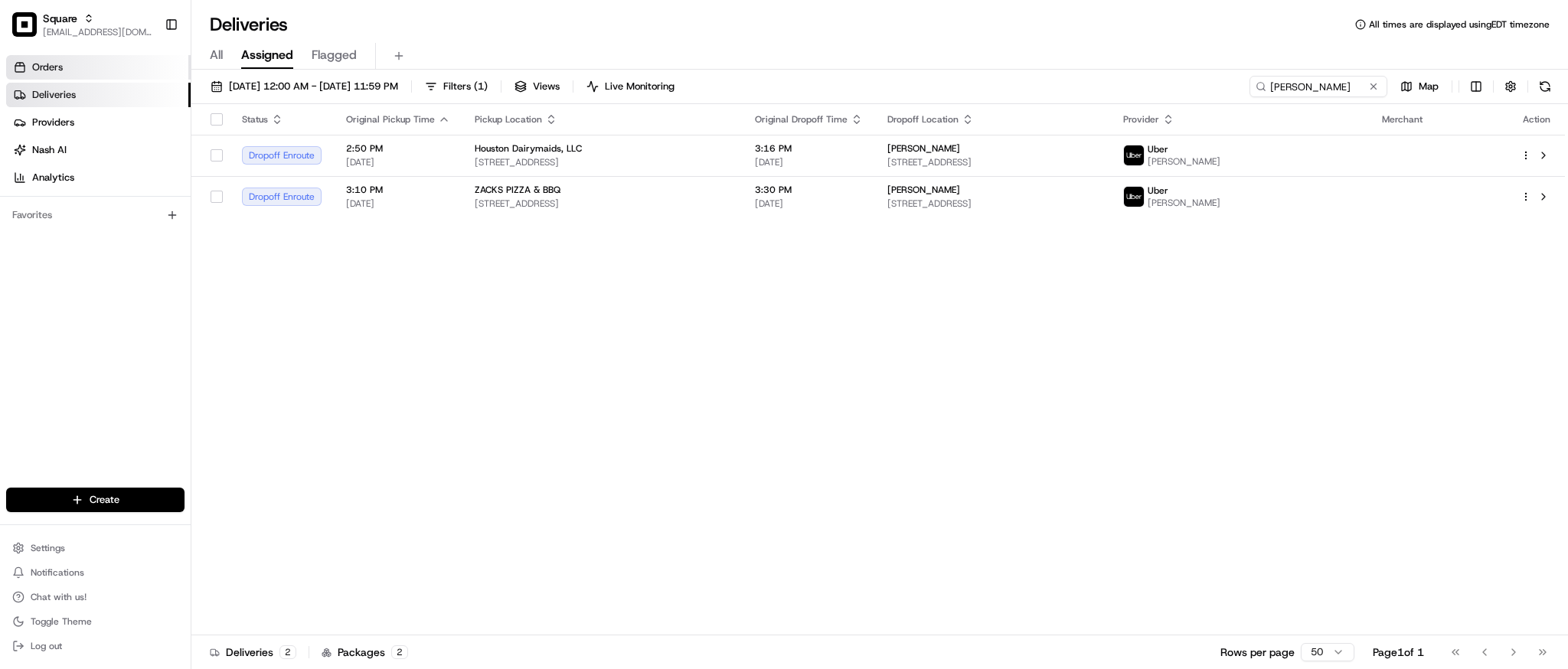
click at [74, 65] on link "Orders" at bounding box center [98, 67] width 185 height 25
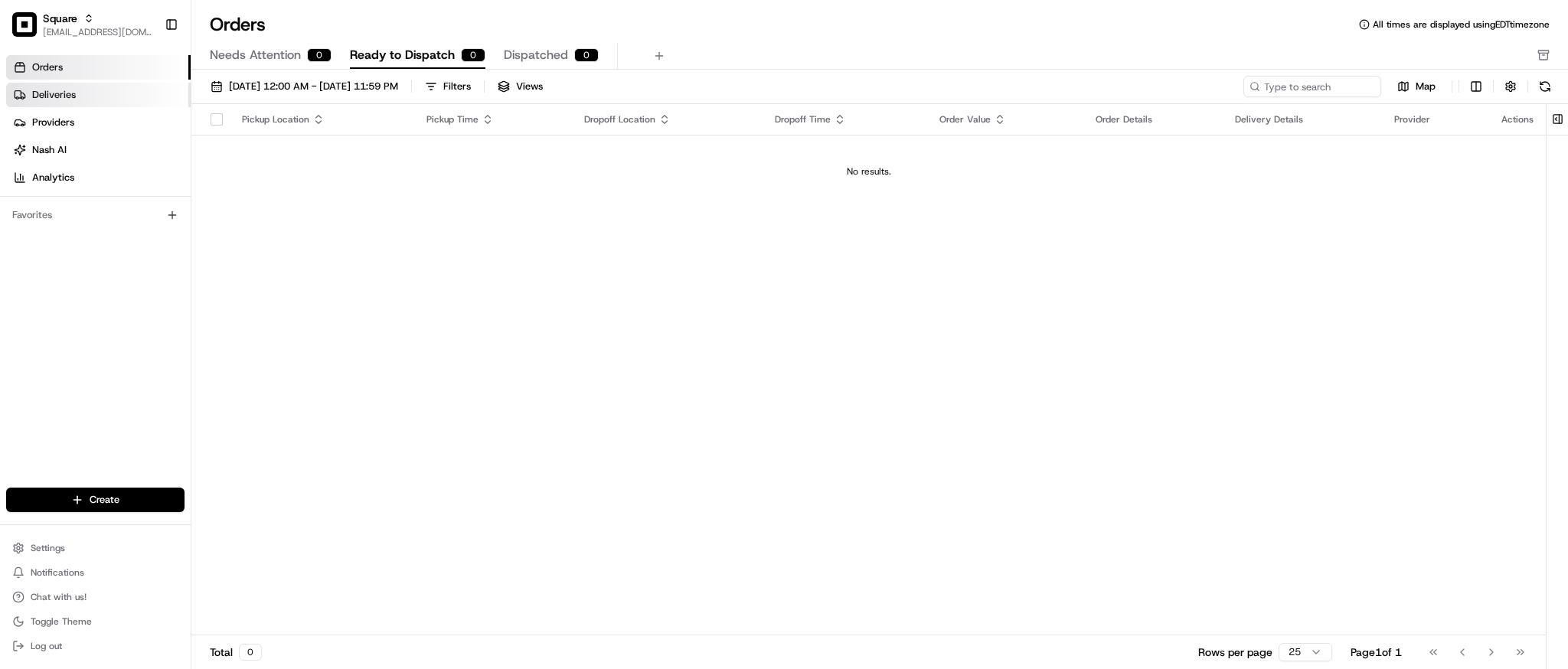
click at [62, 99] on span "Deliveries" at bounding box center [54, 95] width 44 height 14
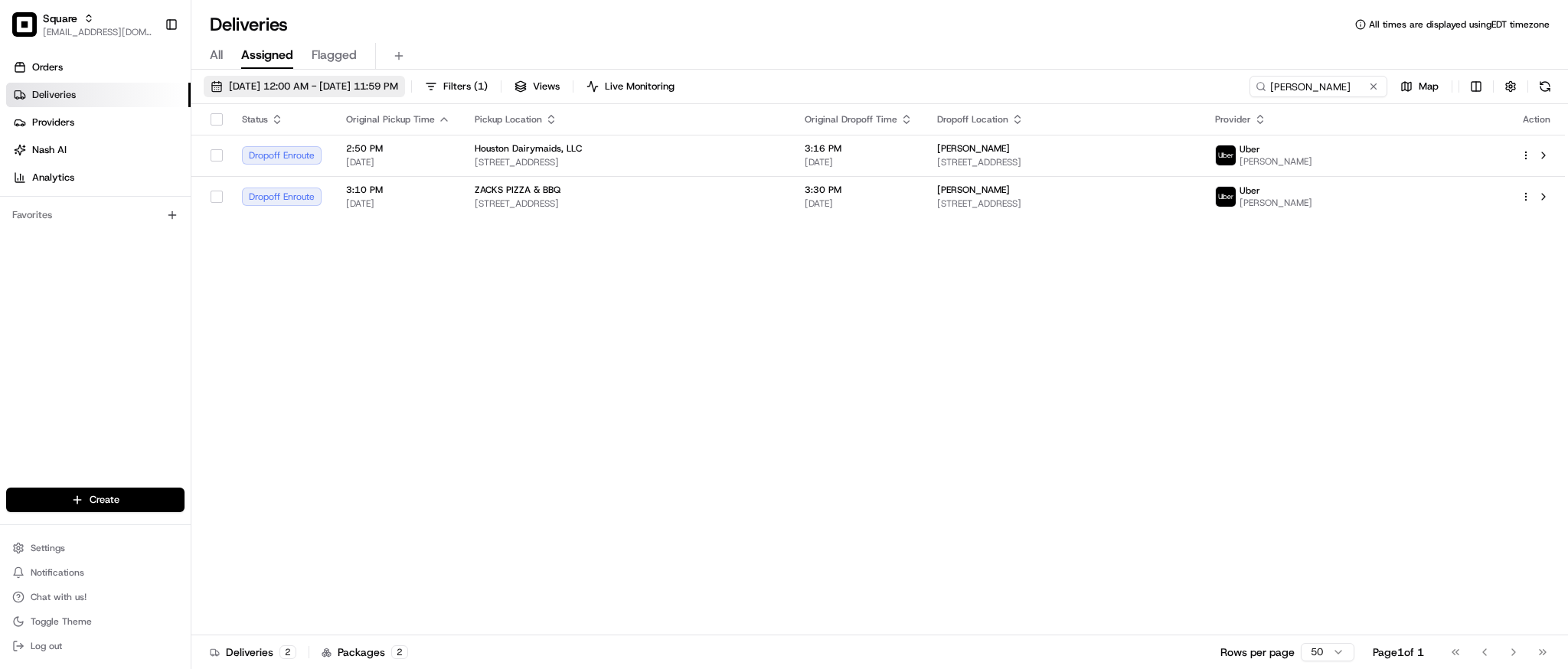
click at [326, 79] on span "08/23/2025 12:00 AM - 08/23/2025 11:59 PM" at bounding box center [314, 86] width 169 height 14
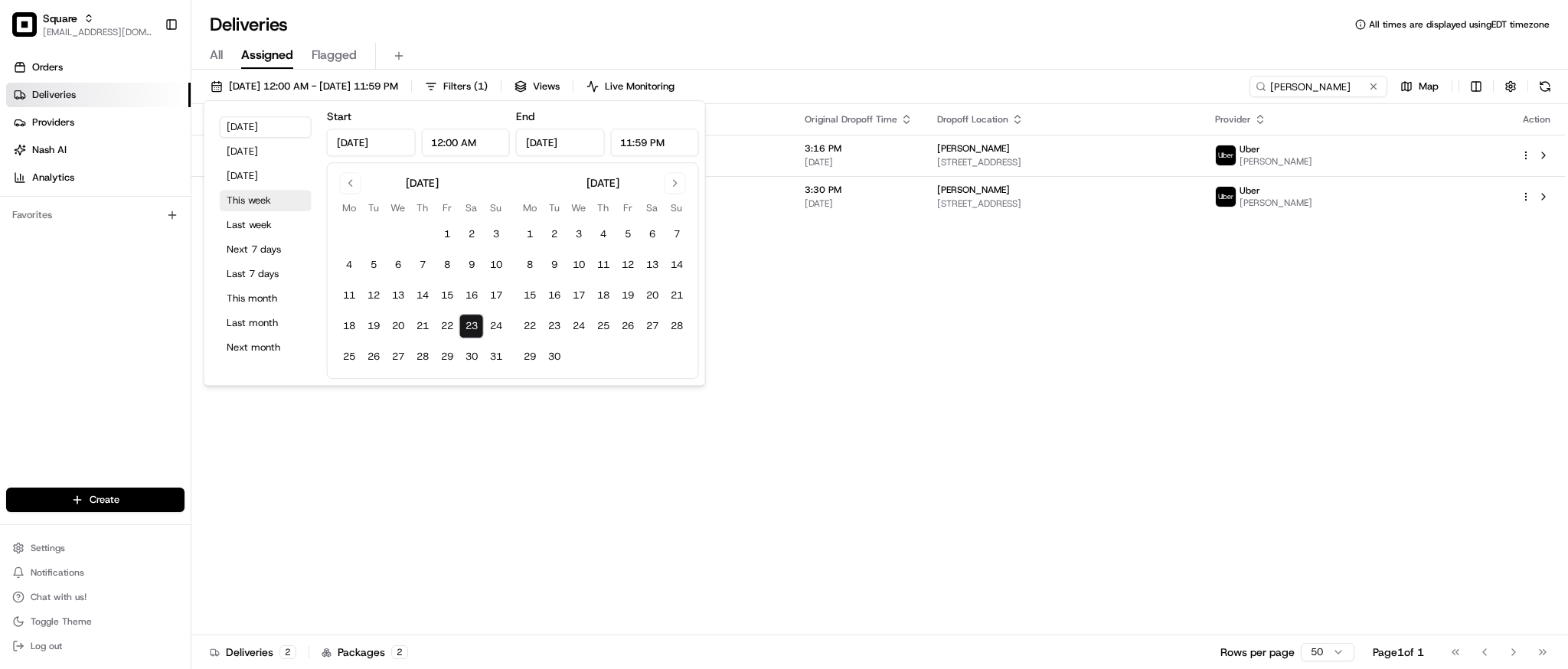
click at [252, 194] on button "This week" at bounding box center [266, 200] width 92 height 21
type input "Aug 18, 2025"
type input "Aug 24, 2025"
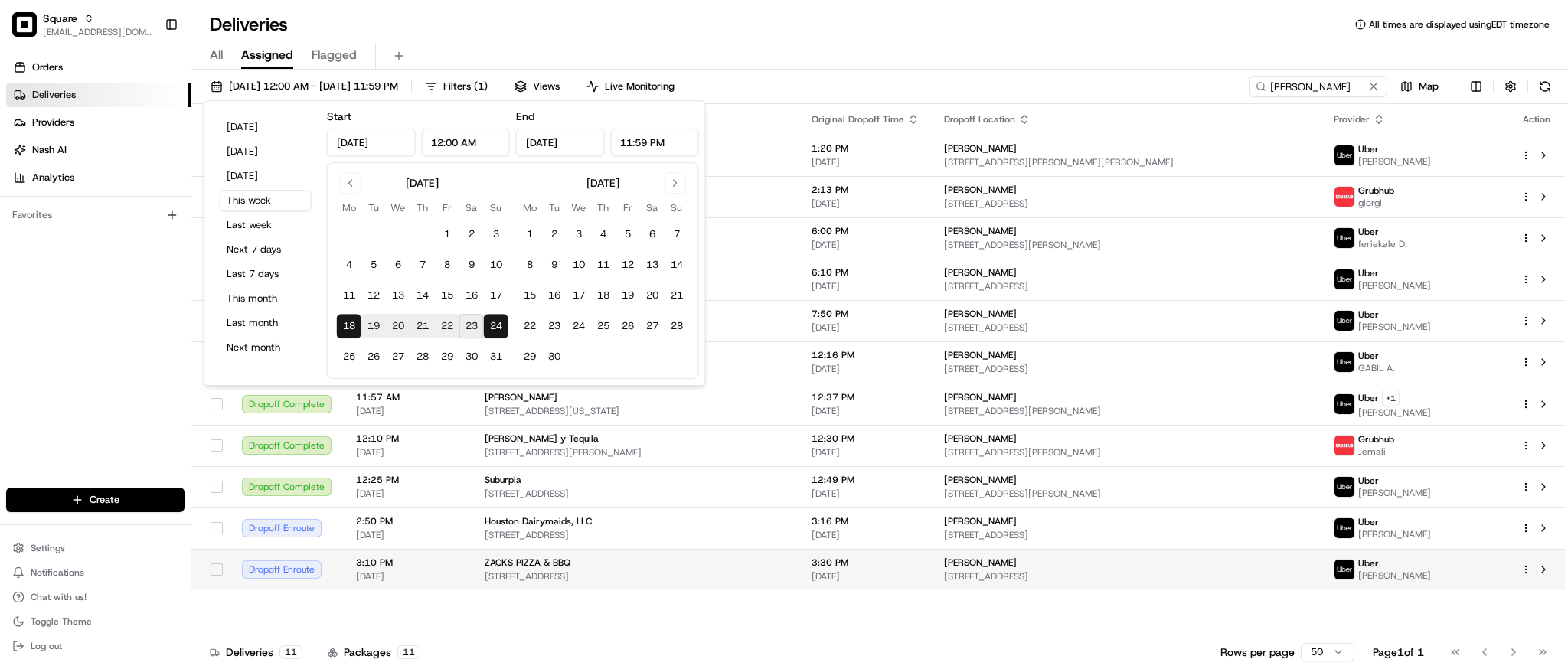
click at [1204, 574] on span "36 Flounder Dr, Sebring, FL 33875, USA" at bounding box center [1126, 577] width 365 height 12
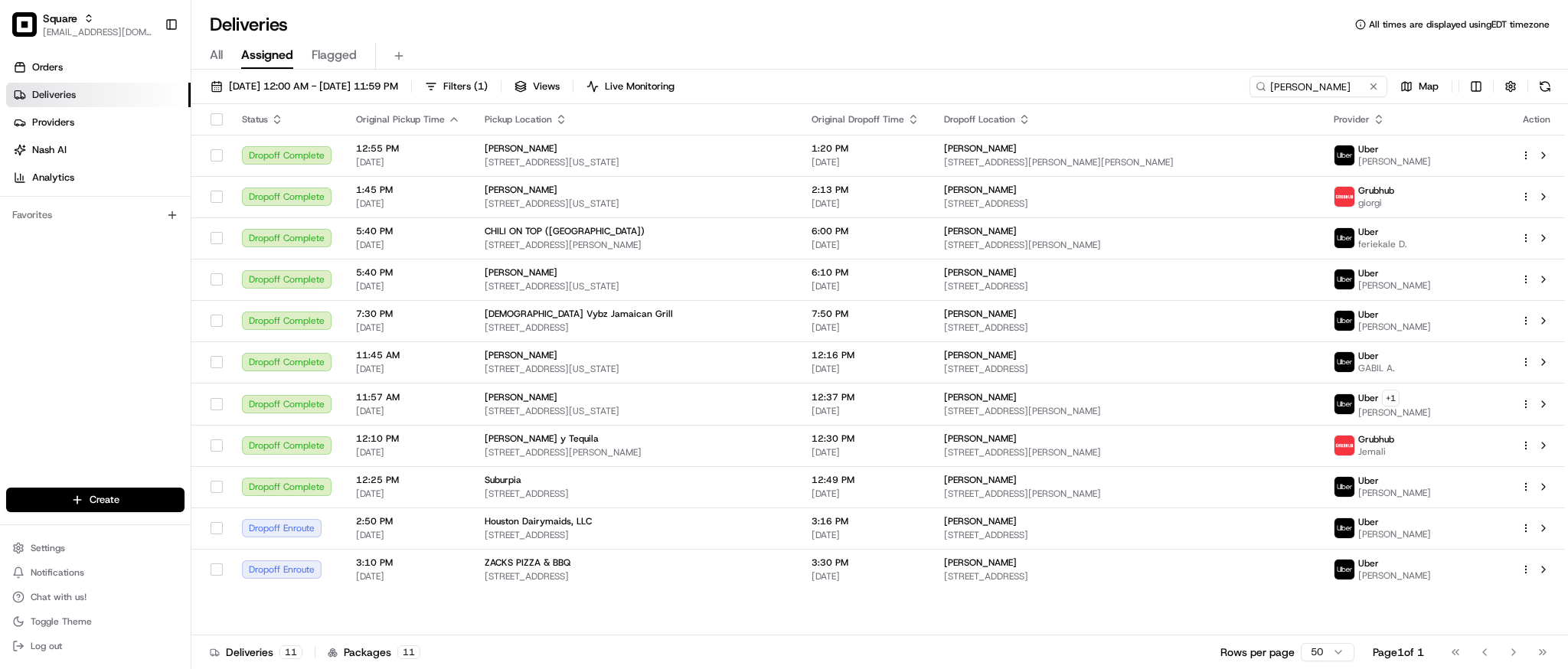
click at [941, 50] on div "All Assigned Flagged" at bounding box center [879, 56] width 1377 height 26
click at [1301, 93] on input "tommy" at bounding box center [1295, 86] width 184 height 21
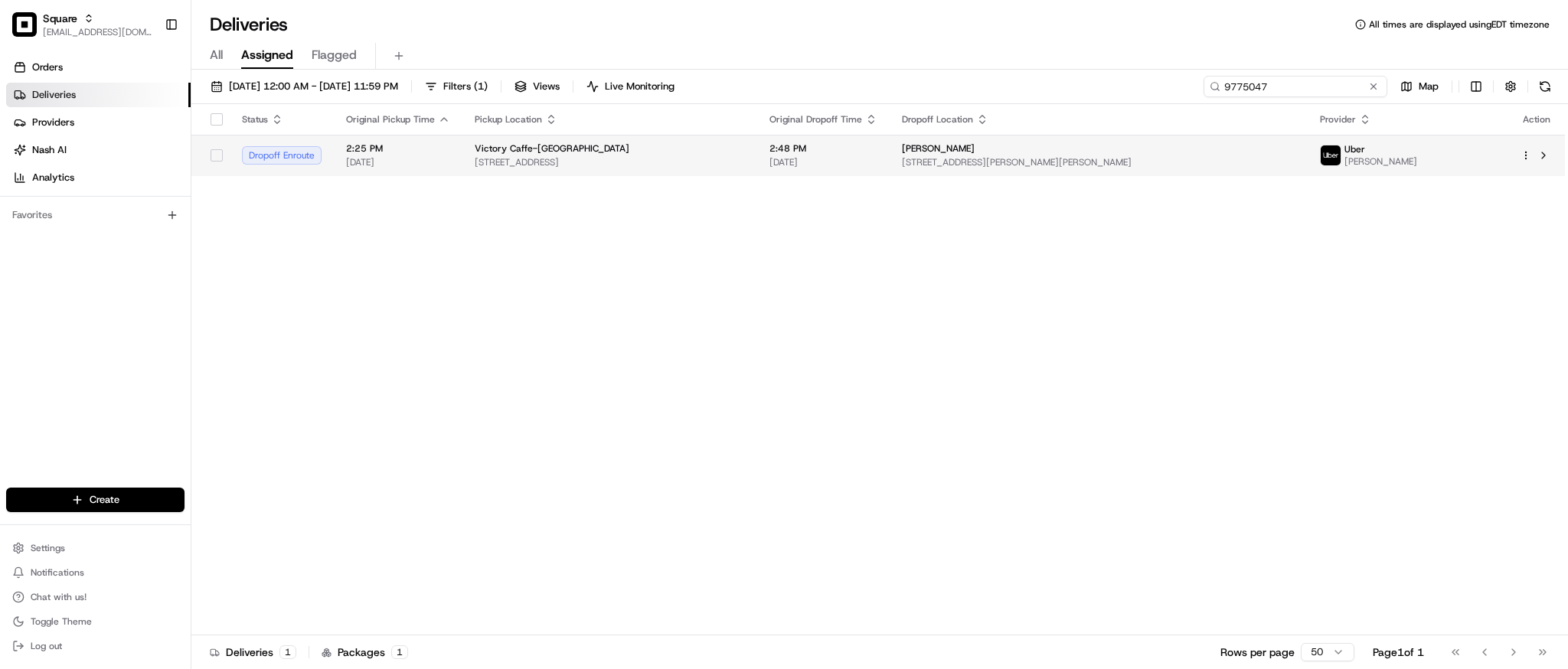
type input "9775047"
click at [745, 161] on span "[STREET_ADDRESS]" at bounding box center [610, 162] width 270 height 12
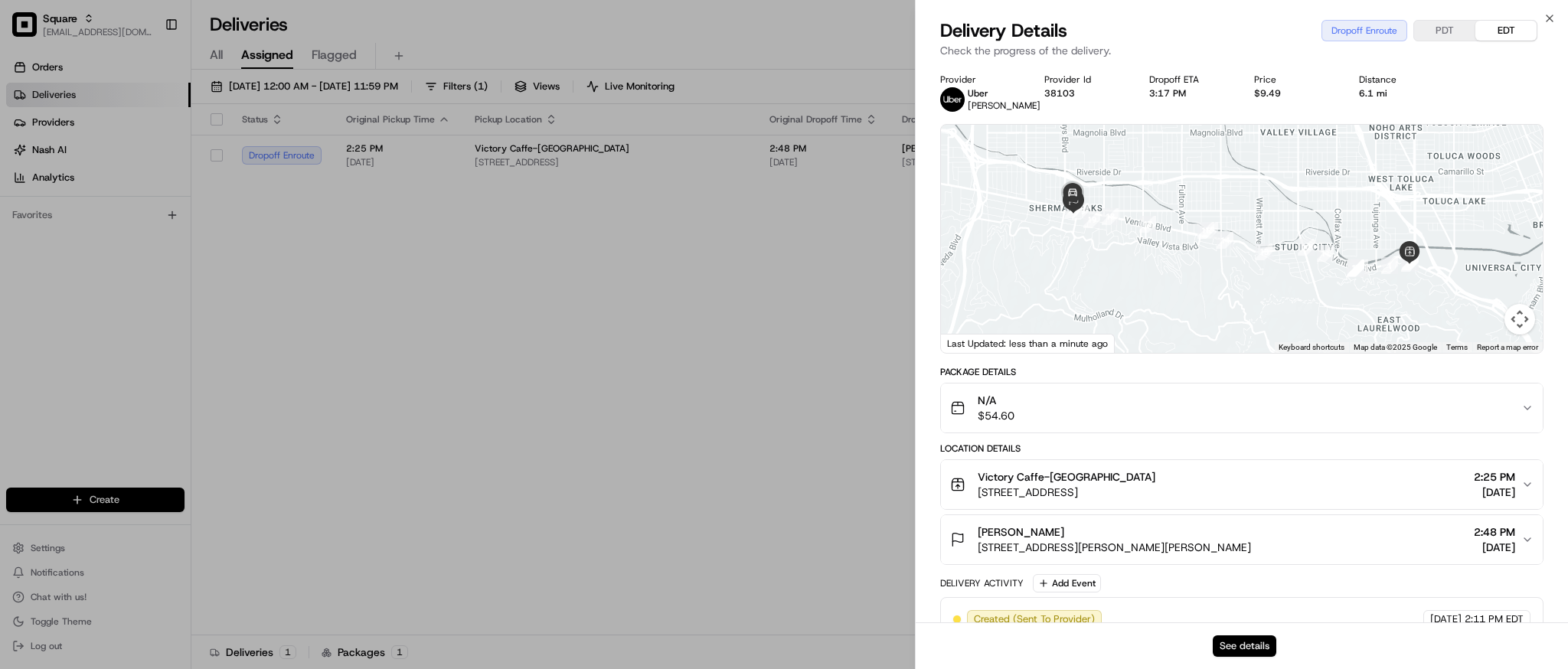
click at [1239, 644] on button "See details" at bounding box center [1244, 646] width 63 height 21
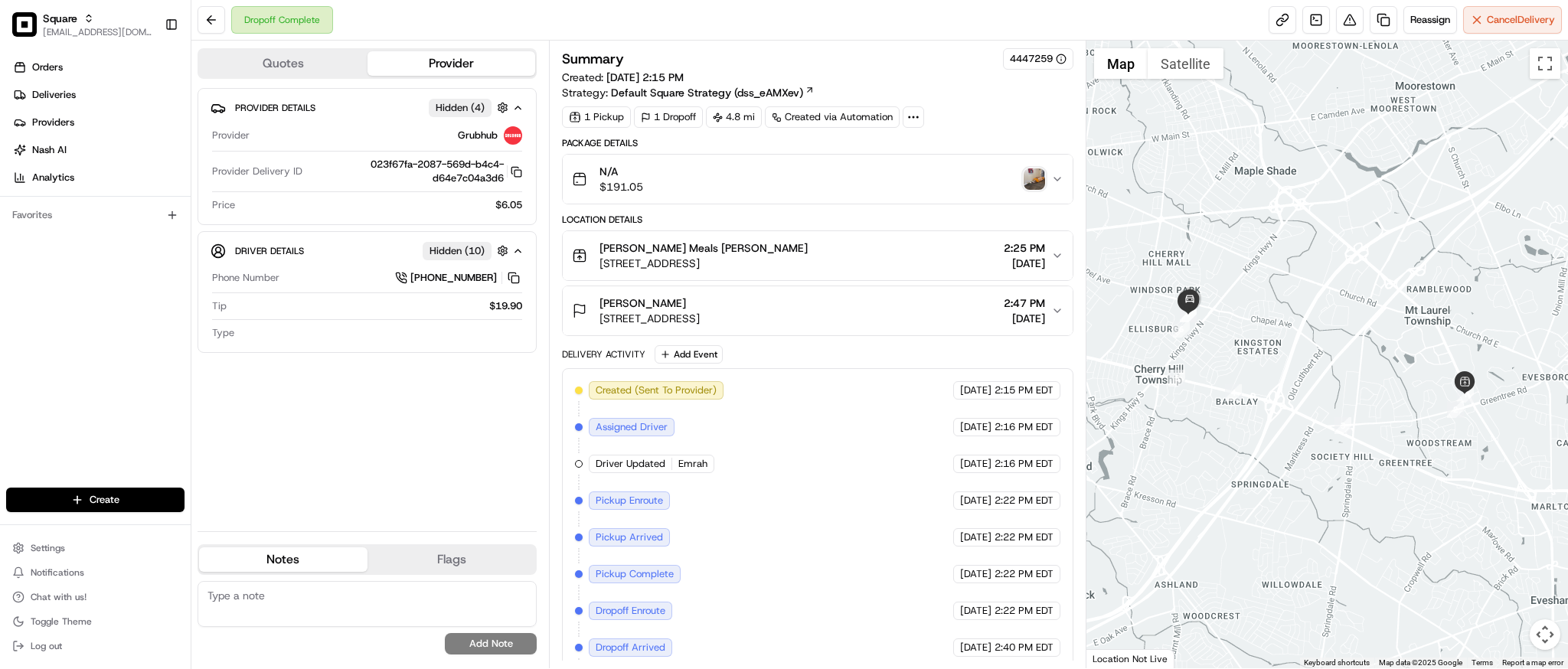
click at [1021, 179] on div "N/A $191.05" at bounding box center [811, 179] width 479 height 31
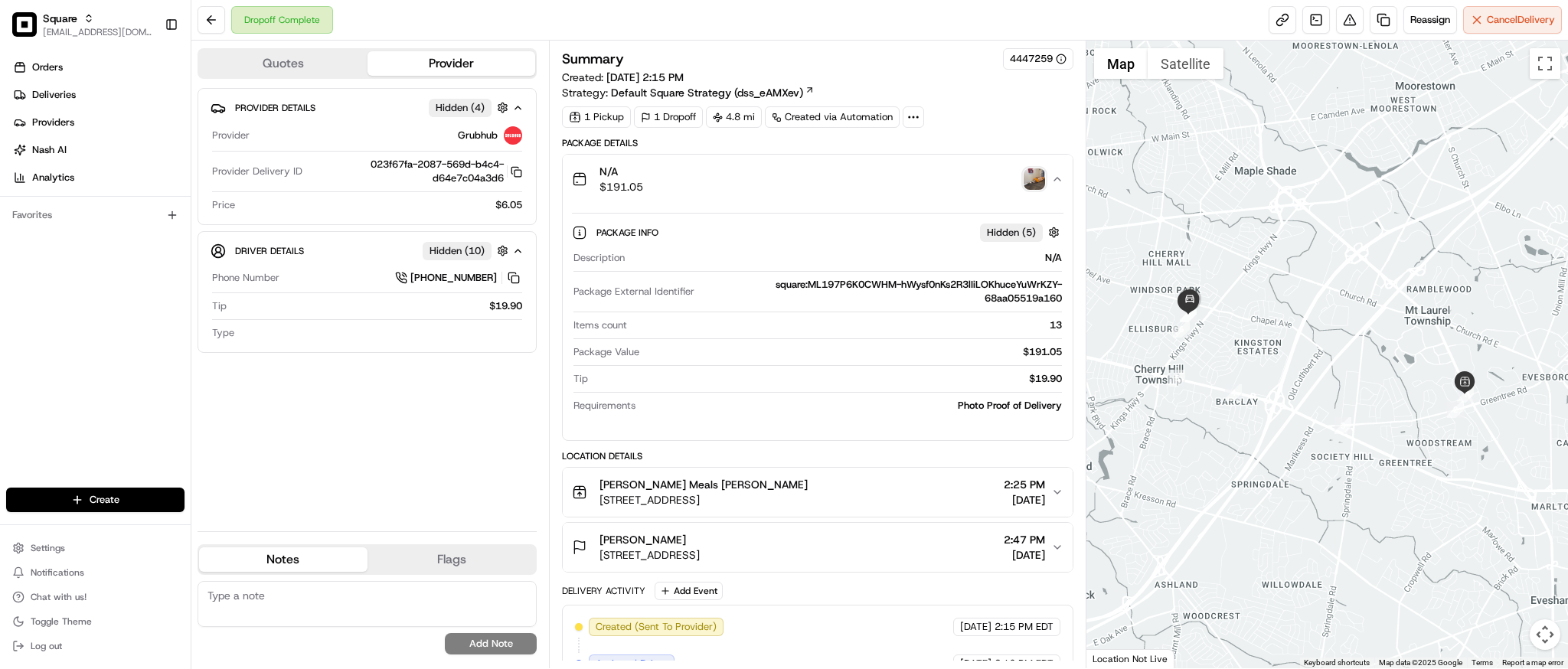
click at [1042, 176] on img "button" at bounding box center [1034, 179] width 21 height 21
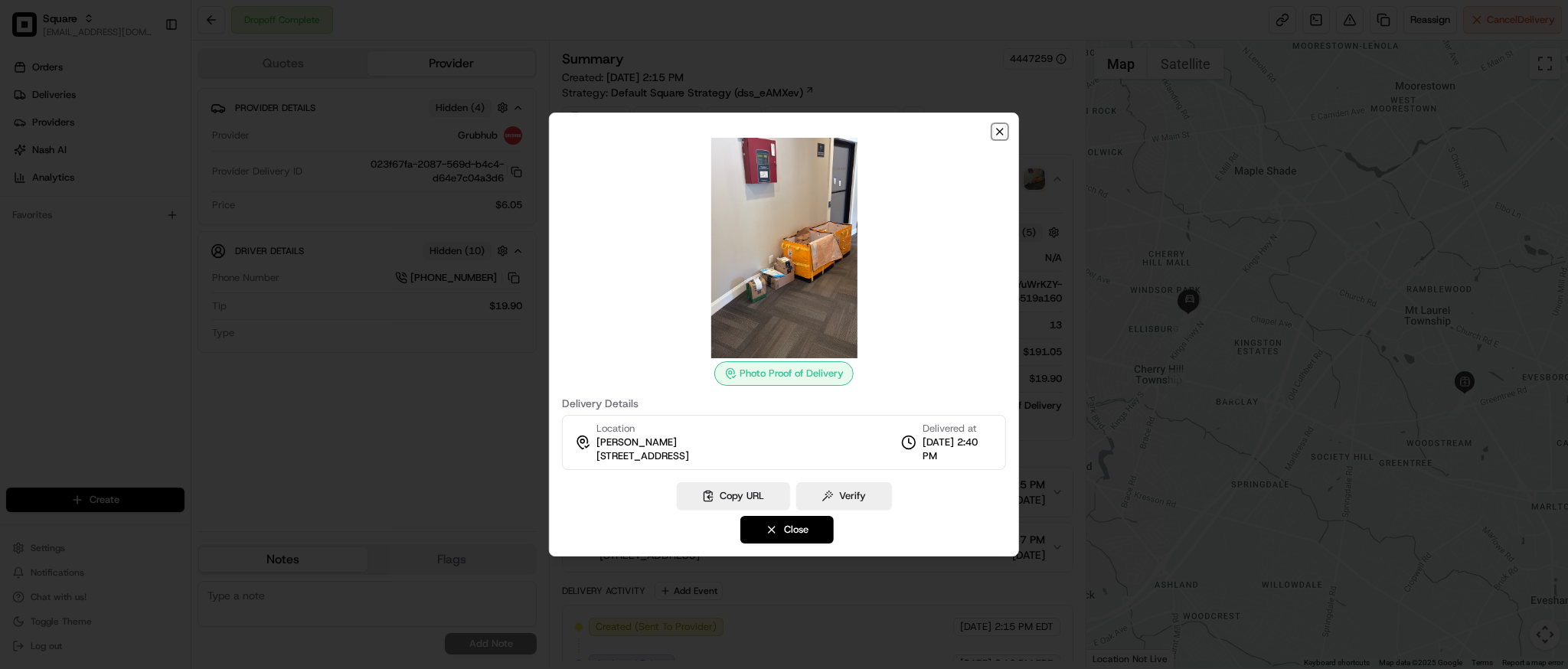
click at [1001, 132] on icon "button" at bounding box center [1000, 132] width 12 height 12
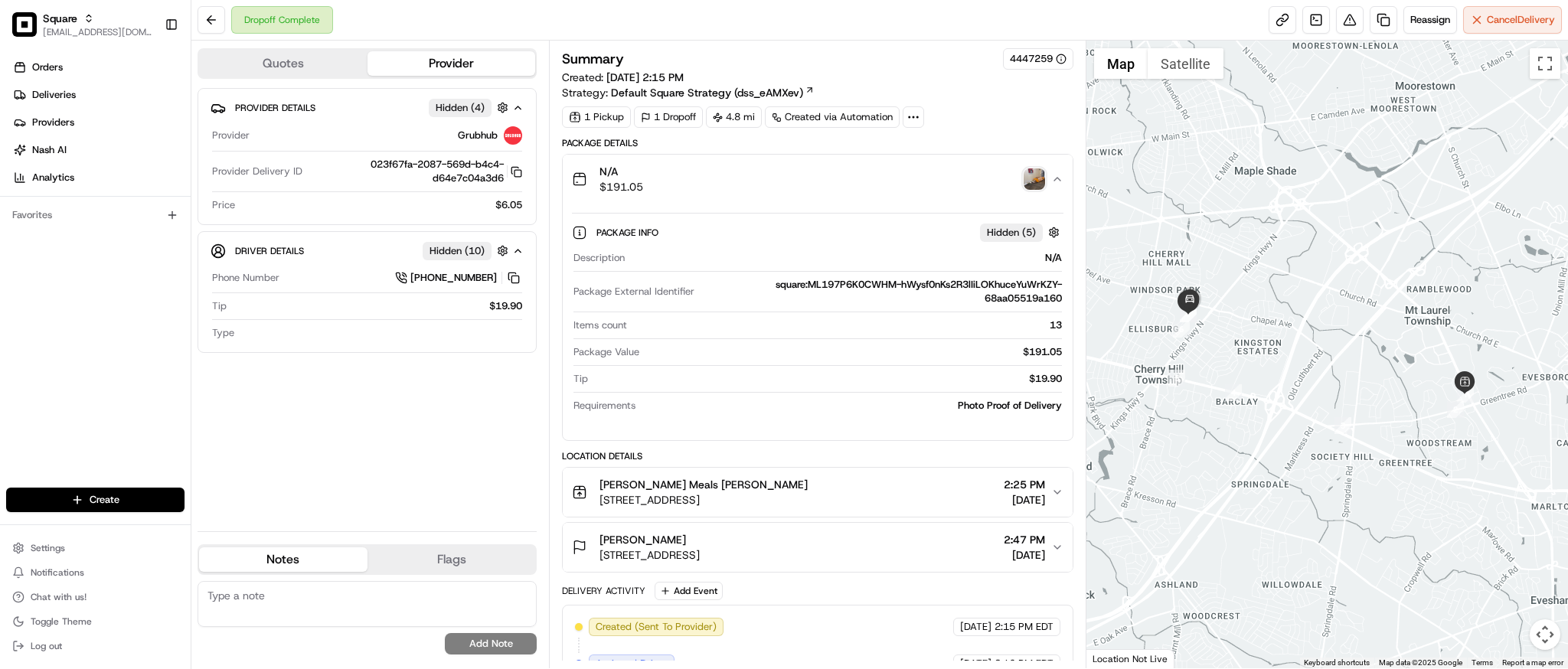
click at [1058, 180] on icon "button" at bounding box center [1057, 179] width 12 height 12
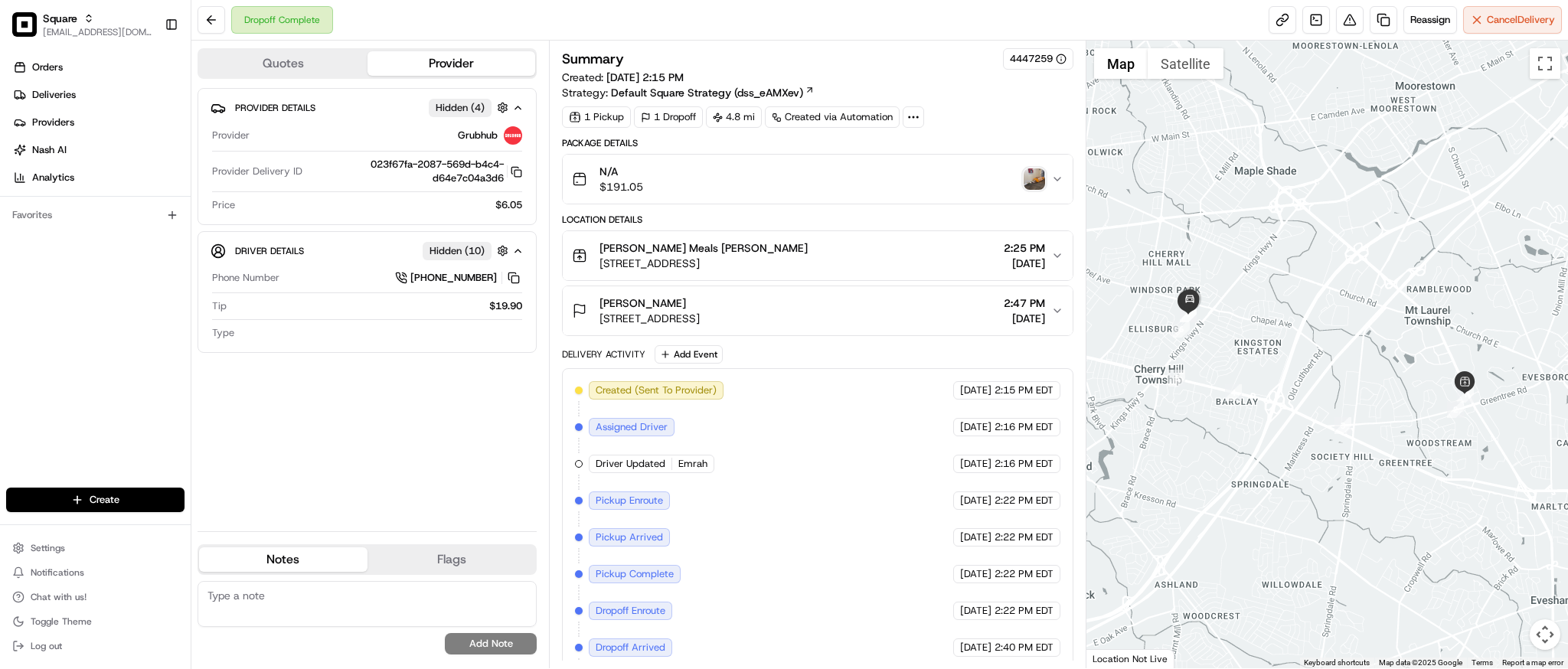
click at [1301, 109] on div at bounding box center [1328, 354] width 482 height 628
click at [1293, 261] on div at bounding box center [1328, 354] width 482 height 628
click at [1055, 310] on icon "button" at bounding box center [1057, 311] width 12 height 12
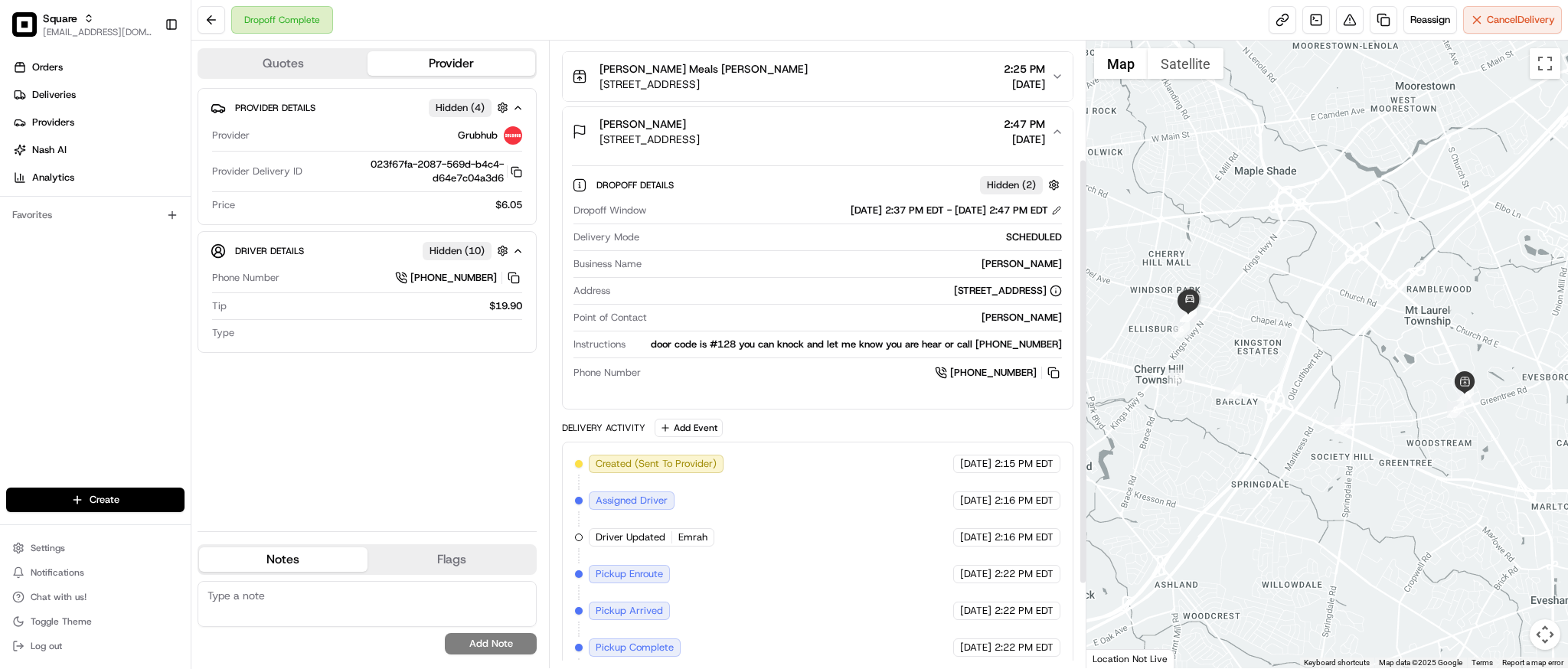
scroll to position [167, 0]
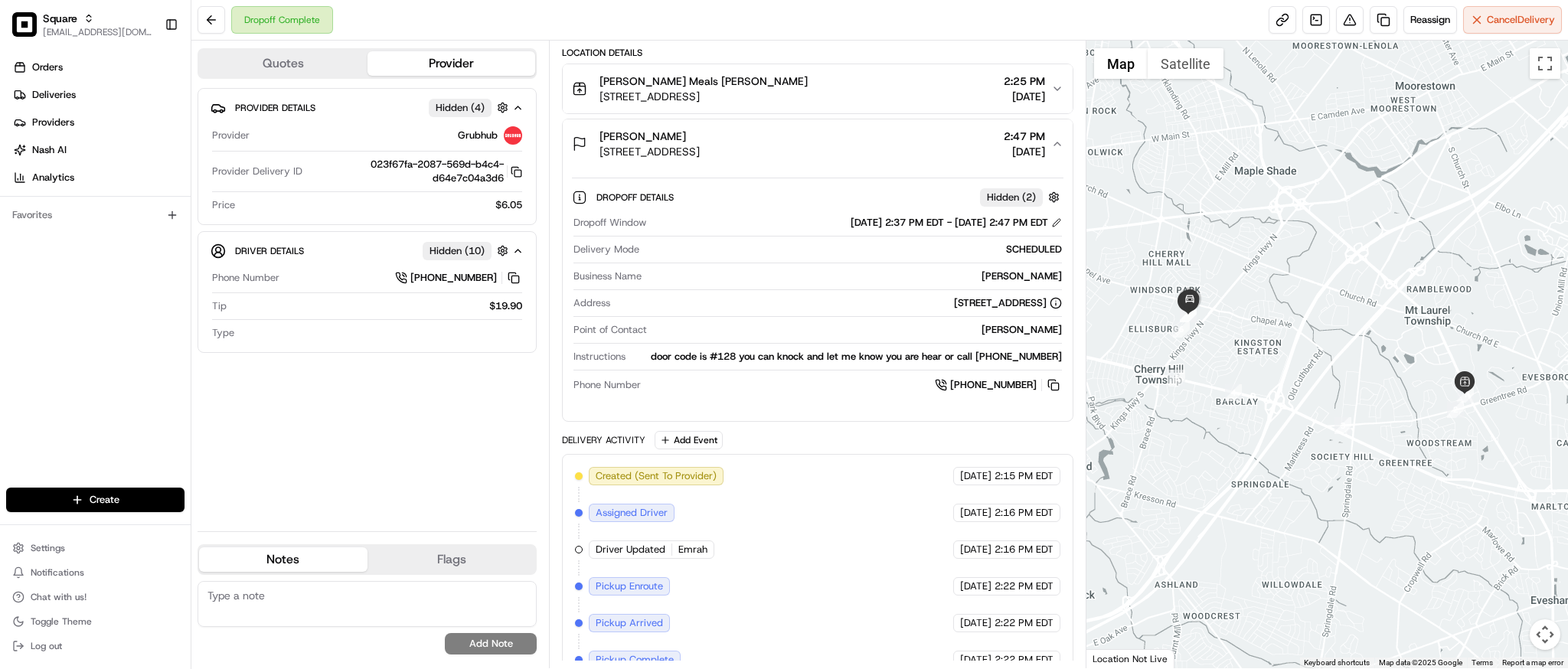
click at [1054, 229] on div "08/23/2025 2:37 PM EDT - 08/23/2025 2:47 PM EDT" at bounding box center [956, 223] width 211 height 14
click at [1057, 225] on button at bounding box center [1056, 222] width 11 height 11
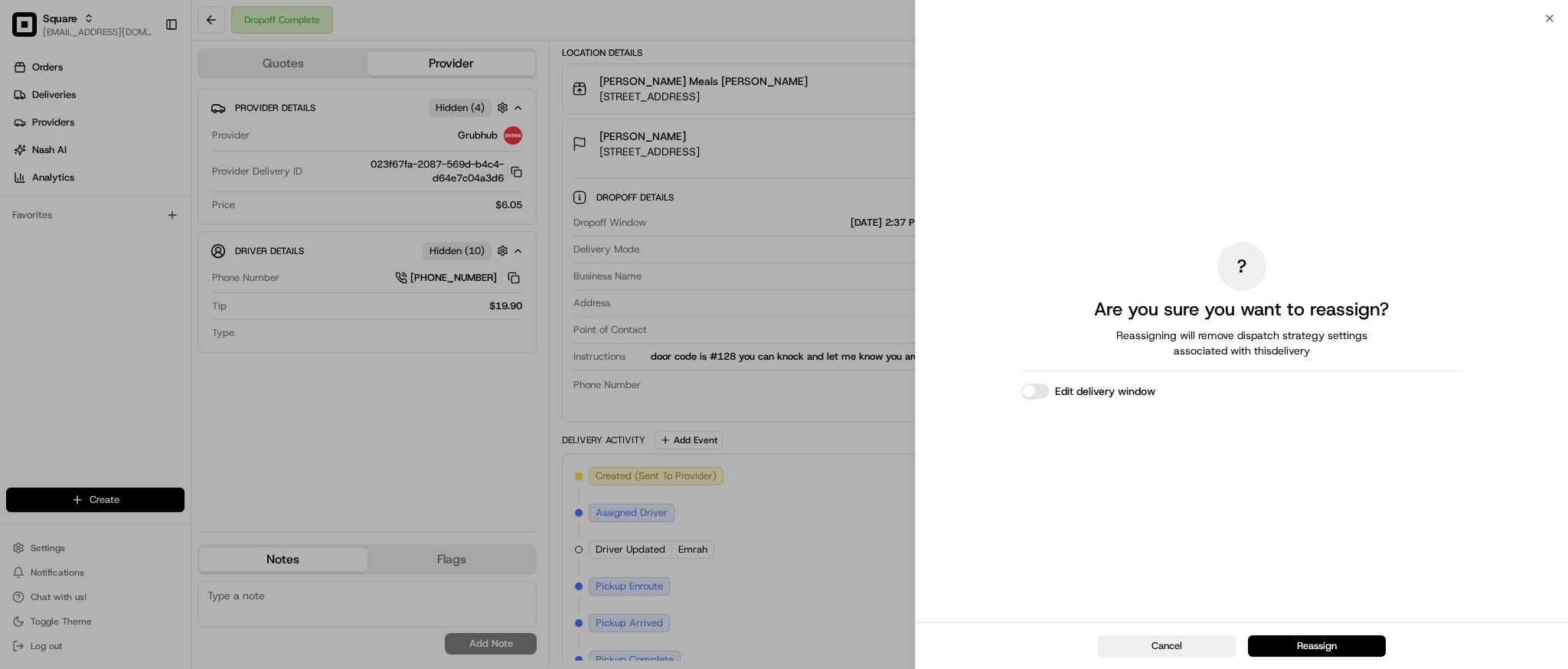
click at [1031, 396] on button "Edit delivery window" at bounding box center [1035, 391] width 27 height 15
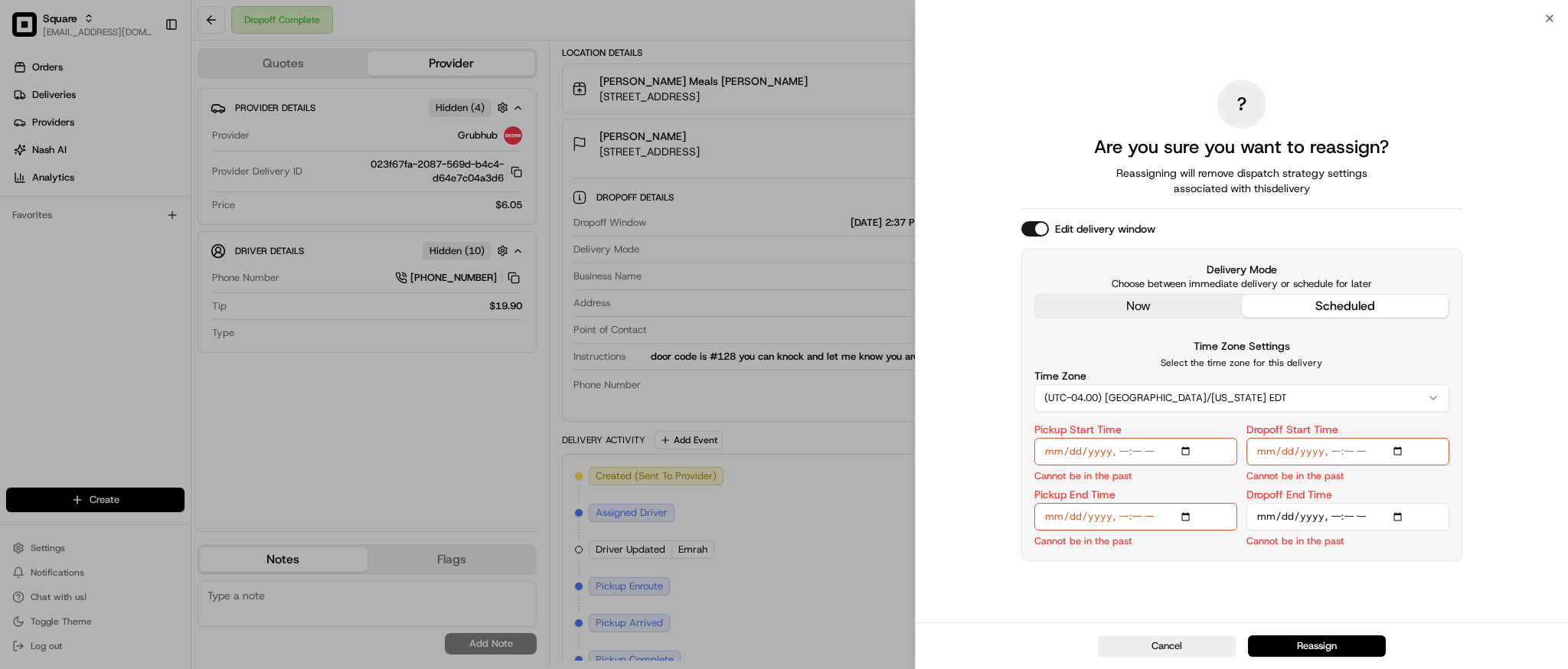
click at [1196, 357] on p "Select the time zone for this delivery" at bounding box center [1242, 363] width 415 height 12
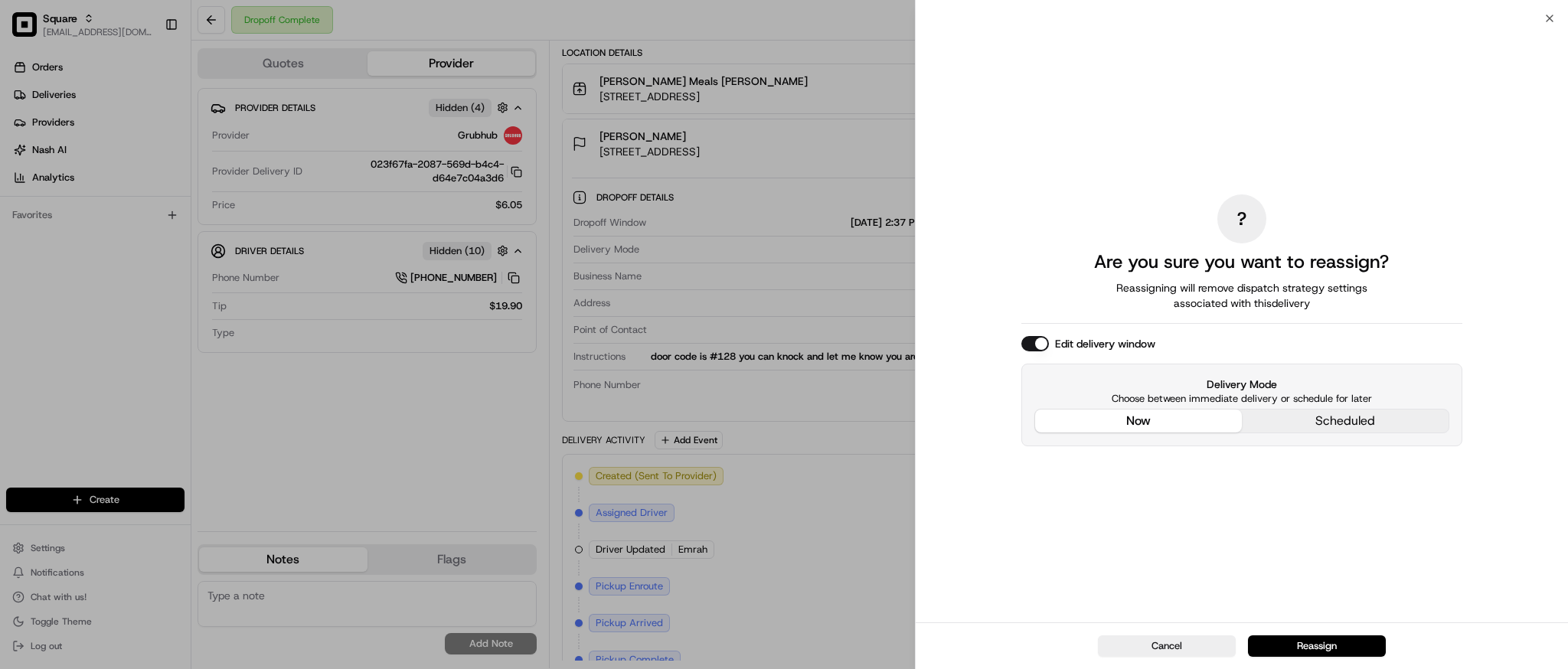
click at [1109, 314] on div "? Are you sure you want to reassign? Reassigning will remove dispatch strategy …" at bounding box center [1242, 320] width 441 height 598
click at [1111, 422] on button "now" at bounding box center [1139, 420] width 207 height 23
click at [1307, 648] on button "Reassign" at bounding box center [1317, 646] width 138 height 21
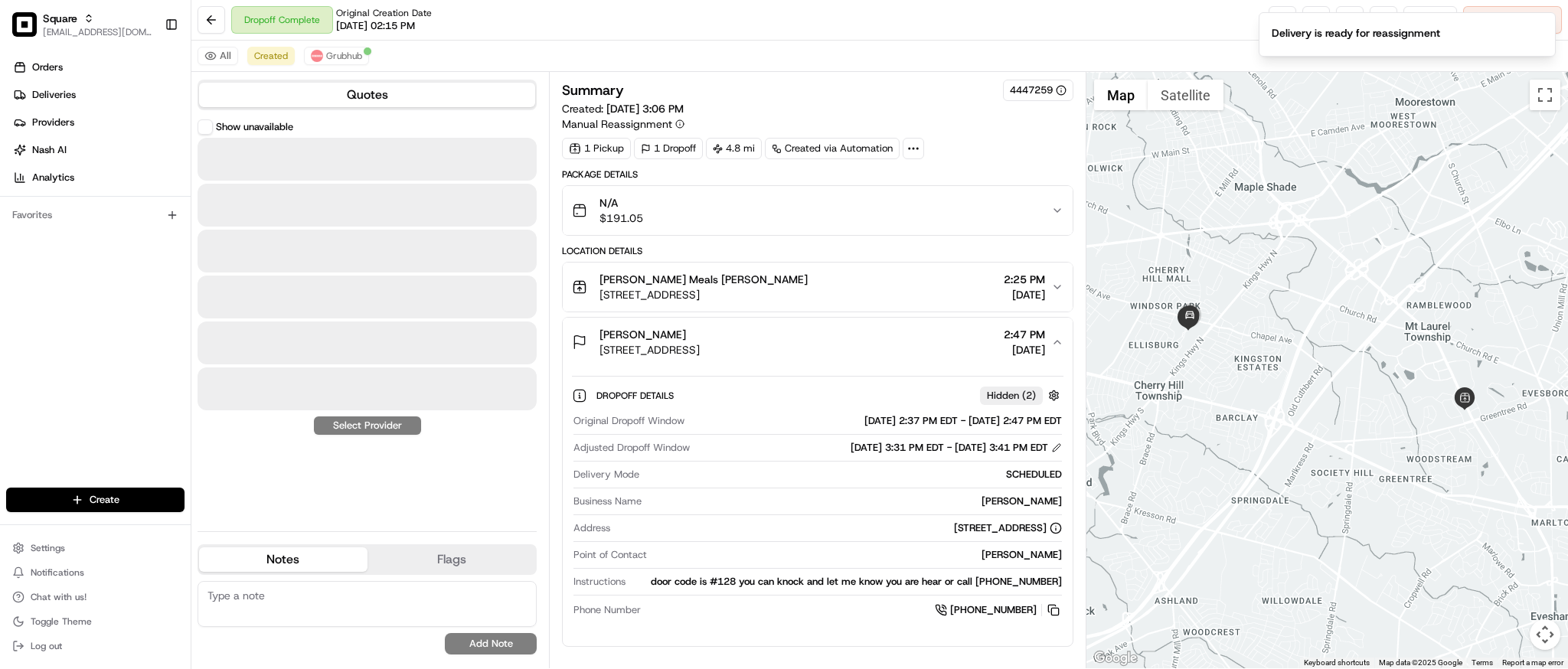
scroll to position [0, 0]
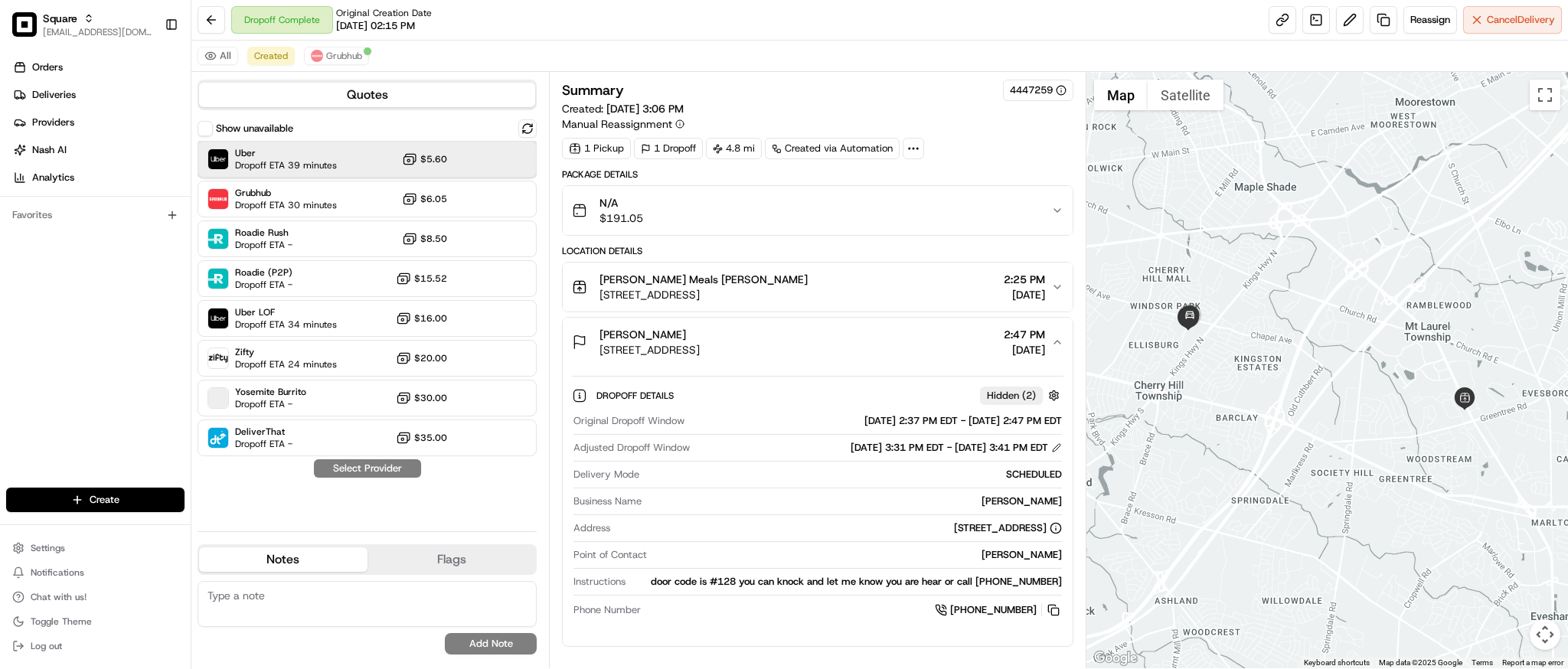
click at [324, 171] on span "Dropoff ETA 39 minutes" at bounding box center [285, 165] width 102 height 12
click at [354, 466] on button "Assign Provider" at bounding box center [367, 469] width 109 height 19
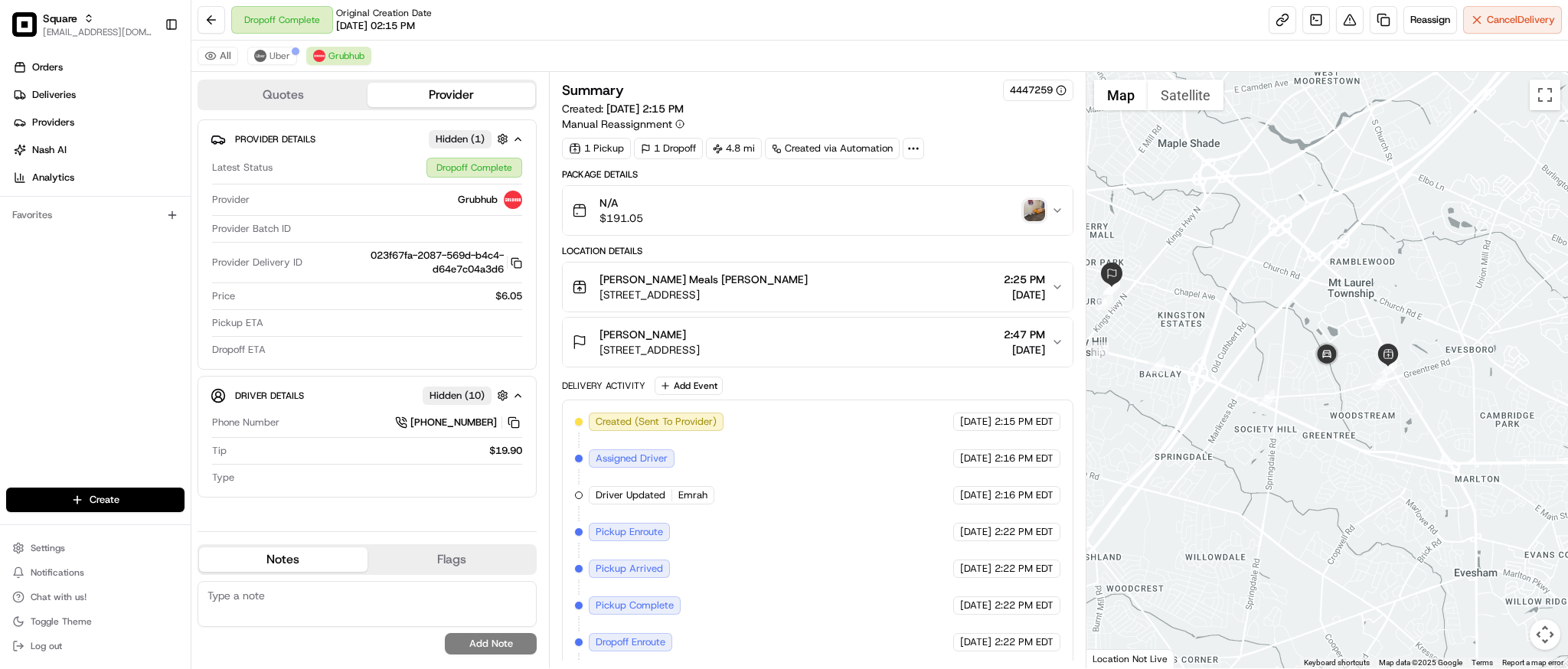
click at [1358, 460] on div at bounding box center [1328, 370] width 482 height 596
click at [269, 52] on span "Uber" at bounding box center [279, 56] width 21 height 12
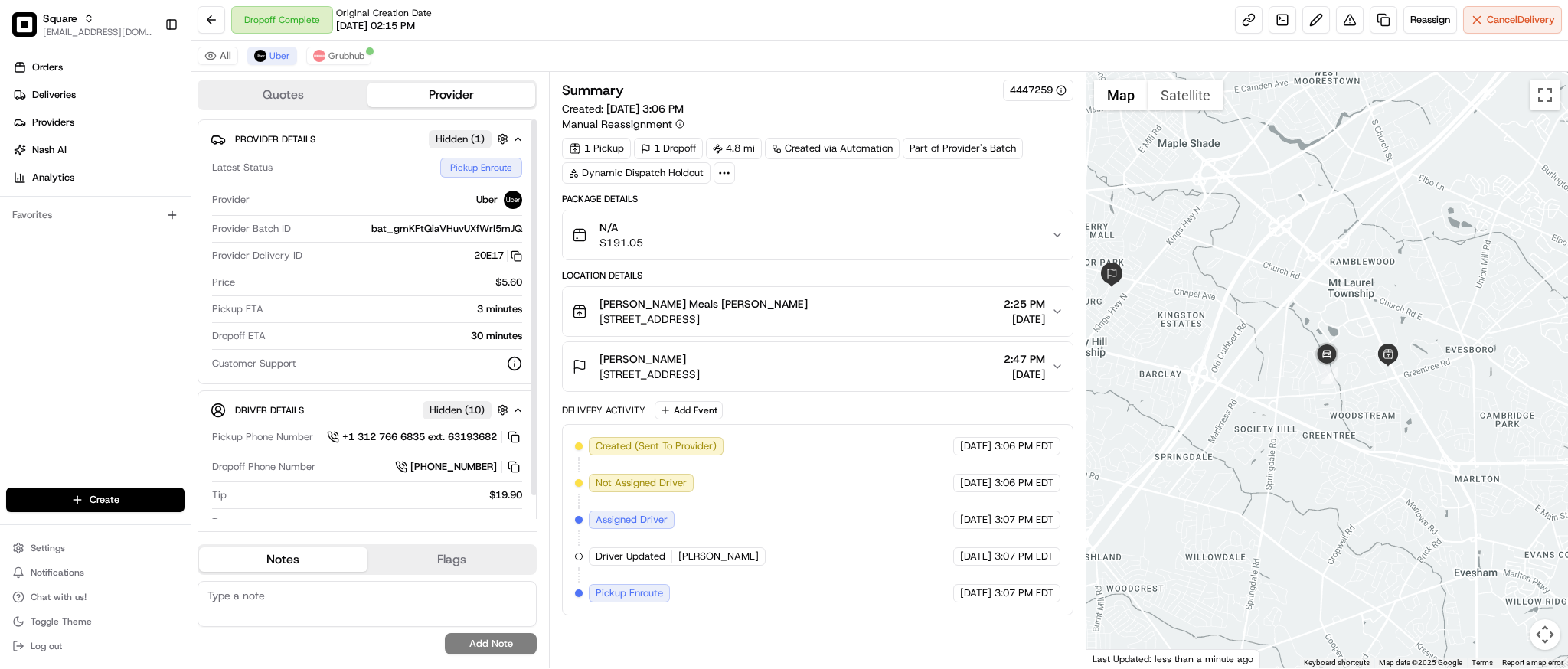
click at [498, 309] on div "3 minutes" at bounding box center [396, 309] width 253 height 14
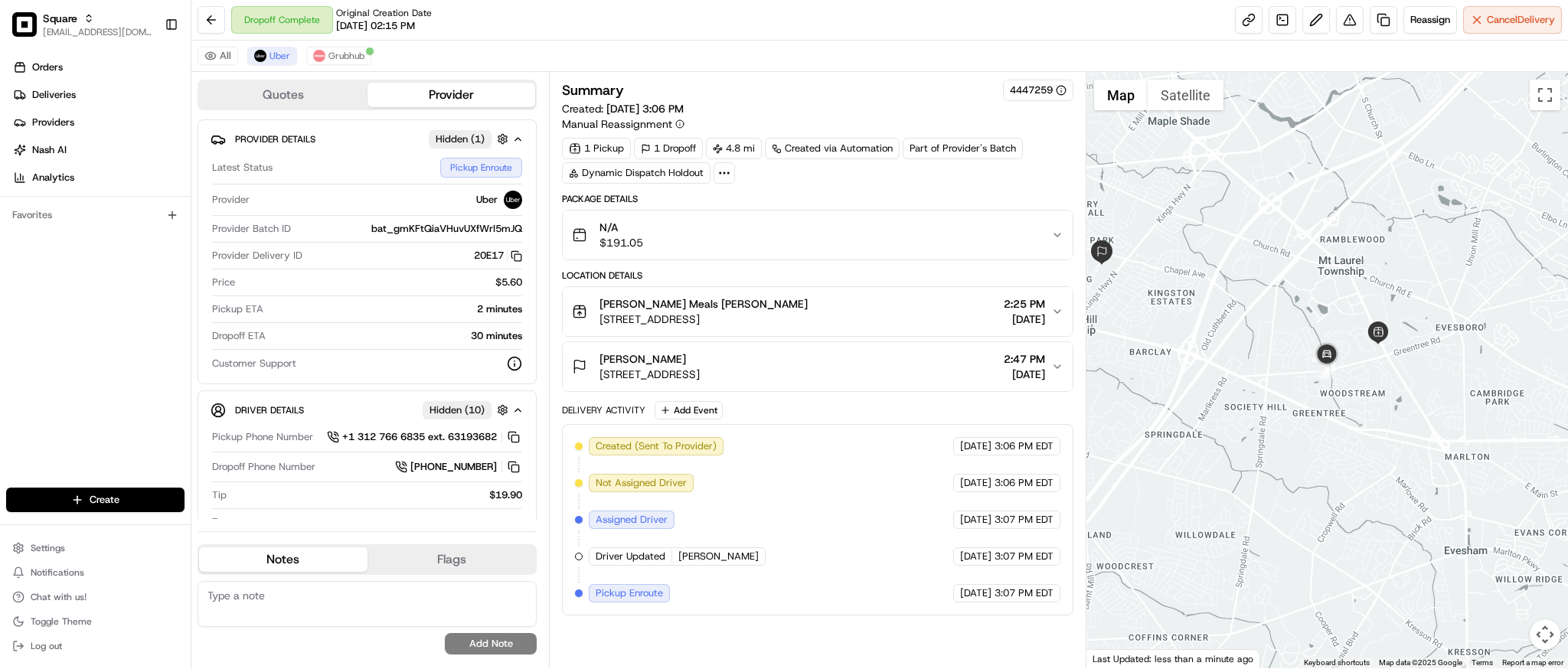
click at [700, 355] on div "anthony zizzamia" at bounding box center [649, 359] width 100 height 15
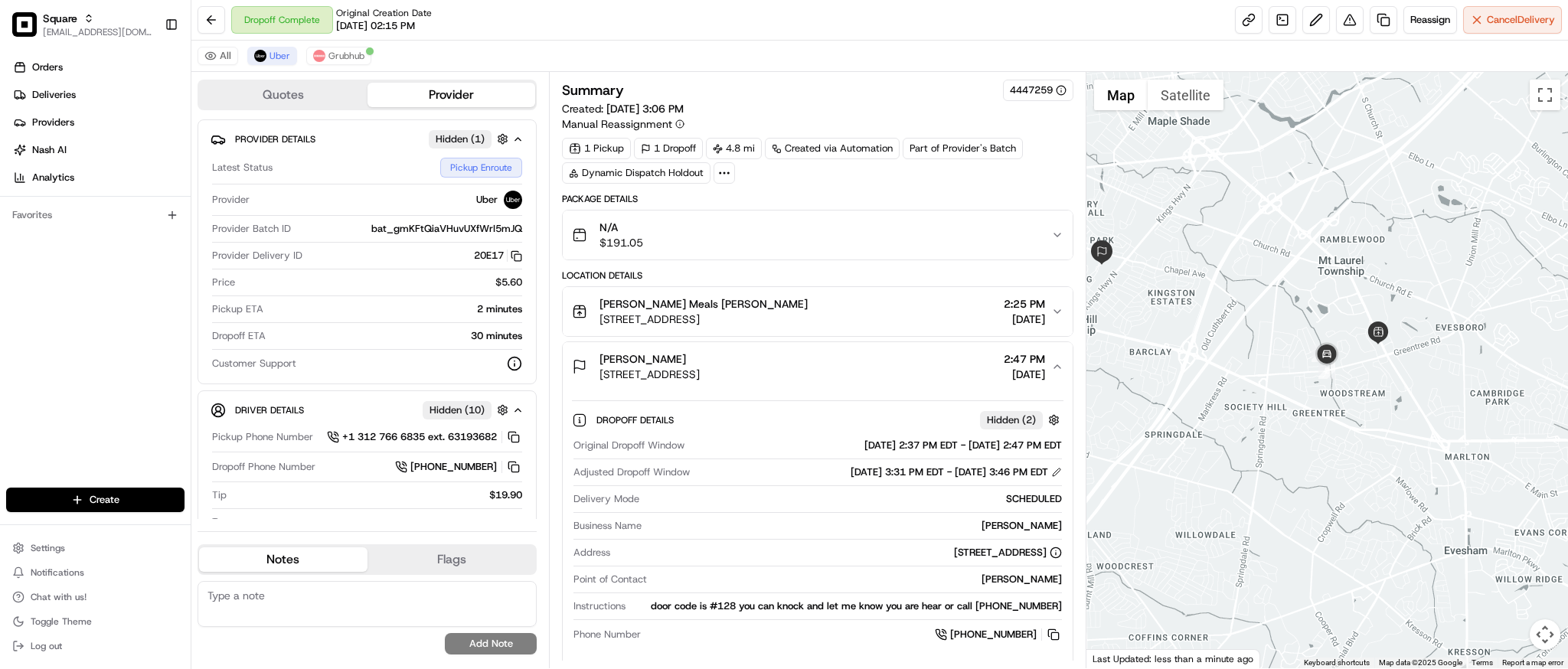
click at [700, 355] on div "anthony zizzamia" at bounding box center [649, 359] width 100 height 15
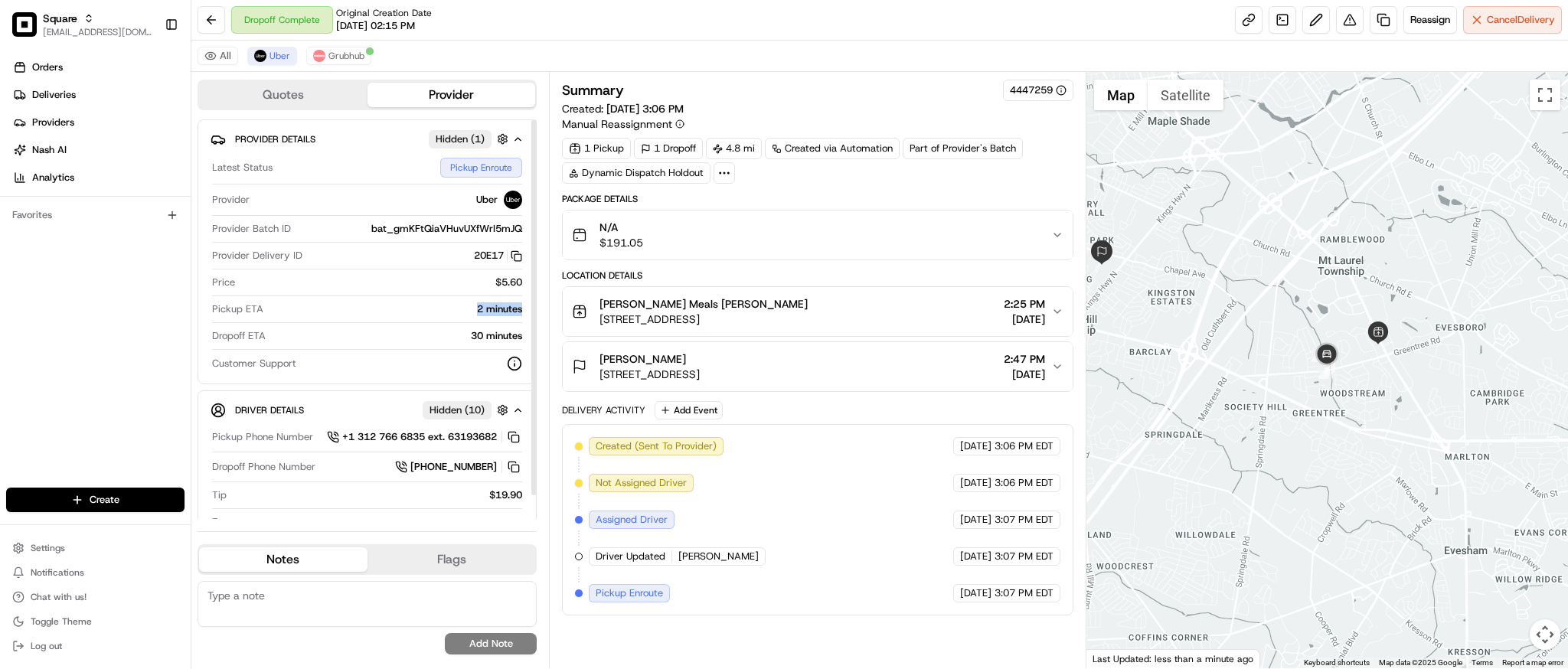
drag, startPoint x: 473, startPoint y: 306, endPoint x: 526, endPoint y: 307, distance: 53.0
click at [526, 307] on div "Provider Details Hidden ( 1 ) Latest Status Pickup Enroute Provider Uber Provid…" at bounding box center [367, 252] width 339 height 265
click at [1035, 19] on div "Dropoff Complete Original Creation Date 08/23/2025 02:15 PM Reassign Cancel Del…" at bounding box center [879, 20] width 1377 height 40
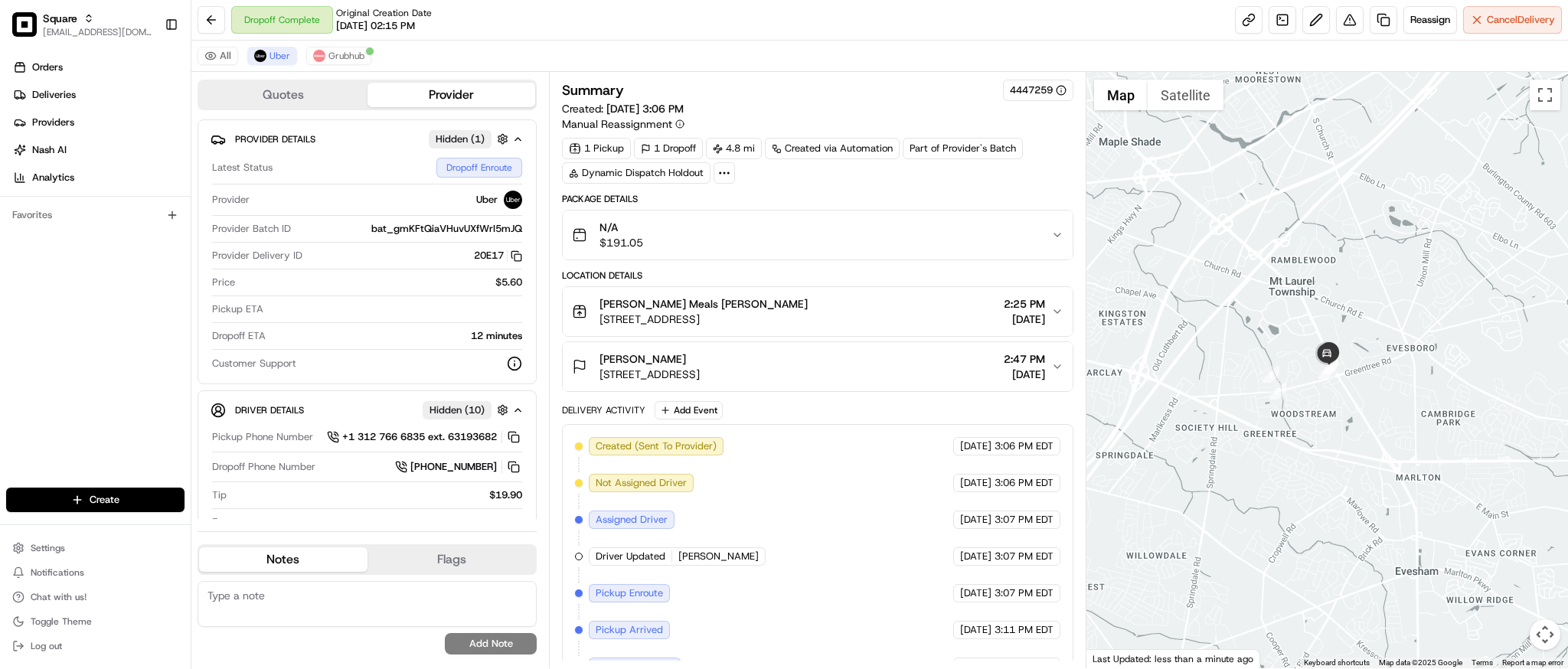
click at [1500, 500] on div at bounding box center [1328, 370] width 482 height 596
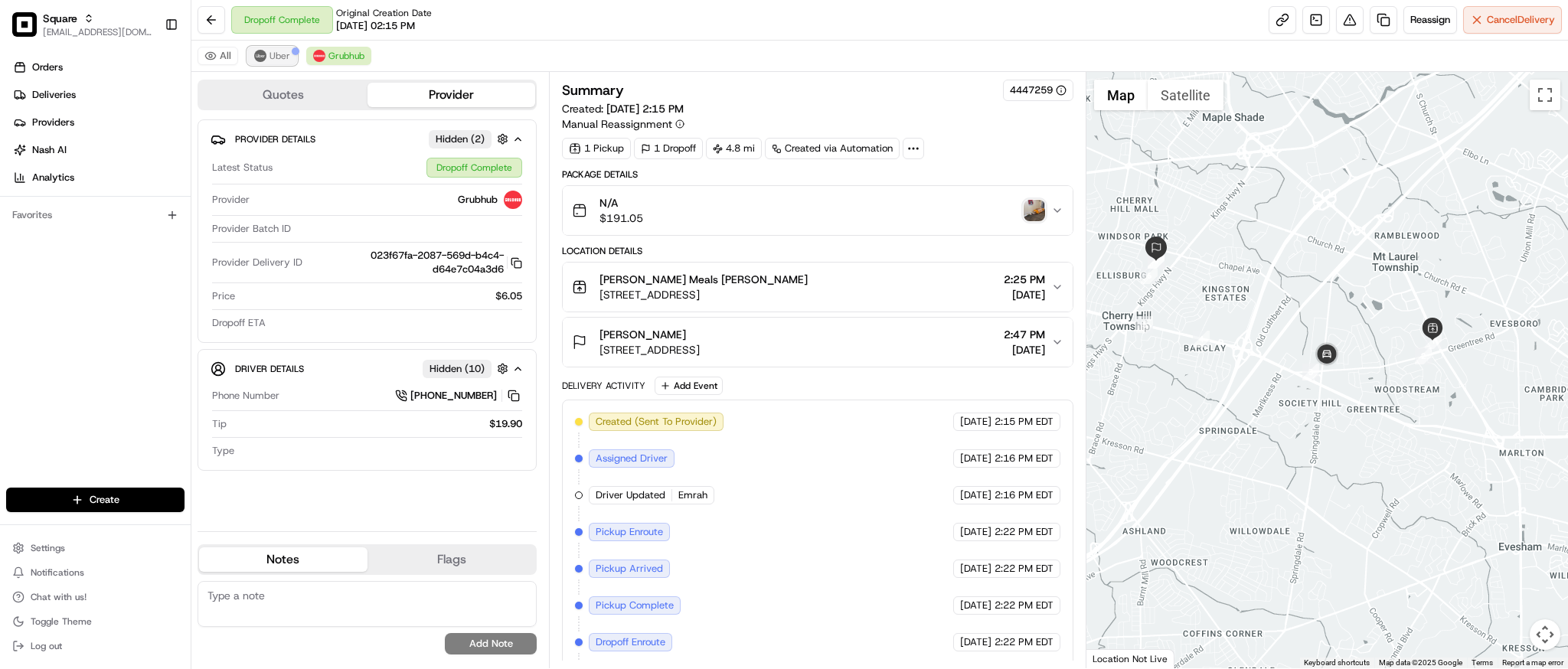
click at [263, 57] on img at bounding box center [261, 56] width 12 height 12
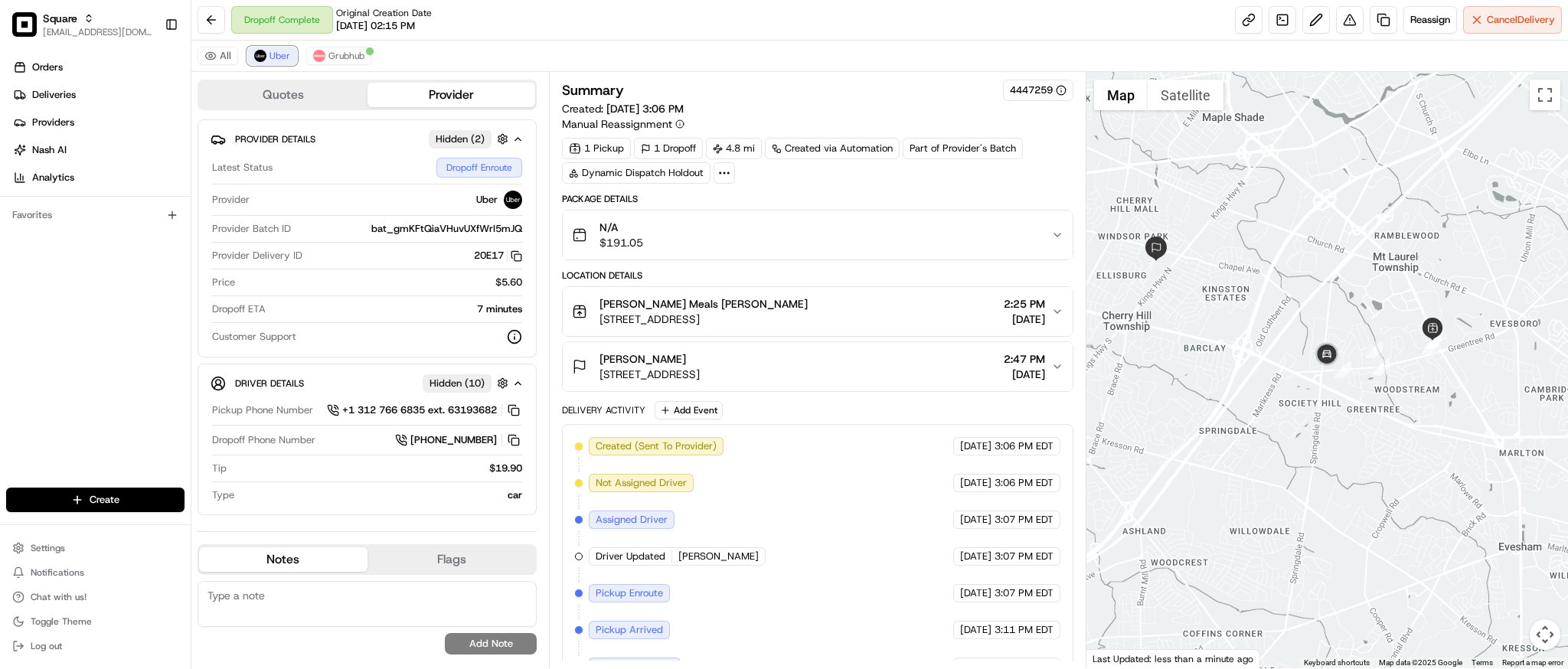
scroll to position [66, 0]
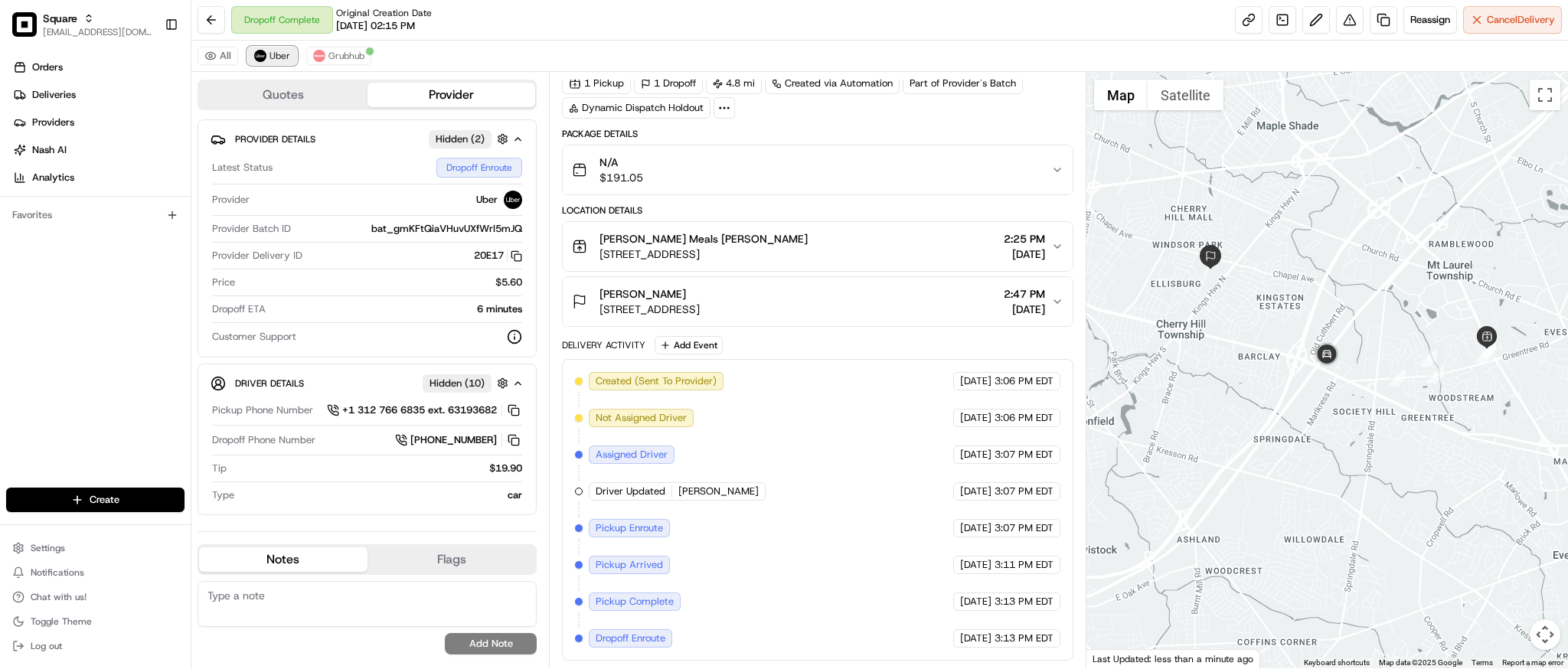
click at [266, 50] on button "Uber" at bounding box center [272, 56] width 50 height 19
click at [346, 592] on textarea at bounding box center [367, 604] width 339 height 46
paste textarea "**Caller Information: merchant **Reason for Call: DD pickup and deliver a wrong…"
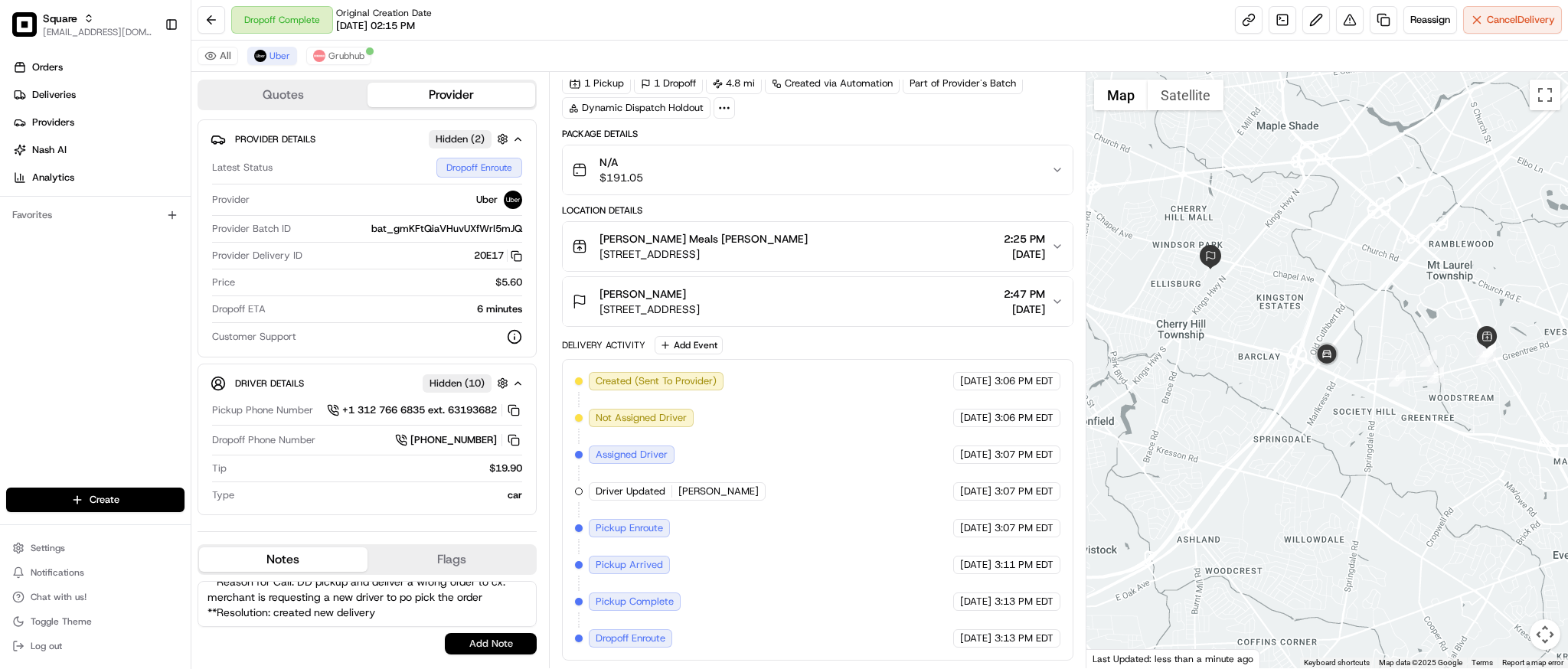
type textarea "**Caller Information: merchant **Reason for Call: DD pickup and deliver a wrong…"
click at [508, 644] on button "Add Note" at bounding box center [491, 643] width 92 height 21
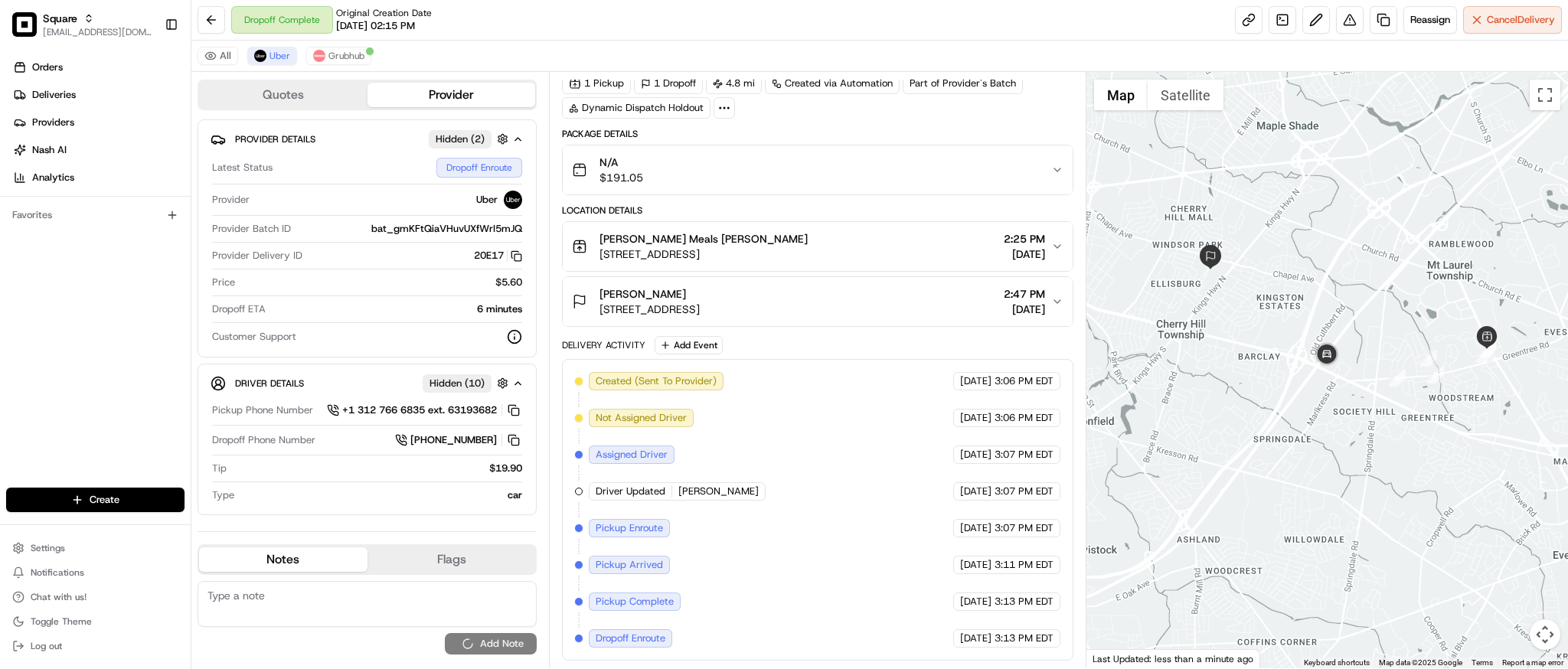
scroll to position [0, 0]
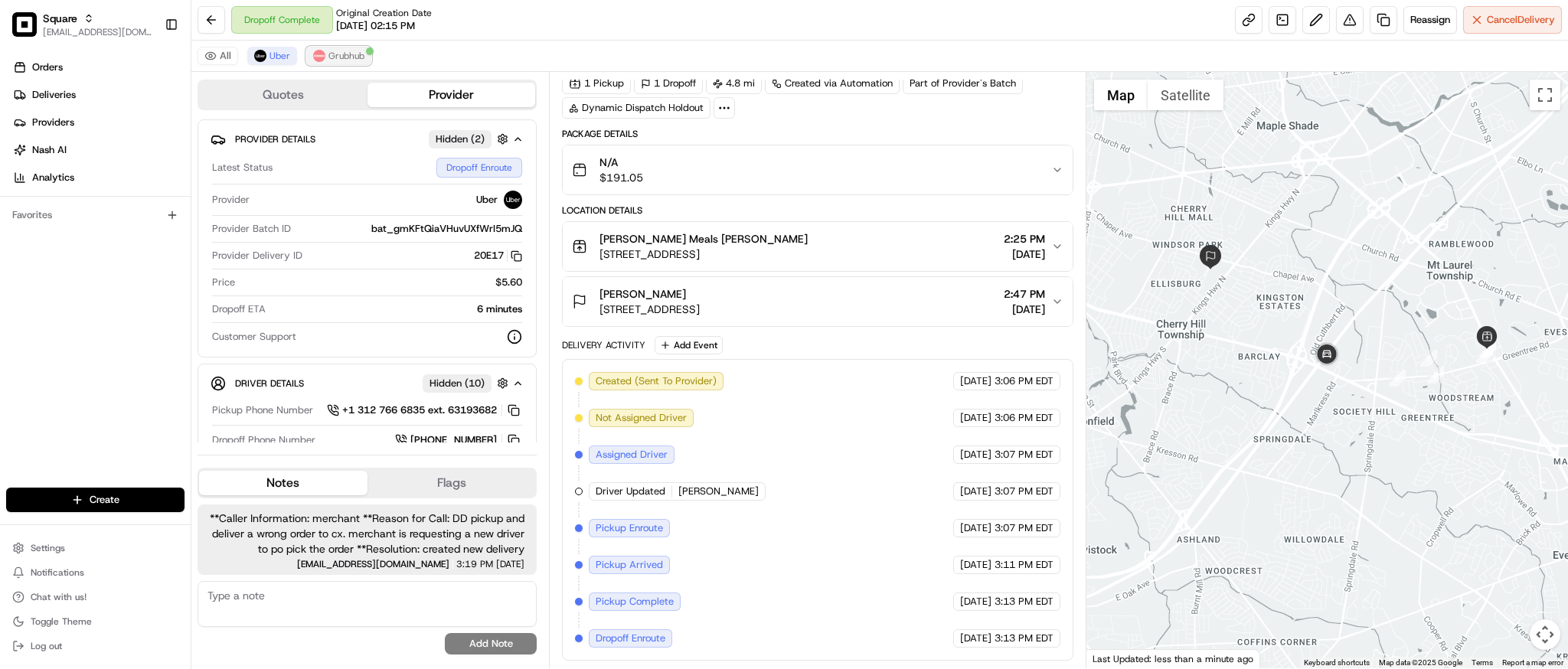
click at [352, 56] on span "Grubhub" at bounding box center [346, 56] width 36 height 12
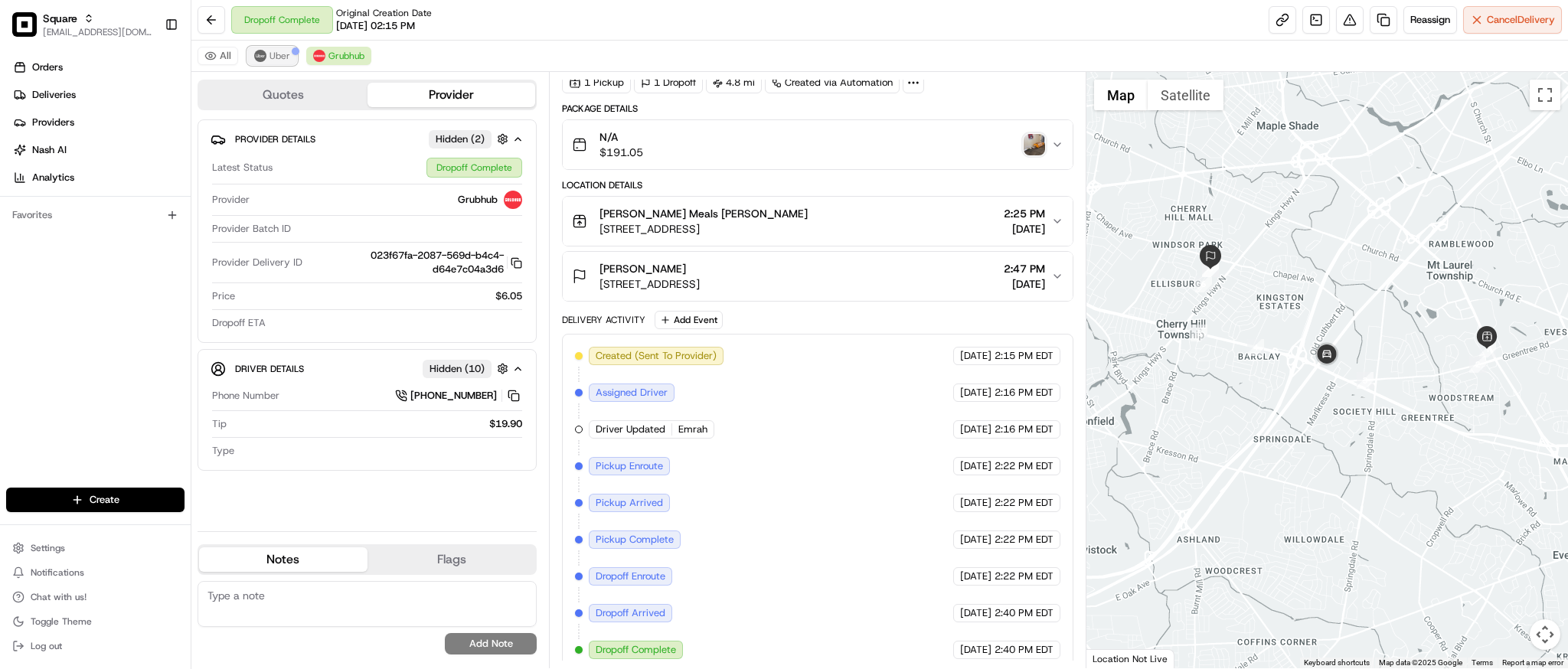
click at [273, 56] on span "Uber" at bounding box center [279, 56] width 21 height 12
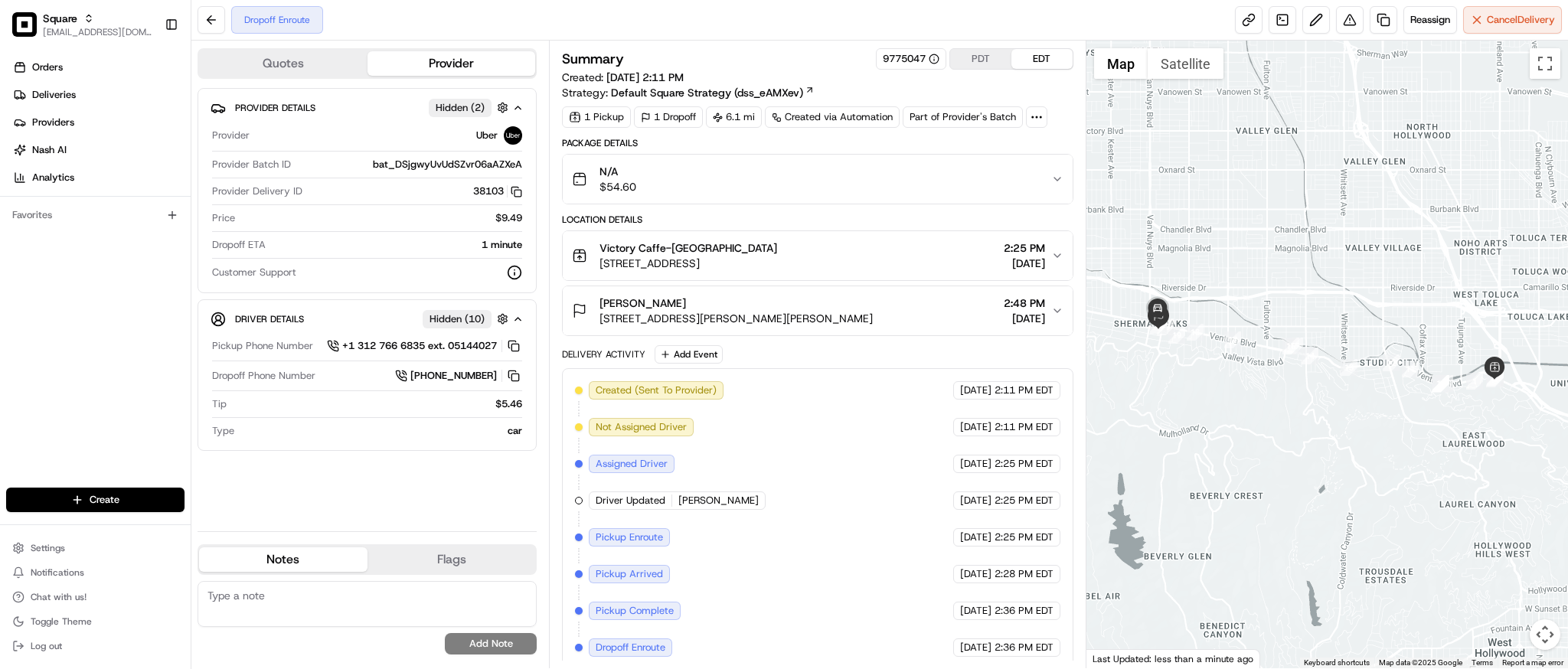
scroll to position [9, 0]
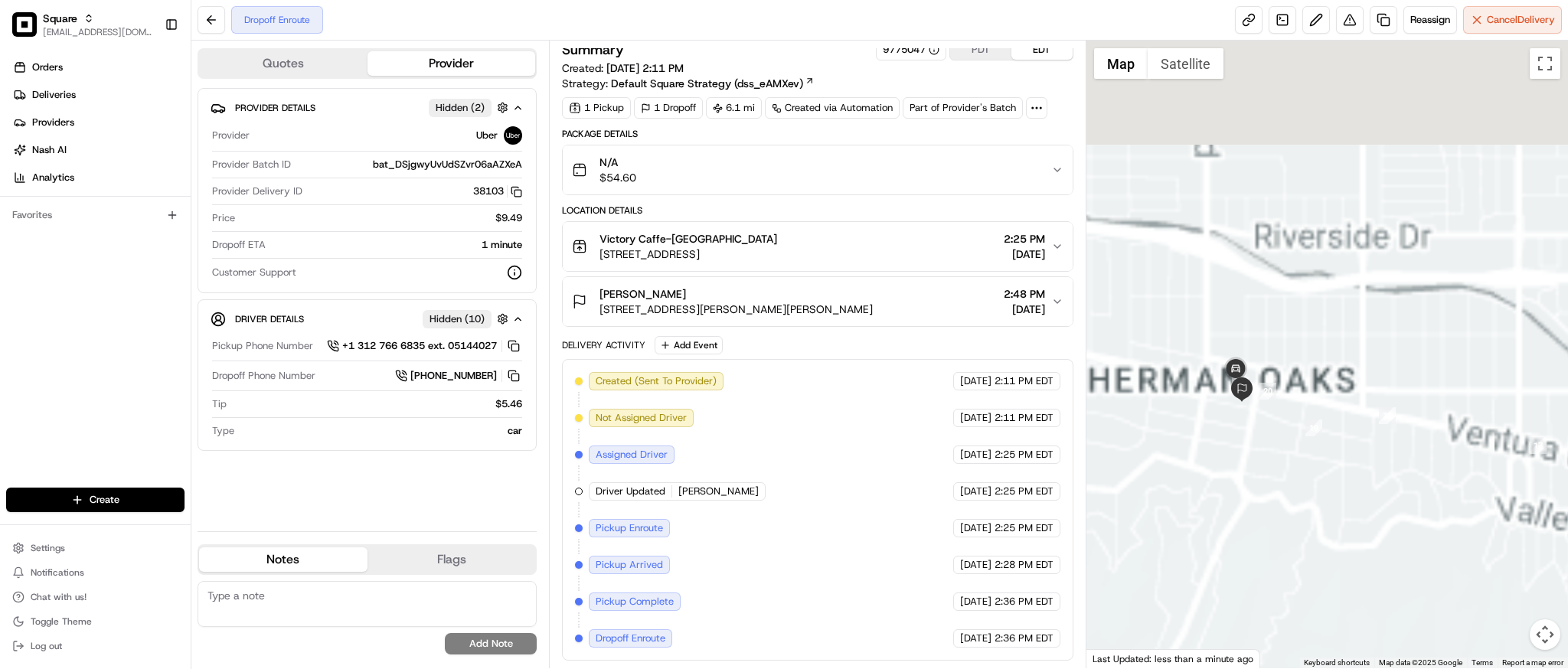
drag, startPoint x: 1120, startPoint y: 317, endPoint x: 1265, endPoint y: 440, distance: 190.1
click at [1265, 440] on div at bounding box center [1328, 354] width 482 height 628
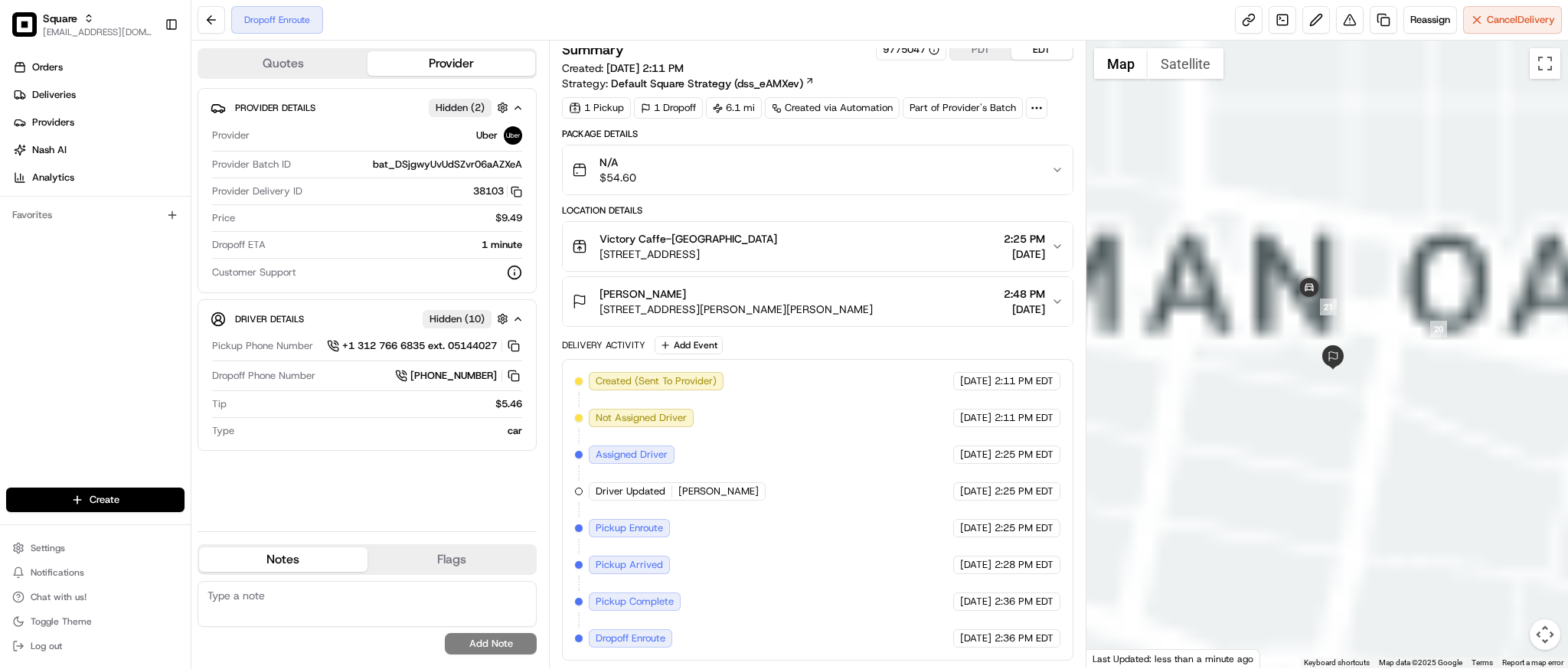
drag, startPoint x: 1284, startPoint y: 373, endPoint x: 1241, endPoint y: 402, distance: 51.9
click at [1241, 402] on div at bounding box center [1328, 354] width 482 height 628
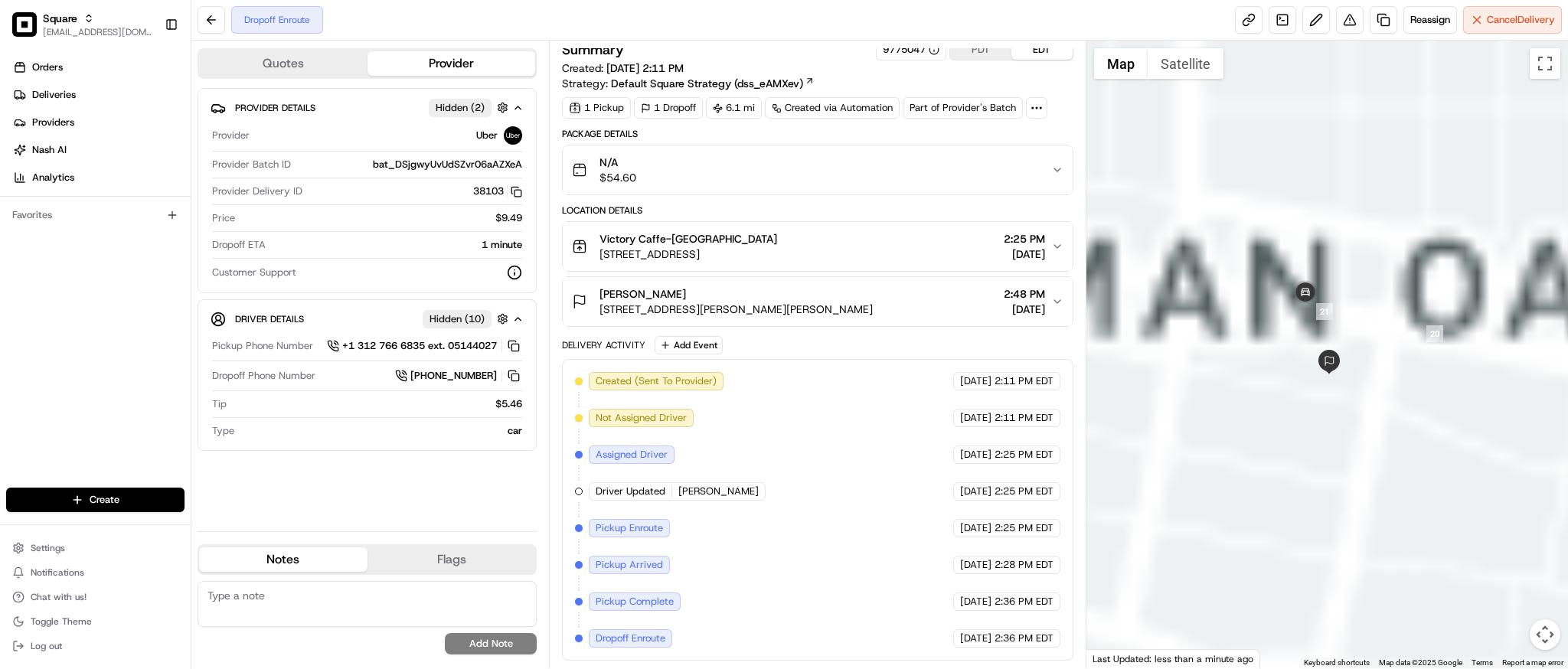
click at [1468, 275] on div at bounding box center [1328, 354] width 482 height 628
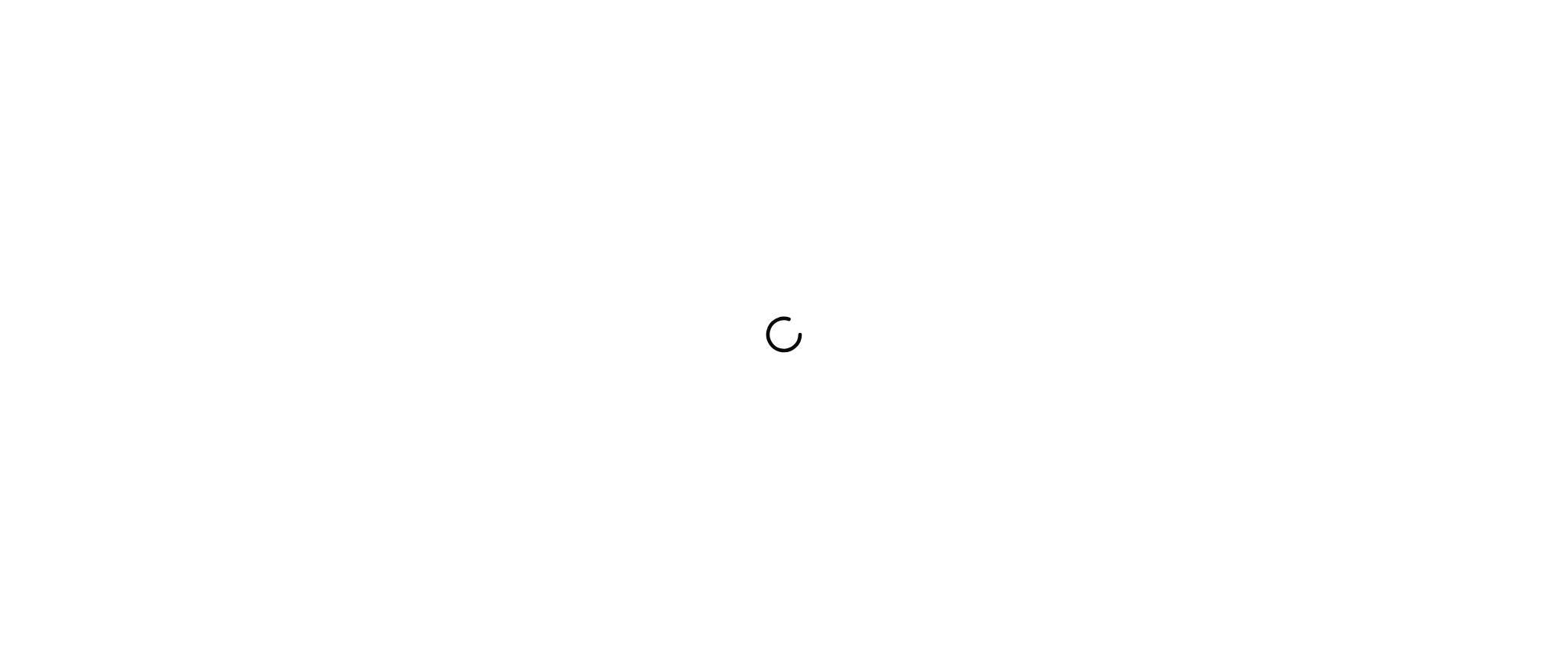
click at [1313, 124] on div at bounding box center [784, 334] width 1568 height 669
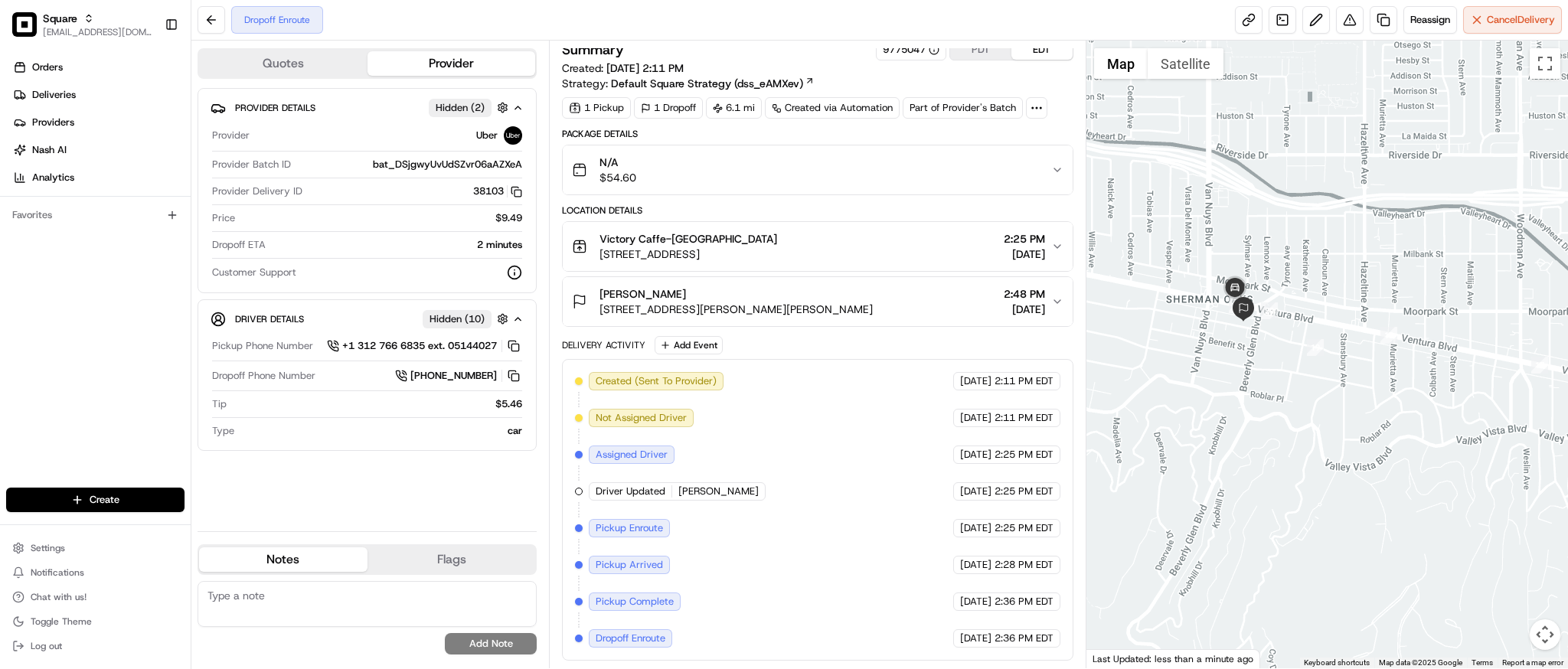
drag, startPoint x: 1161, startPoint y: 330, endPoint x: 1321, endPoint y: 467, distance: 210.6
click at [1321, 467] on div at bounding box center [1328, 354] width 482 height 628
click at [311, 594] on textarea at bounding box center [367, 604] width 339 height 46
paste textarea "**Caller Information: merchant **Reason for Call: check delivery status **Resol…"
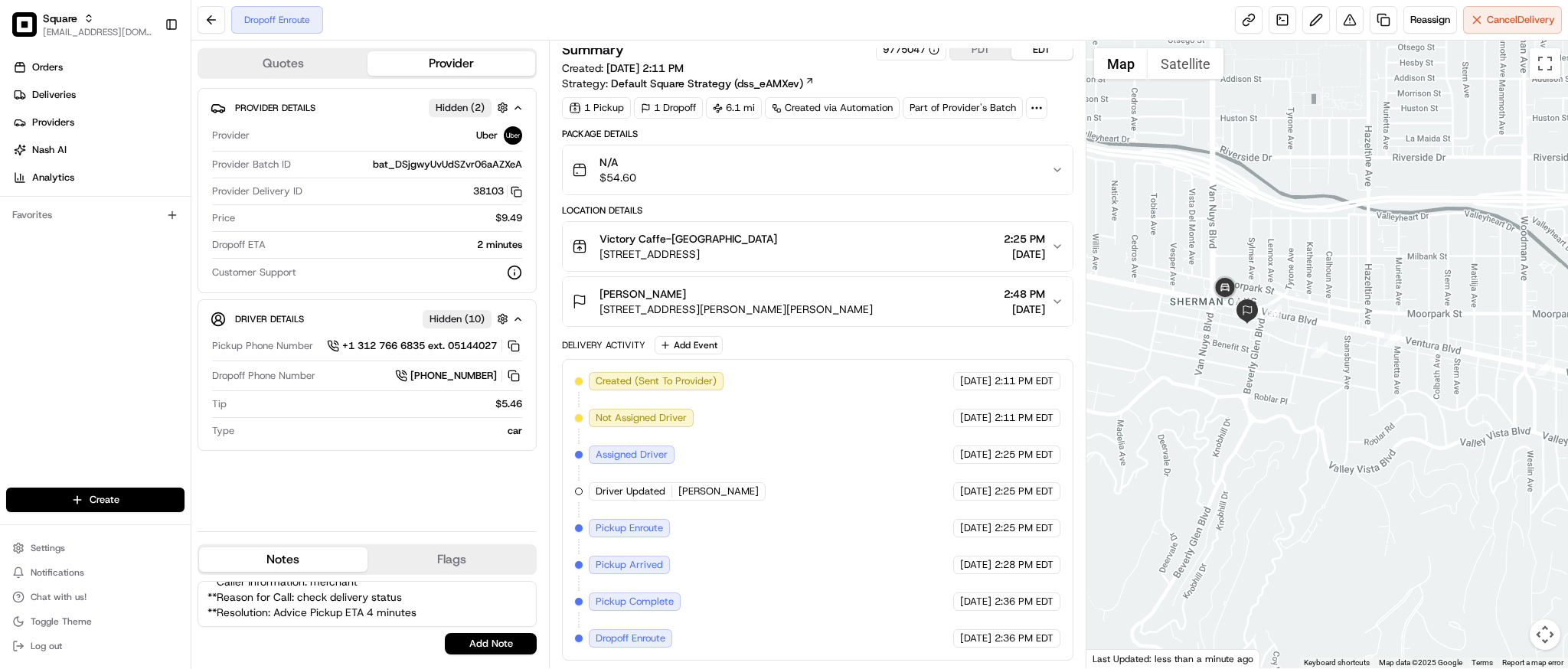
click at [374, 605] on textarea "**Caller Information: merchant **Reason for Call: check delivery status **Resol…" at bounding box center [367, 604] width 339 height 46
click at [332, 605] on textarea "**Caller Information: merchant **Reason for Call: check delivery status **Resol…" at bounding box center [367, 604] width 339 height 46
click at [373, 607] on textarea "**Caller Information: merchant **Reason for Call: check delivery status **Resol…" at bounding box center [367, 604] width 339 height 46
click at [432, 607] on textarea "**Caller Information: merchant **Reason for Call: check delivery status **Resol…" at bounding box center [367, 604] width 339 height 46
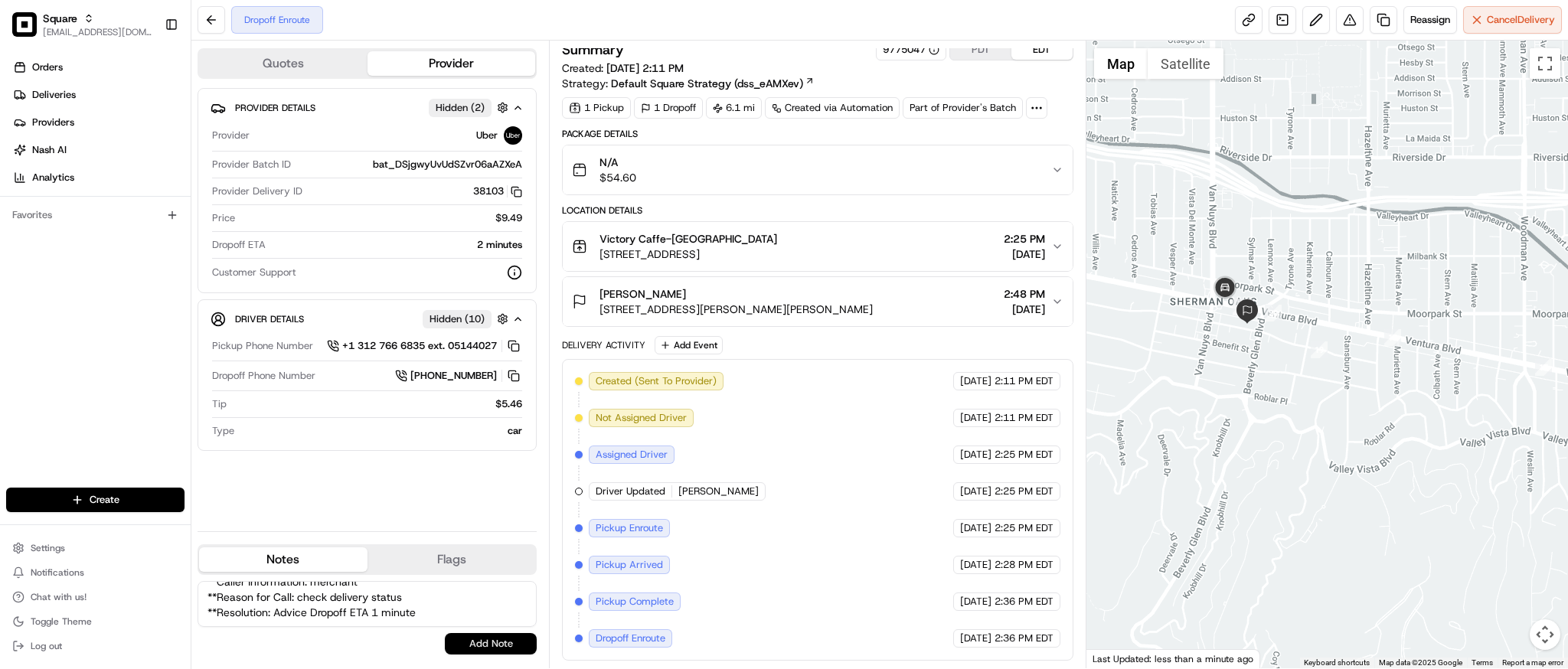
type textarea "**Caller Information: merchant **Reason for Call: check delivery status **Resol…"
click at [475, 649] on button "Add Note" at bounding box center [491, 643] width 92 height 21
